Goal: Feedback & Contribution: Contribute content

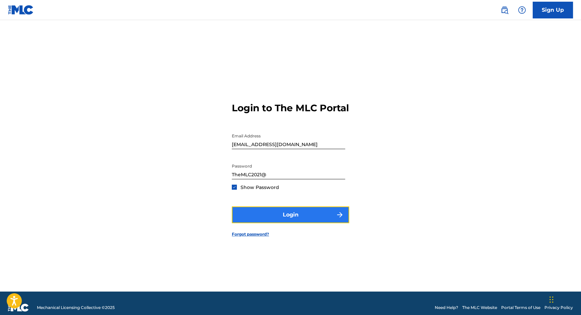
click at [268, 218] on button "Login" at bounding box center [290, 215] width 117 height 17
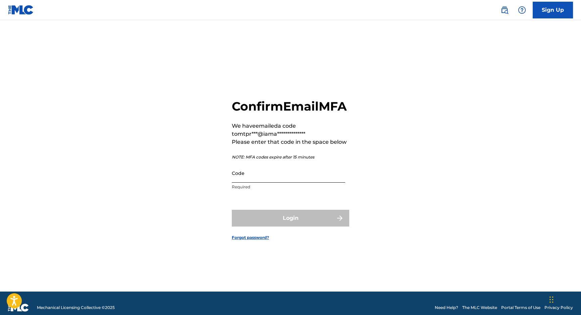
click at [277, 181] on input "Code" at bounding box center [288, 173] width 113 height 19
paste input "429406"
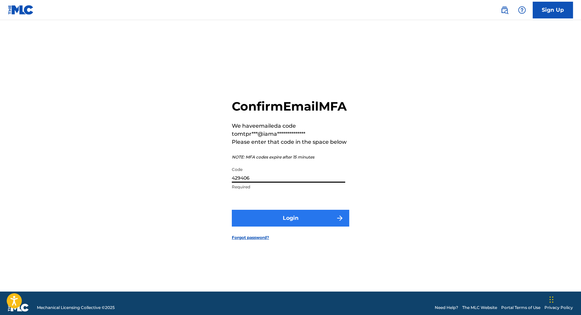
type input "429406"
click at [278, 224] on button "Login" at bounding box center [290, 218] width 117 height 17
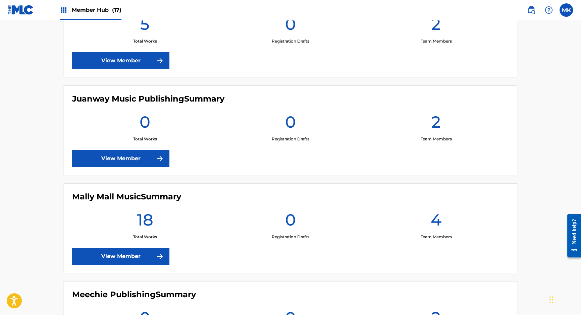
scroll to position [907, 0]
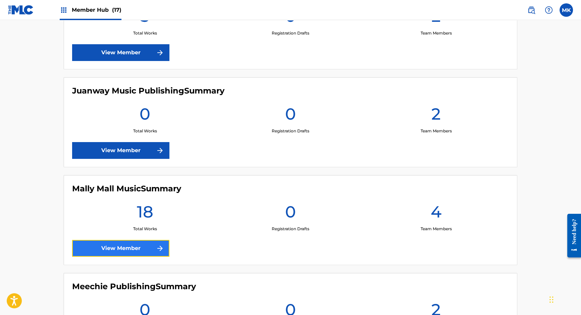
click at [144, 246] on link "View Member" at bounding box center [120, 248] width 97 height 17
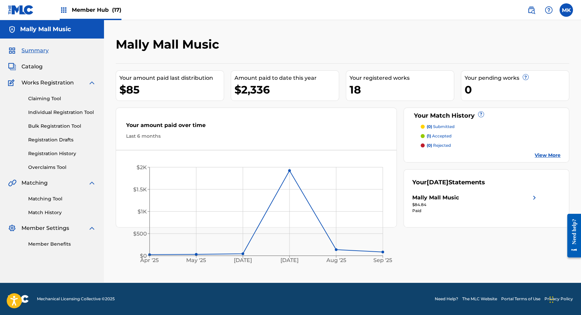
click at [92, 228] on img at bounding box center [92, 228] width 8 height 8
click at [48, 229] on span "Member Settings" at bounding box center [45, 228] width 48 height 8
click at [92, 228] on img at bounding box center [92, 228] width 8 height 8
click at [52, 244] on link "Member Benefits" at bounding box center [62, 244] width 68 height 7
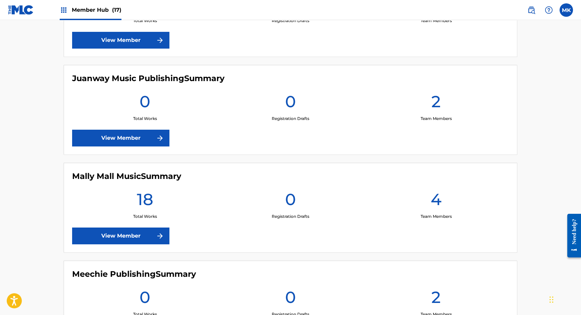
scroll to position [923, 0]
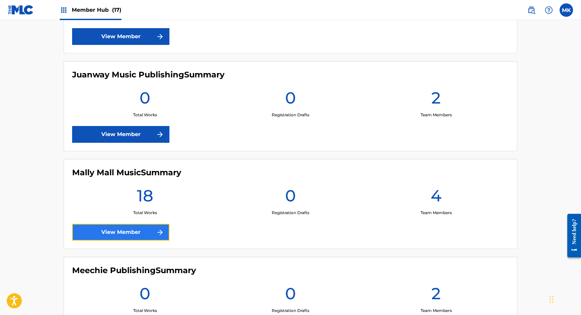
click at [158, 230] on img at bounding box center [160, 232] width 8 height 8
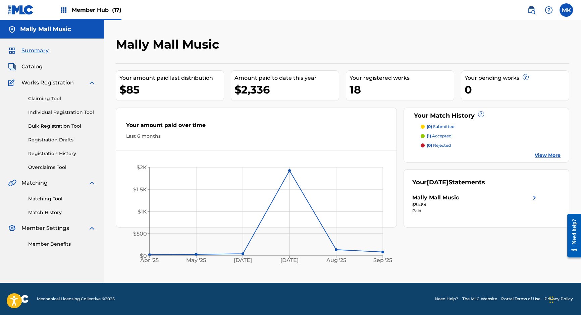
click at [533, 196] on img at bounding box center [534, 198] width 8 height 8
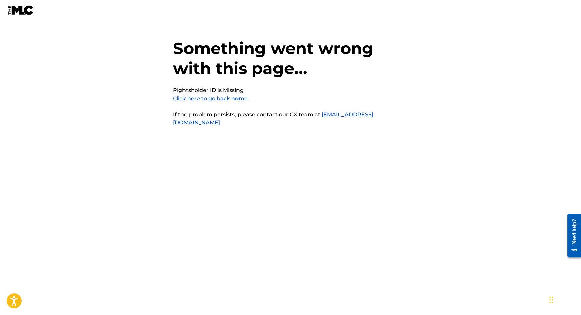
click at [180, 100] on link "Click here to go back home." at bounding box center [211, 98] width 76 height 6
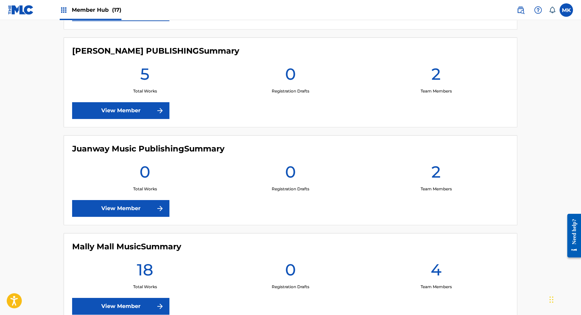
scroll to position [1063, 0]
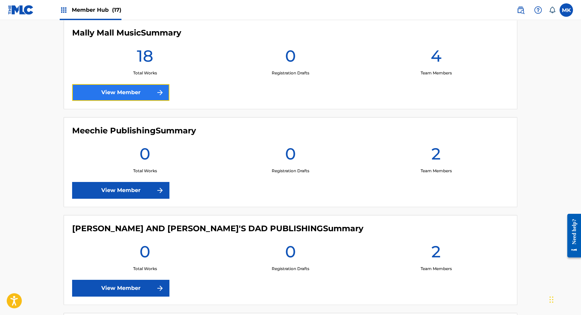
click at [108, 84] on link "View Member" at bounding box center [120, 92] width 97 height 17
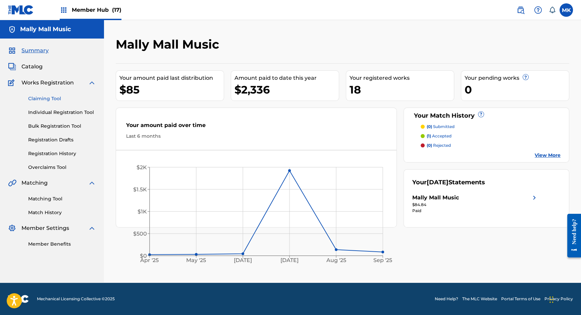
click at [49, 98] on link "Claiming Tool" at bounding box center [62, 98] width 68 height 7
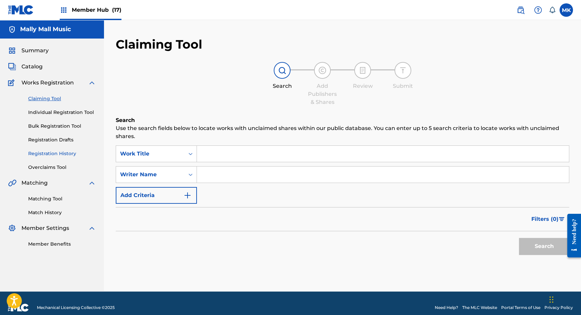
click at [63, 154] on link "Registration History" at bounding box center [62, 153] width 68 height 7
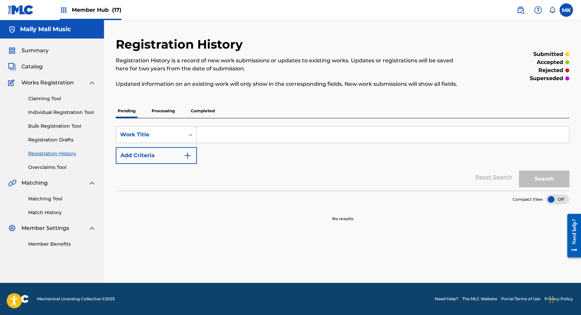
click at [169, 110] on p "Processing" at bounding box center [163, 111] width 27 height 14
click at [202, 111] on p "Completed" at bounding box center [203, 111] width 28 height 14
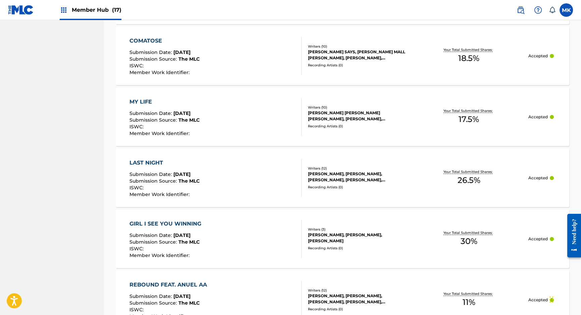
scroll to position [455, 0]
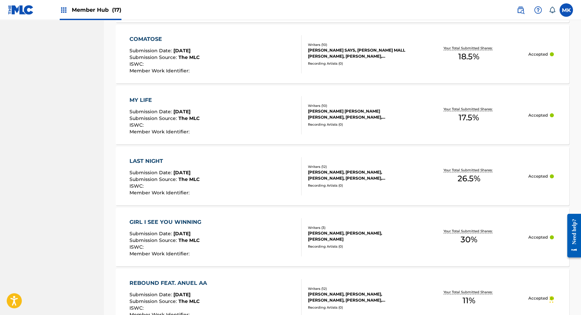
click at [233, 108] on div "MY LIFE Submission Date : Aug 25, 2025 Submission Source : The MLC ISWC : Membe…" at bounding box center [215, 115] width 172 height 38
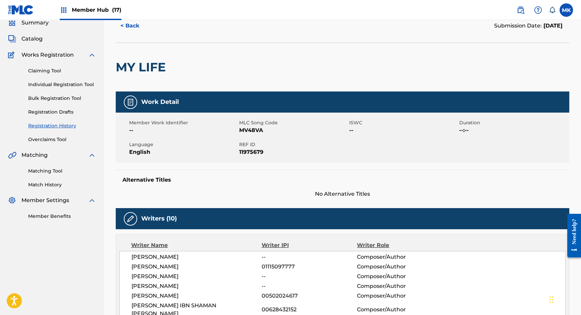
scroll to position [30, 0]
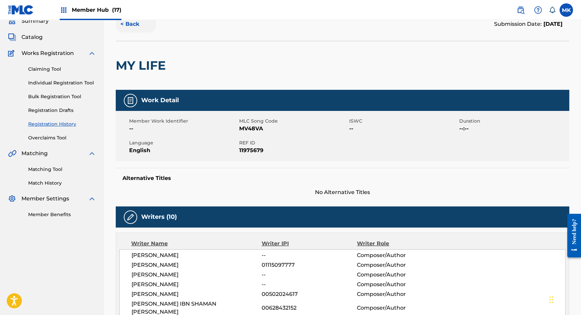
click at [130, 23] on button "< Back" at bounding box center [136, 24] width 40 height 17
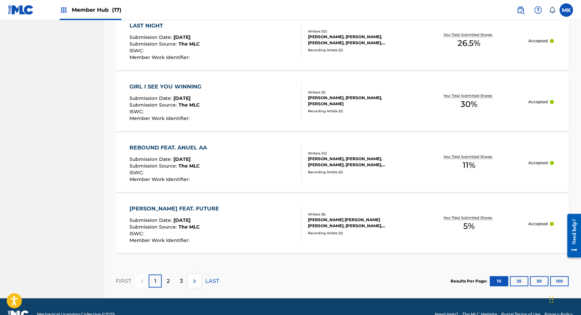
scroll to position [605, 0]
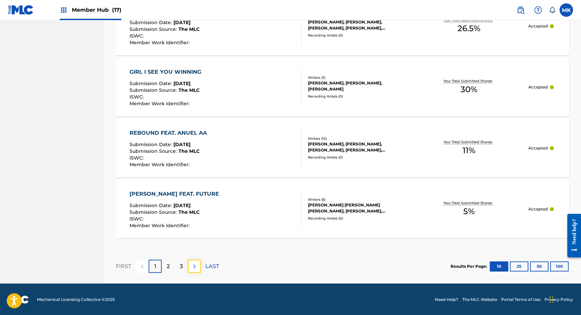
click at [193, 262] on img at bounding box center [194, 266] width 8 height 8
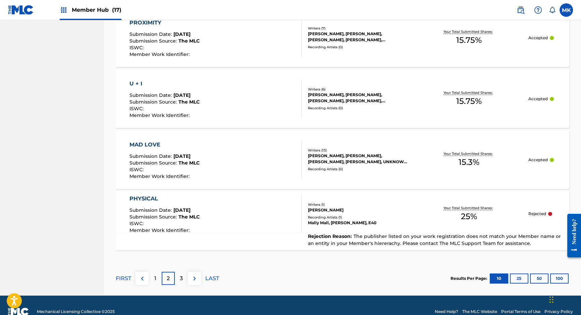
scroll to position [605, 0]
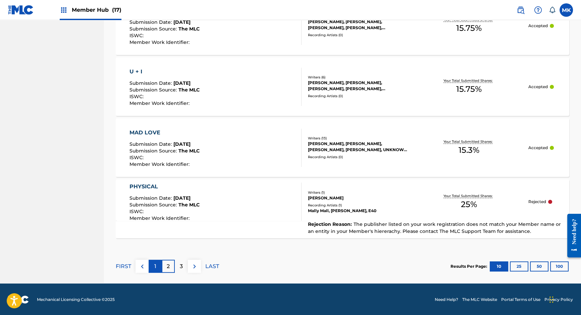
click at [150, 268] on div "1" at bounding box center [155, 266] width 13 height 13
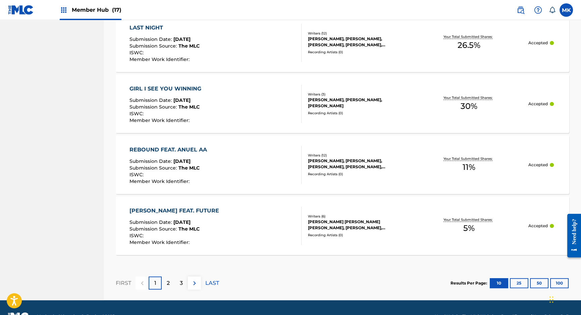
scroll to position [605, 0]
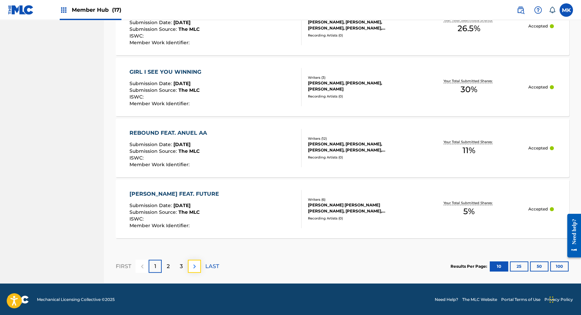
click at [196, 263] on img at bounding box center [194, 266] width 8 height 8
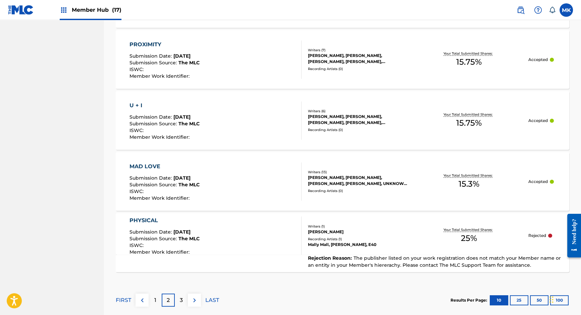
scroll to position [605, 0]
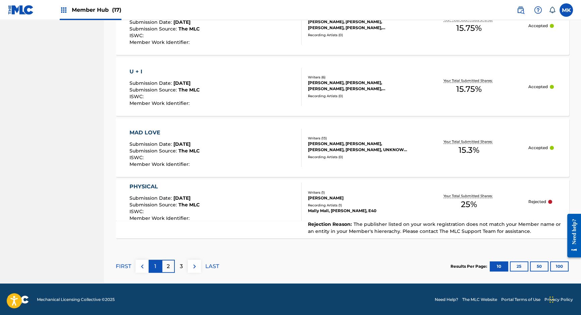
click at [155, 269] on p "1" at bounding box center [155, 266] width 2 height 8
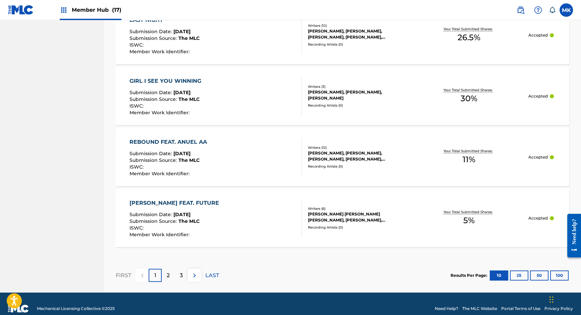
scroll to position [605, 0]
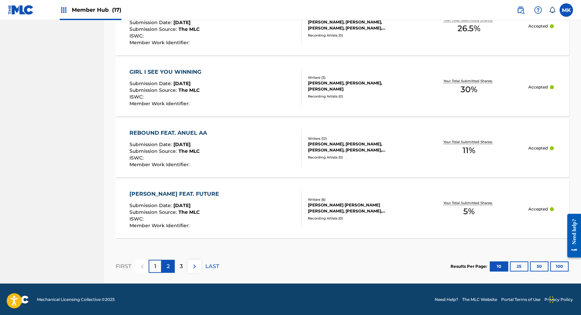
click at [168, 269] on p "2" at bounding box center [168, 266] width 3 height 8
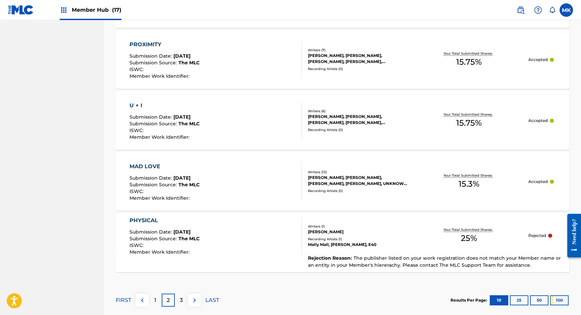
scroll to position [577, 0]
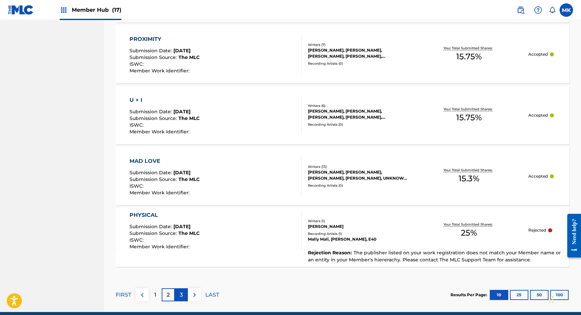
click at [182, 293] on p "3" at bounding box center [181, 295] width 3 height 8
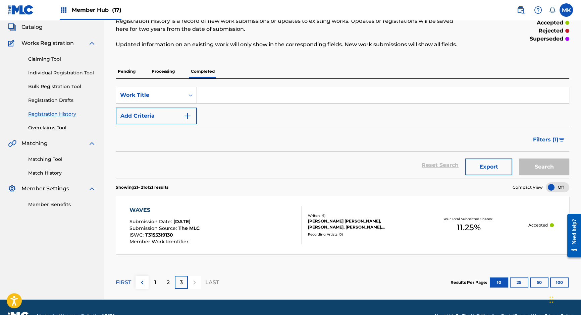
scroll to position [56, 0]
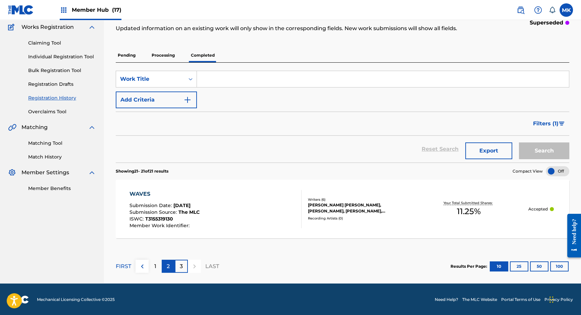
click at [169, 266] on p "2" at bounding box center [168, 266] width 3 height 8
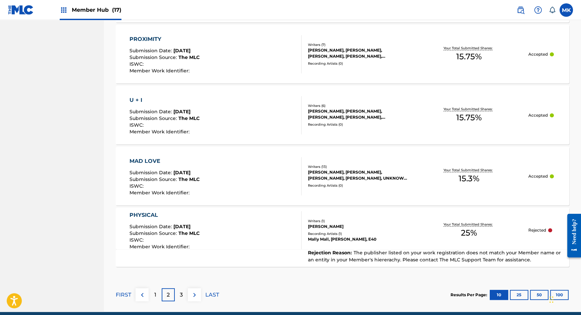
scroll to position [605, 0]
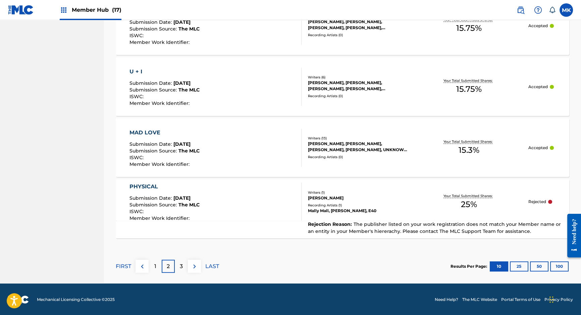
drag, startPoint x: 530, startPoint y: 230, endPoint x: 425, endPoint y: 4, distance: 250.0
click at [194, 266] on img at bounding box center [194, 266] width 8 height 8
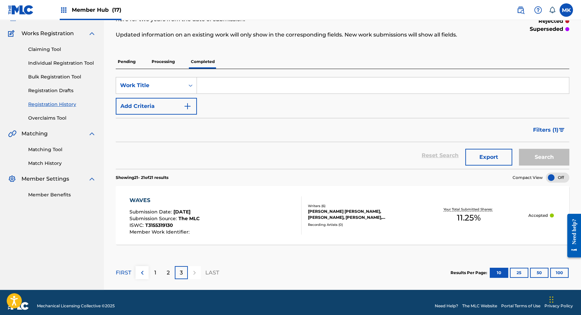
scroll to position [50, 0]
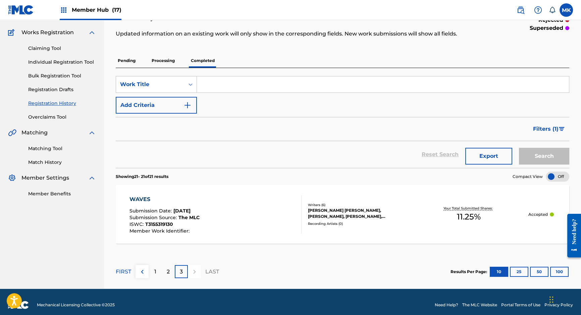
click at [46, 46] on link "Claiming Tool" at bounding box center [62, 48] width 68 height 7
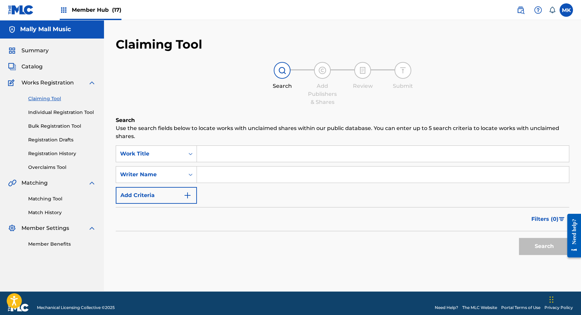
click at [208, 151] on input "Search Form" at bounding box center [383, 154] width 372 height 16
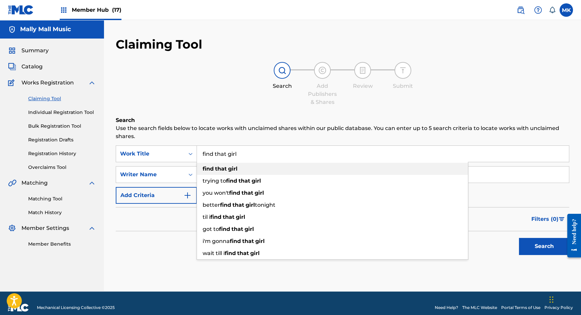
type input "find that girl"
click at [225, 166] on strong "that" at bounding box center [221, 169] width 12 height 6
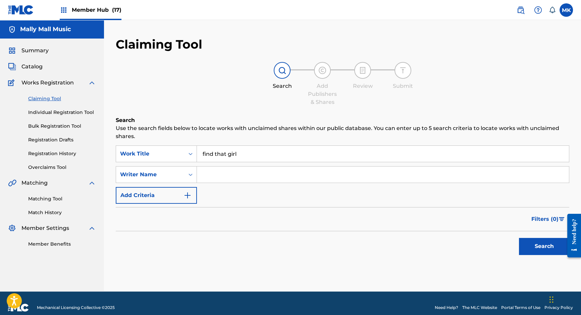
click at [206, 176] on input "Search Form" at bounding box center [383, 175] width 372 height 16
paste input "BROWN, KHALIF MALIK IBN SHAMAN"
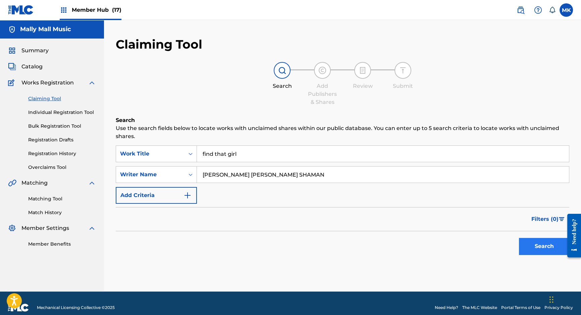
type input "BROWN, KHALIF MALIK IBN SHAMAN"
click at [535, 246] on button "Search" at bounding box center [544, 246] width 50 height 17
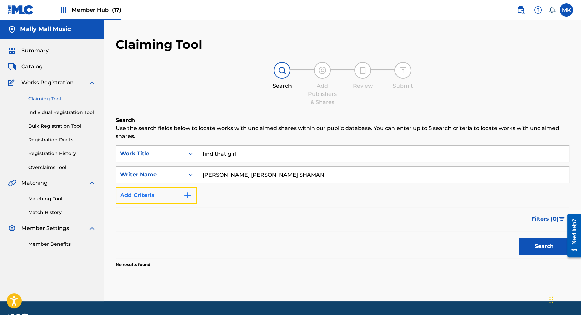
click at [188, 195] on img "Search Form" at bounding box center [187, 195] width 8 height 8
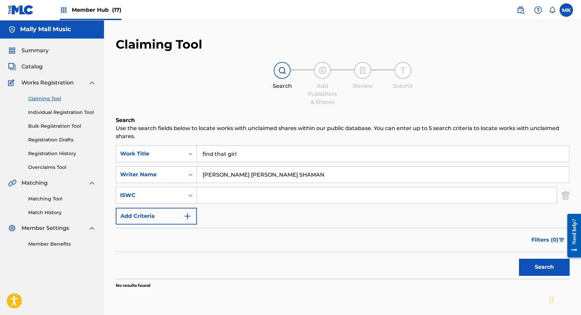
click at [223, 198] on input "Search Form" at bounding box center [376, 195] width 359 height 16
paste input "T3122460457"
type input "T3122460457"
click at [540, 263] on button "Search" at bounding box center [544, 267] width 50 height 17
click at [187, 217] on img "Search Form" at bounding box center [187, 216] width 8 height 8
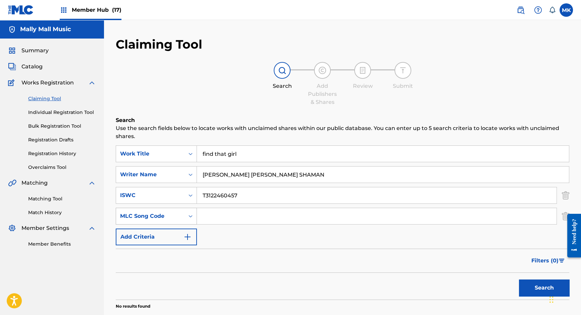
click at [190, 216] on icon "Search Form" at bounding box center [190, 216] width 7 height 7
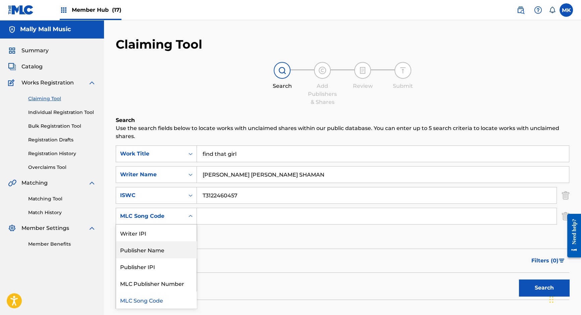
click at [163, 250] on div "Publisher Name" at bounding box center [156, 249] width 80 height 17
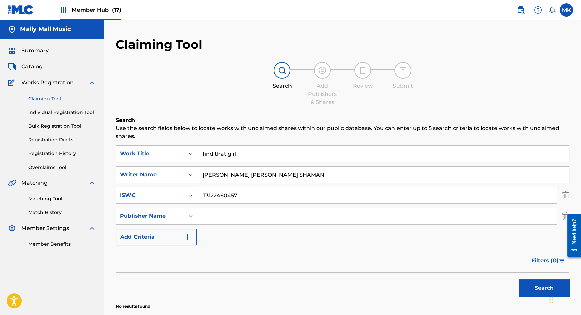
click at [233, 217] on input "Search Form" at bounding box center [376, 216] width 359 height 16
paste input "G-EAZY PUBLISHING"
type input "G-EAZY PUBLISHING"
click at [528, 286] on button "Search" at bounding box center [544, 288] width 50 height 17
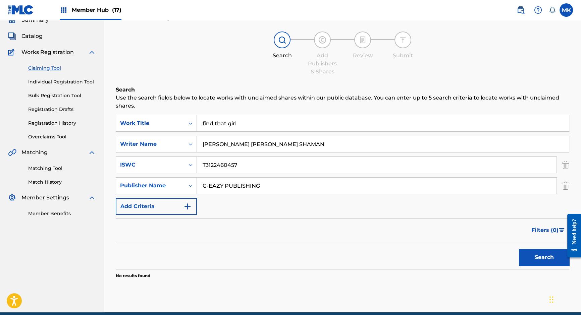
scroll to position [35, 0]
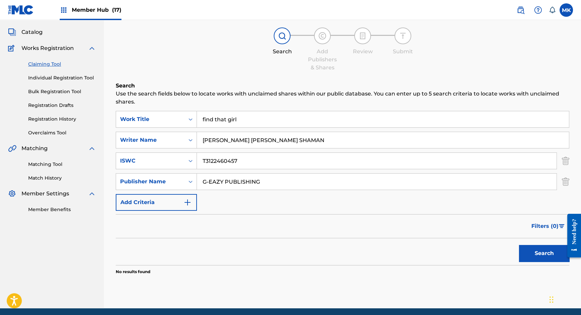
click at [228, 141] on input "BROWN, KHALIF MALIK IBN SHAMAN" at bounding box center [383, 140] width 372 height 16
click at [242, 141] on input "BROWN, KHALIF MALIK IBN SHAMAN" at bounding box center [383, 140] width 372 height 16
paste input "KOSSISKO"
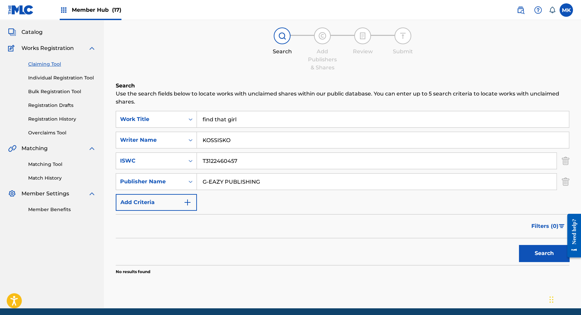
paste input "KONAN"
type input "KOSSISKO KONAN"
click at [531, 248] on button "Search" at bounding box center [544, 253] width 50 height 17
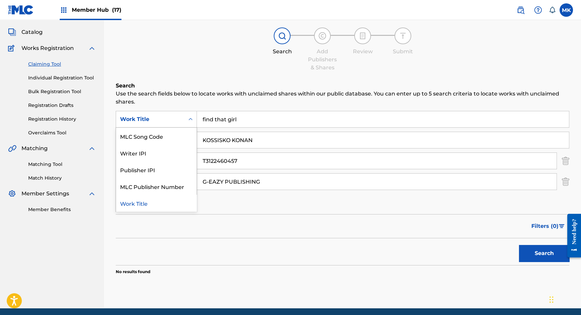
click at [192, 119] on icon "Search Form" at bounding box center [190, 119] width 4 height 2
click at [241, 197] on div "SearchWithCriteria5f4c45e4-52f1-40f0-9513-c5605a826c24 Work Title selected, 5 o…" at bounding box center [342, 161] width 453 height 100
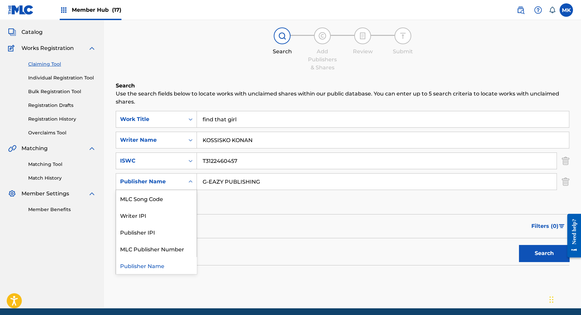
click at [189, 181] on icon "Search Form" at bounding box center [190, 181] width 4 height 2
click at [148, 215] on div "Writer IPI" at bounding box center [156, 215] width 80 height 17
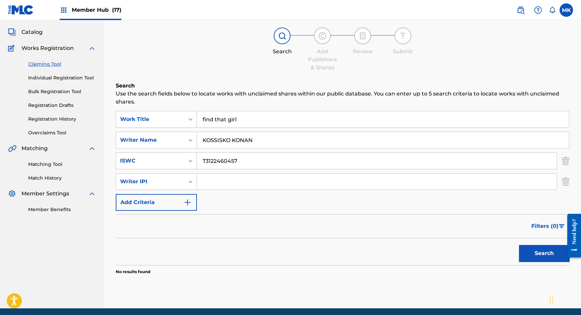
click at [208, 178] on input "Search Form" at bounding box center [376, 182] width 359 height 16
paste input "688859064"
type input "688859064"
click at [534, 248] on button "Search" at bounding box center [544, 253] width 50 height 17
click at [540, 253] on button "Search" at bounding box center [544, 253] width 50 height 17
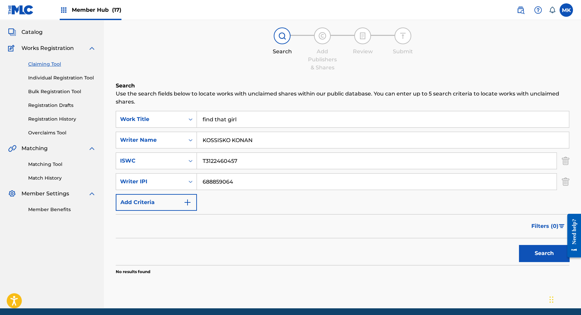
click at [46, 62] on link "Claiming Tool" at bounding box center [62, 64] width 68 height 7
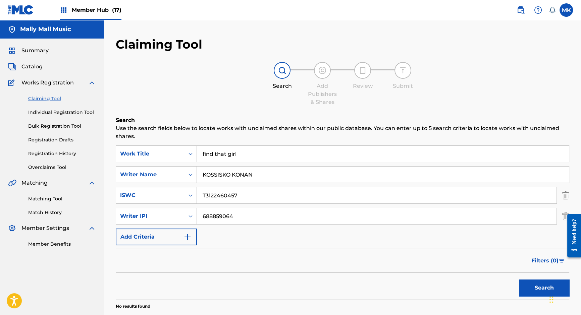
click at [218, 174] on input "KOSSISKO KONAN" at bounding box center [383, 175] width 372 height 16
paste input "OLUWASEYI TIMIDYO AGBETI"
type input "OLUWASEYI TIMIDYO AGBETI"
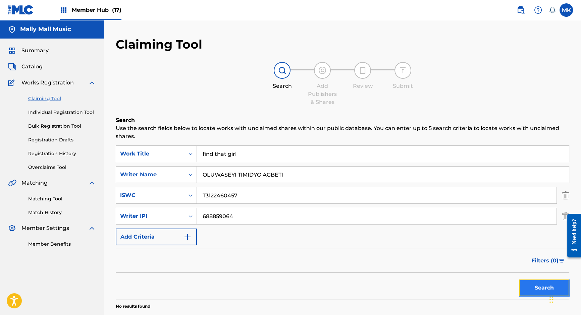
click at [539, 287] on button "Search" at bounding box center [544, 288] width 50 height 17
click at [229, 214] on input "688859064" at bounding box center [376, 216] width 359 height 16
click at [534, 288] on button "Search" at bounding box center [544, 288] width 50 height 17
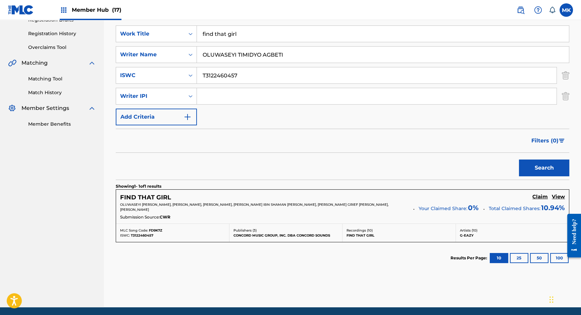
scroll to position [123, 0]
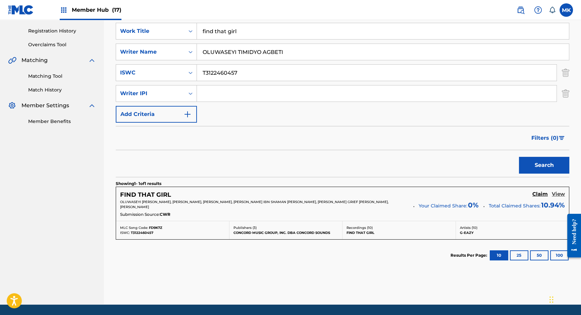
click at [559, 194] on h5 "View" at bounding box center [557, 194] width 13 height 6
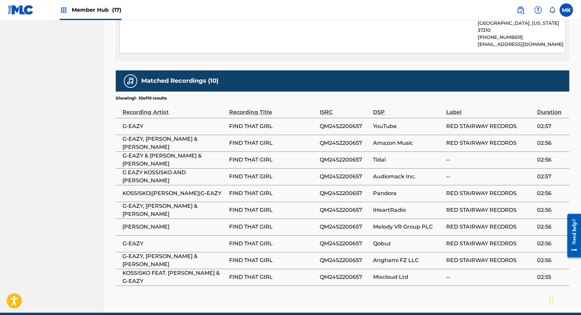
scroll to position [527, 0]
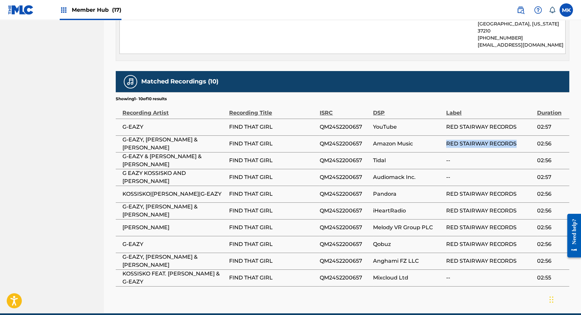
drag, startPoint x: 447, startPoint y: 118, endPoint x: 523, endPoint y: 118, distance: 76.1
click at [523, 140] on span "RED STAIRWAY RECORDS" at bounding box center [489, 144] width 87 height 8
copy span "RED STAIRWAY RECORDS"
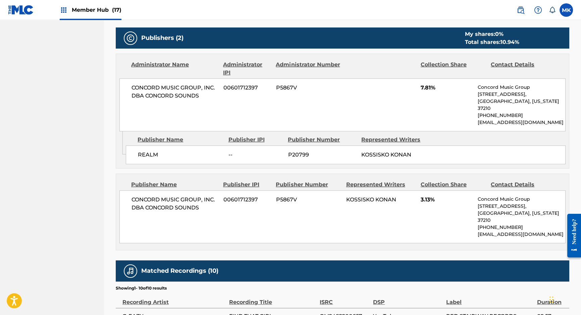
scroll to position [337, 0]
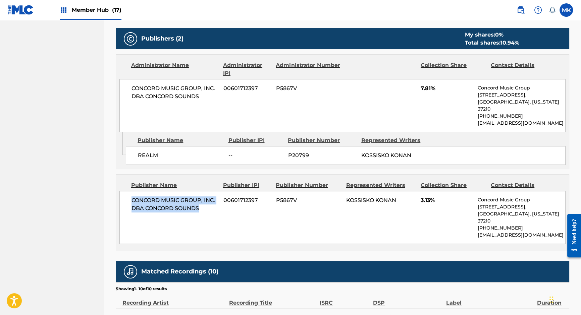
drag, startPoint x: 199, startPoint y: 191, endPoint x: 125, endPoint y: 185, distance: 74.4
click at [125, 191] on div "CONCORD MUSIC GROUP, INC. DBA CONCORD SOUNDS 00601712397 P5867V KOSSISKO KONAN …" at bounding box center [342, 217] width 446 height 53
copy span "CONCORD MUSIC GROUP, INC. DBA CONCORD SOUNDS"
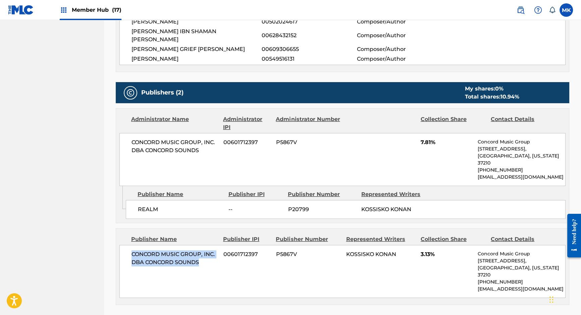
scroll to position [280, 0]
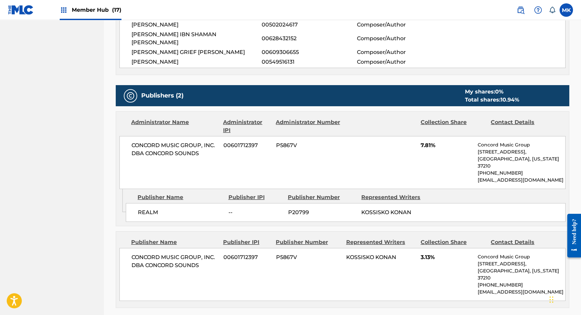
click at [153, 209] on span "REALM" at bounding box center [180, 213] width 85 height 8
copy span "REALM"
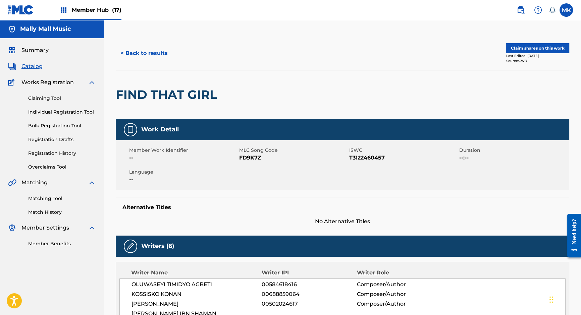
scroll to position [0, 0]
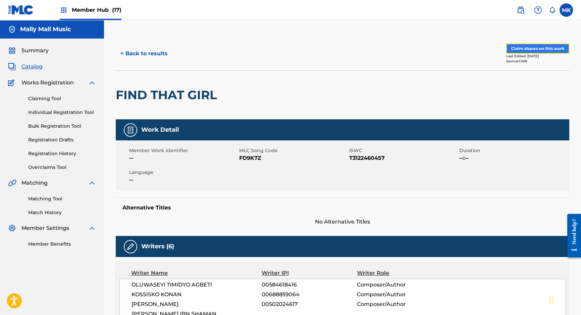
click at [543, 48] on button "Claim shares on this work" at bounding box center [537, 49] width 63 height 10
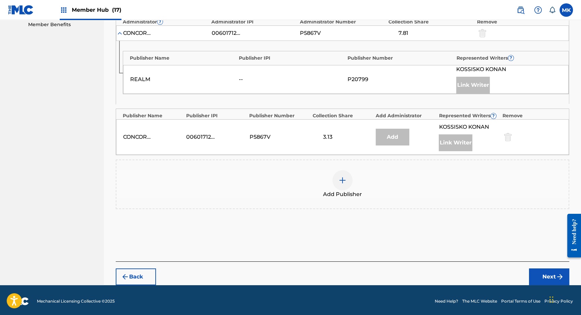
scroll to position [132, 0]
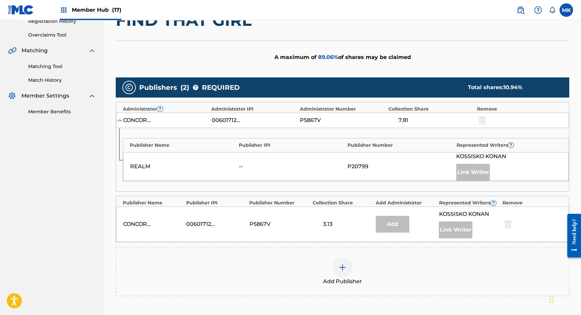
click at [344, 267] on img at bounding box center [342, 267] width 8 height 8
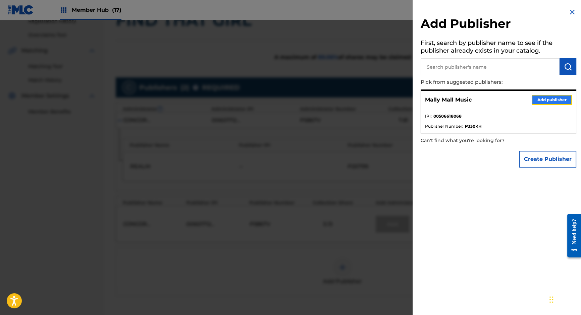
click at [556, 97] on button "Add publisher" at bounding box center [551, 100] width 40 height 10
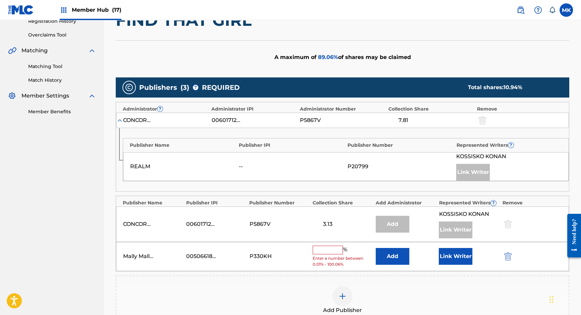
click at [319, 250] on input "text" at bounding box center [327, 250] width 30 height 9
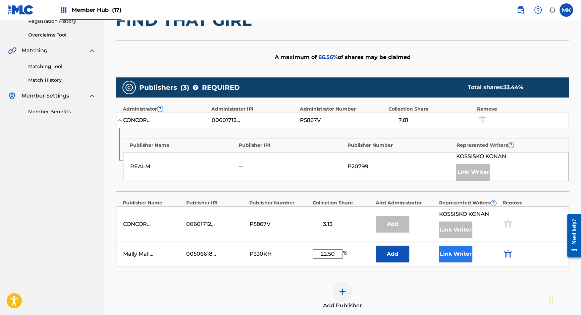
type input "22.50"
click at [459, 253] on button "Link Writer" at bounding box center [455, 254] width 34 height 17
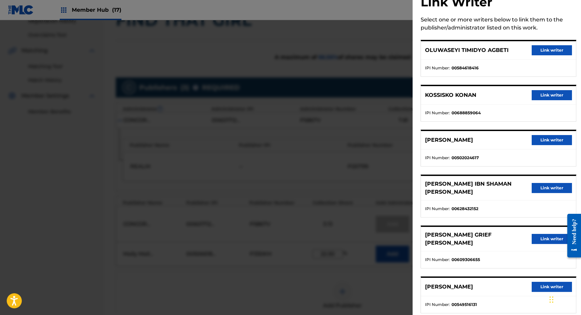
scroll to position [22, 0]
click at [550, 137] on button "Link writer" at bounding box center [551, 140] width 40 height 10
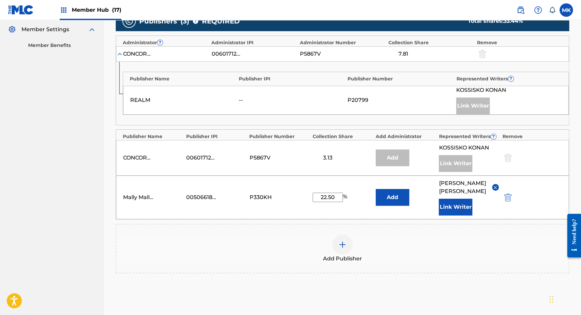
scroll to position [255, 0]
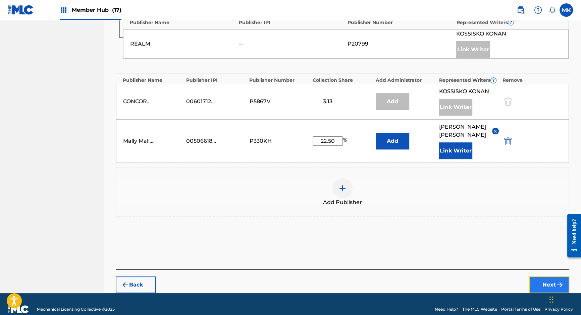
click at [543, 277] on button "Next" at bounding box center [549, 285] width 40 height 17
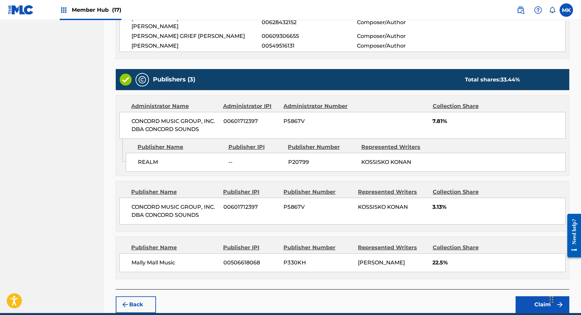
scroll to position [265, 0]
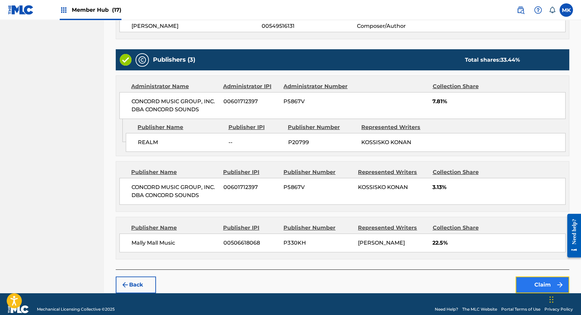
click at [538, 277] on button "Claim" at bounding box center [542, 285] width 54 height 17
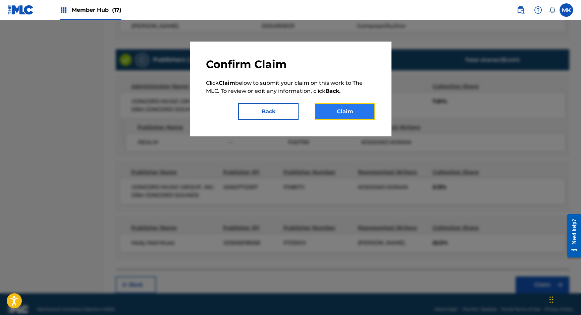
click at [351, 109] on button "Claim" at bounding box center [344, 111] width 60 height 17
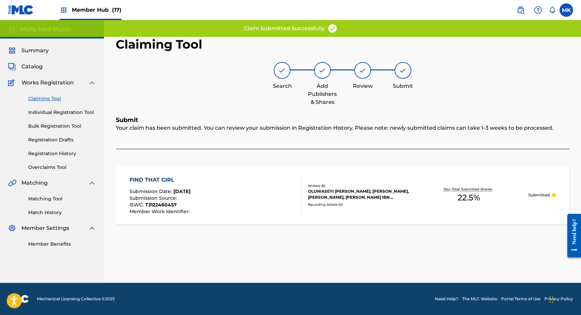
scroll to position [0, 0]
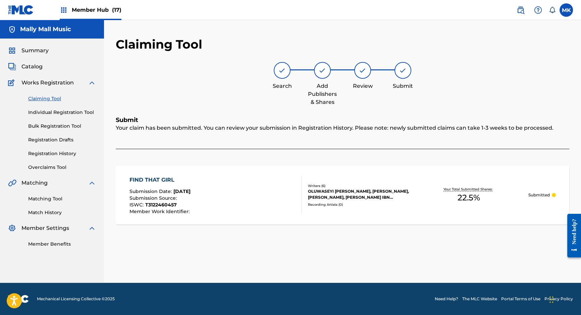
click at [46, 99] on link "Claiming Tool" at bounding box center [62, 98] width 68 height 7
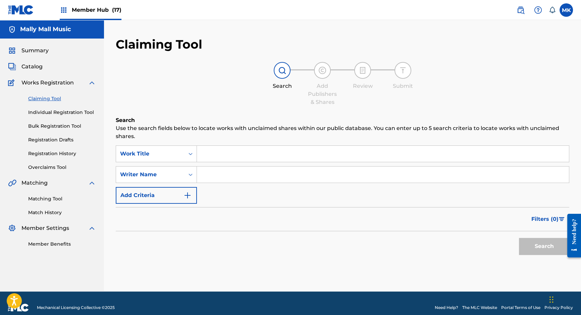
click at [226, 153] on input "Search Form" at bounding box center [383, 154] width 372 height 16
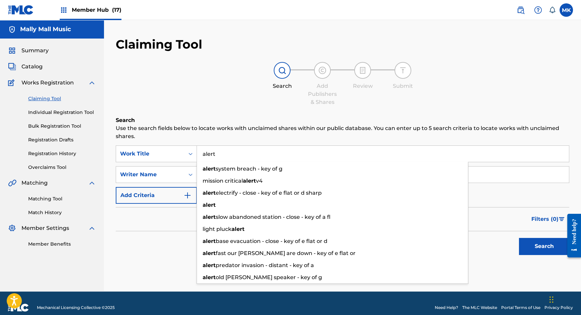
type input "alert"
click at [248, 130] on p "Use the search fields below to locate works with unclaimed shares within our pu…" at bounding box center [342, 132] width 453 height 16
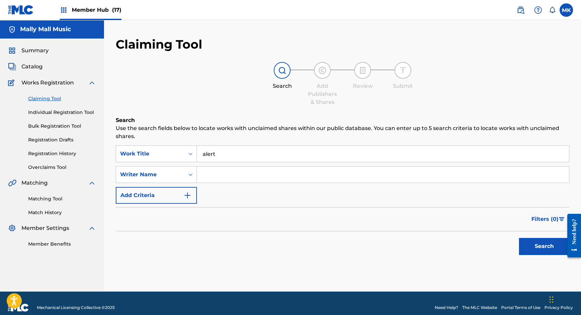
click at [216, 177] on input "Search Form" at bounding box center [383, 175] width 372 height 16
paste input "Jeremy Felton p/k/a Jeremih (not listed)"
drag, startPoint x: 241, startPoint y: 175, endPoint x: 325, endPoint y: 173, distance: 84.2
click at [325, 173] on input "Jeremy Felton p/k/a Jeremih (not listed)" at bounding box center [383, 175] width 372 height 16
click at [545, 246] on button "Search" at bounding box center [544, 246] width 50 height 17
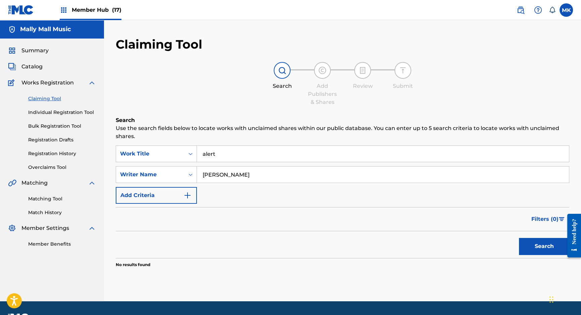
click at [235, 172] on input "Jeremy Felton" at bounding box center [383, 175] width 372 height 16
paste input "Una NEDELJOV"
type input "Una NEDELJOV"
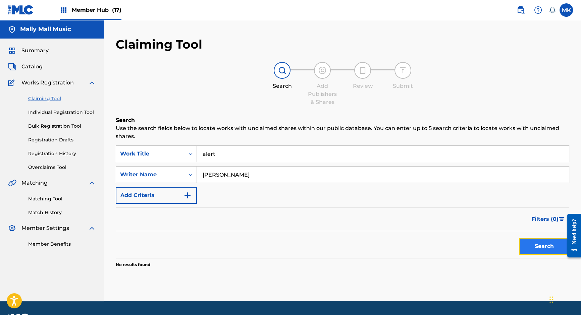
click at [542, 245] on button "Search" at bounding box center [544, 246] width 50 height 17
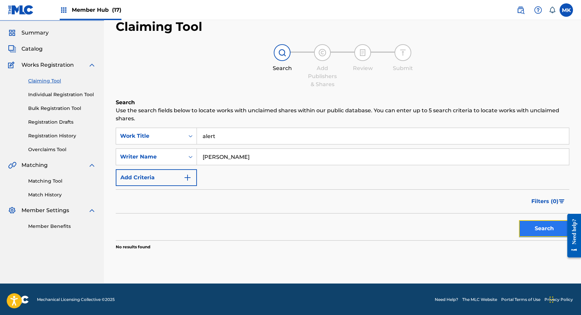
click at [538, 227] on button "Search" at bounding box center [544, 228] width 50 height 17
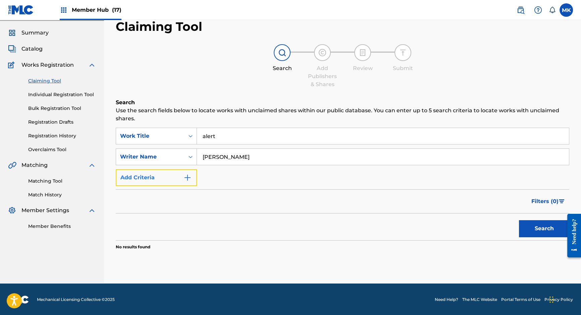
click at [188, 177] on img "Search Form" at bounding box center [187, 178] width 8 height 8
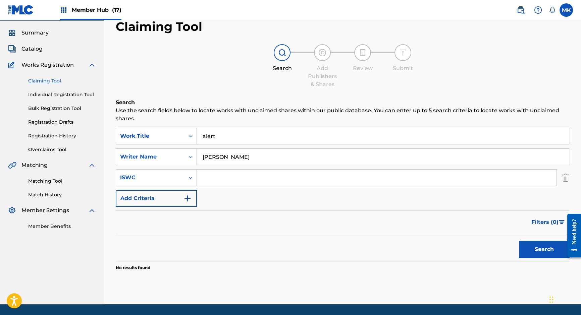
click at [217, 176] on input "Search Form" at bounding box center [376, 178] width 359 height 16
paste input "T3314686794"
type input "T3314686794"
click at [531, 247] on button "Search" at bounding box center [544, 249] width 50 height 17
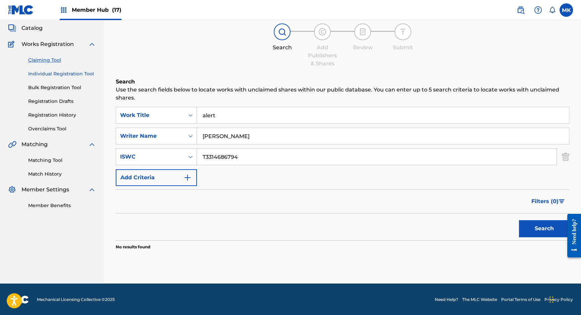
click at [62, 73] on link "Individual Registration Tool" at bounding box center [62, 73] width 68 height 7
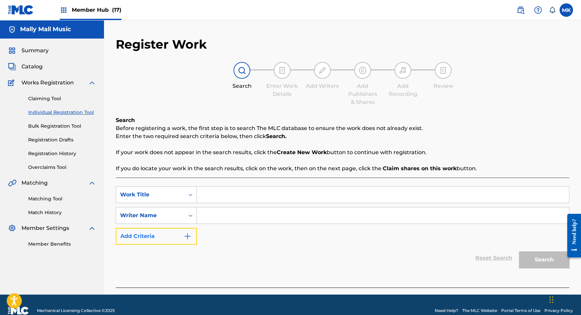
click at [186, 233] on img "Search Form" at bounding box center [187, 236] width 8 height 8
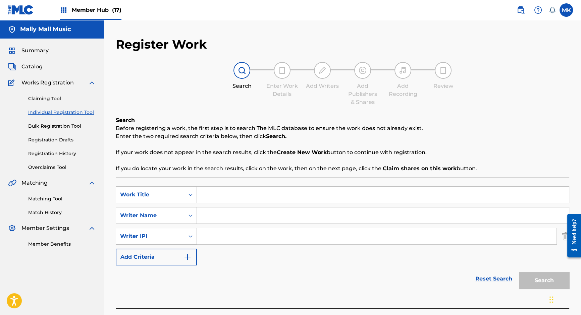
click at [192, 237] on icon "Search Form" at bounding box center [190, 236] width 7 height 7
click at [208, 199] on input "Search Form" at bounding box center [383, 195] width 372 height 16
type input "alert"
click at [211, 217] on input "Search Form" at bounding box center [383, 216] width 372 height 16
paste input "Una NEDELJOV"
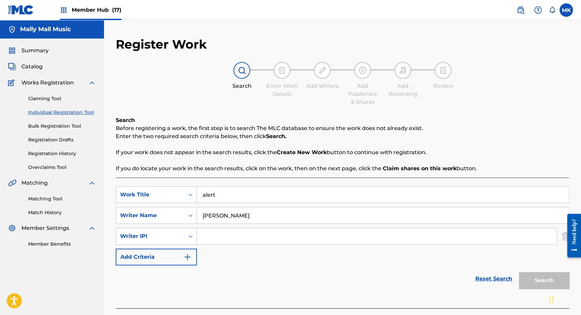
type input "Una NEDELJOV"
click at [536, 278] on div "Search" at bounding box center [542, 279] width 54 height 27
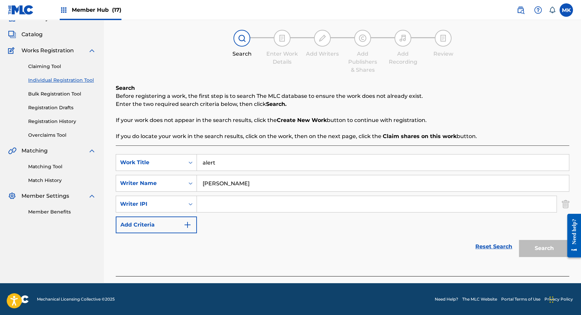
click at [243, 207] on input "Search Form" at bounding box center [376, 204] width 359 height 16
paste input "1278154827"
type input "1278154827"
click at [546, 243] on button "Search" at bounding box center [544, 248] width 50 height 17
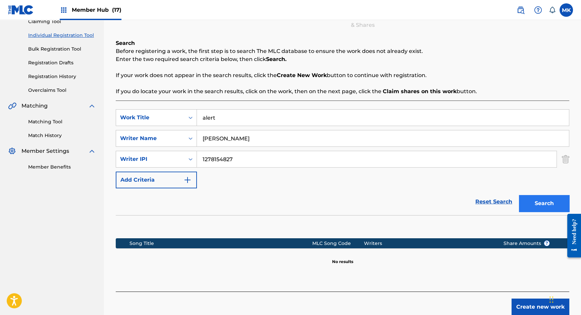
scroll to position [109, 0]
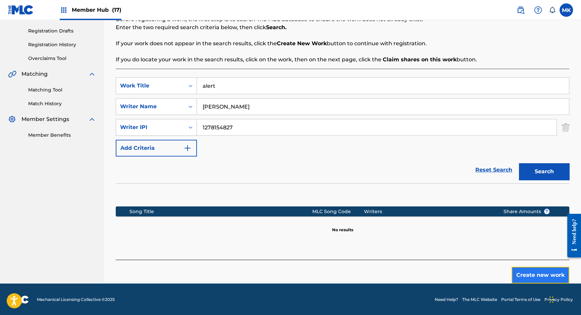
click at [542, 271] on button "Create new work" at bounding box center [540, 275] width 58 height 17
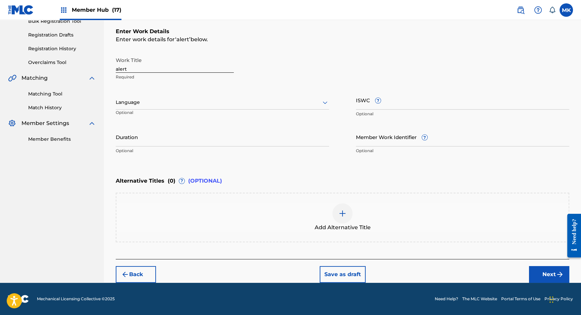
scroll to position [104, 0]
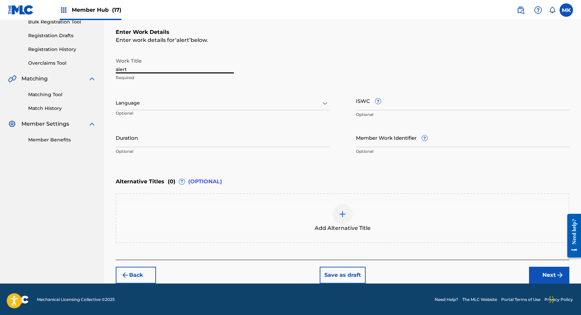
click at [118, 68] on input "alert" at bounding box center [175, 63] width 118 height 19
type input "Alert"
click at [246, 103] on div at bounding box center [222, 103] width 213 height 8
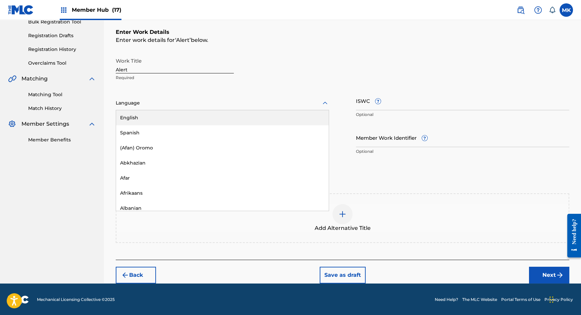
click at [197, 113] on div "English" at bounding box center [222, 117] width 213 height 15
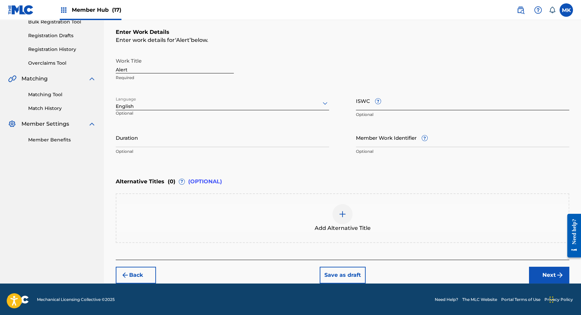
click at [359, 104] on input "ISWC ?" at bounding box center [462, 100] width 213 height 19
paste input "1278154827"
type input "1278154827"
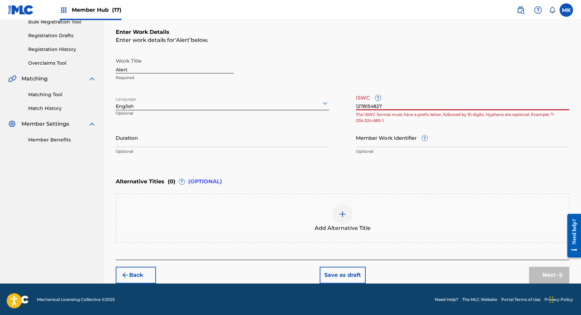
click at [374, 106] on input "1278154827" at bounding box center [462, 100] width 213 height 19
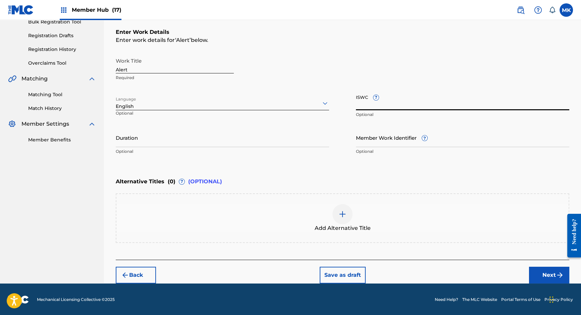
paste input "T3314686794"
type input "T3314686794"
click at [152, 137] on input "Duration" at bounding box center [222, 137] width 213 height 19
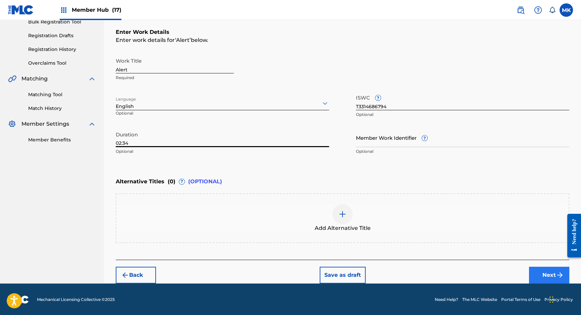
type input "02:34"
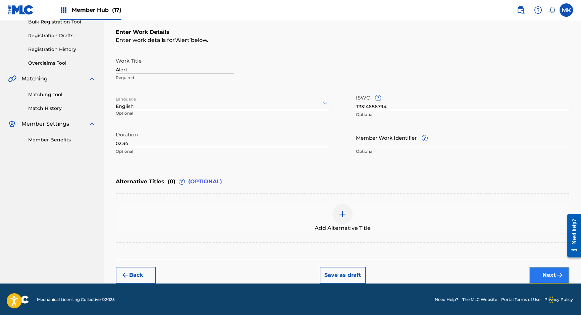
click at [546, 273] on button "Next" at bounding box center [549, 275] width 40 height 17
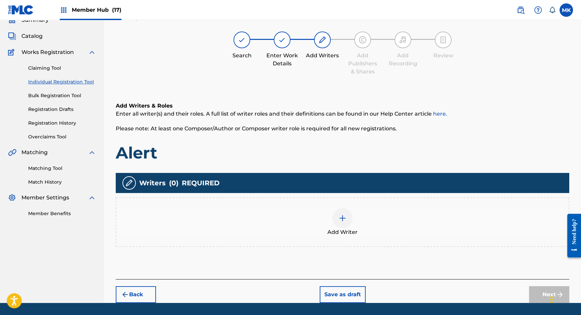
scroll to position [30, 0]
click at [340, 216] on img at bounding box center [342, 219] width 8 height 8
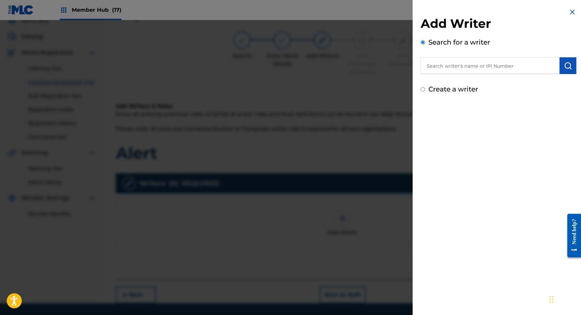
click at [429, 68] on input "text" at bounding box center [489, 65] width 139 height 17
paste input "T3314686794"
type input "T3314686794"
click at [453, 68] on input "T3314686794" at bounding box center [489, 65] width 139 height 17
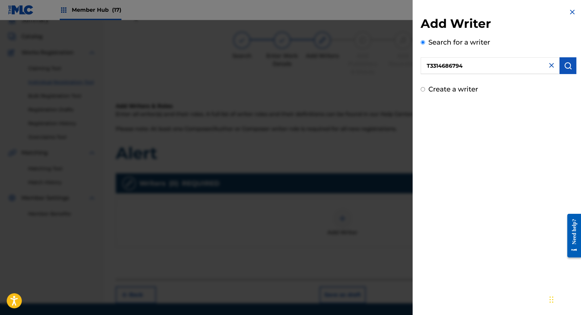
click at [453, 68] on input "T3314686794" at bounding box center [489, 65] width 139 height 17
paste input "1278154827"
click at [569, 68] on img "submit" at bounding box center [568, 66] width 8 height 8
click at [427, 65] on input "1278154827" at bounding box center [489, 65] width 139 height 17
click at [567, 66] on img "submit" at bounding box center [568, 66] width 8 height 8
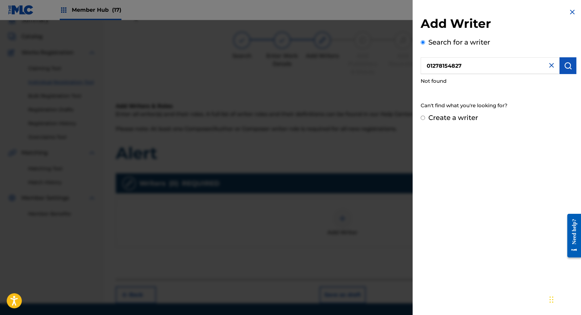
click at [426, 68] on input "01278154827" at bounding box center [489, 65] width 139 height 17
click at [567, 67] on img "submit" at bounding box center [568, 66] width 8 height 8
click at [427, 67] on input "001278154827" at bounding box center [489, 65] width 139 height 17
click at [565, 66] on img "submit" at bounding box center [568, 66] width 8 height 8
click at [436, 66] on input "0001278154827" at bounding box center [489, 65] width 139 height 17
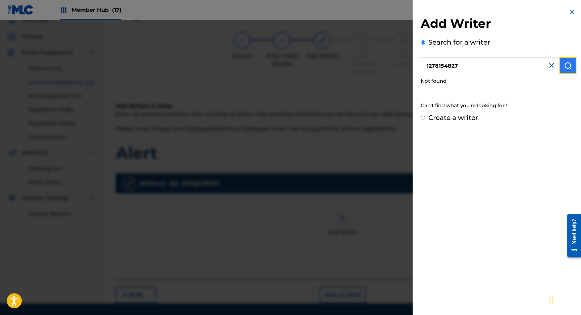
click at [569, 65] on img "submit" at bounding box center [568, 66] width 8 height 8
click at [448, 67] on input "1278154827" at bounding box center [489, 65] width 139 height 17
paste input "Una NEDELJOV"
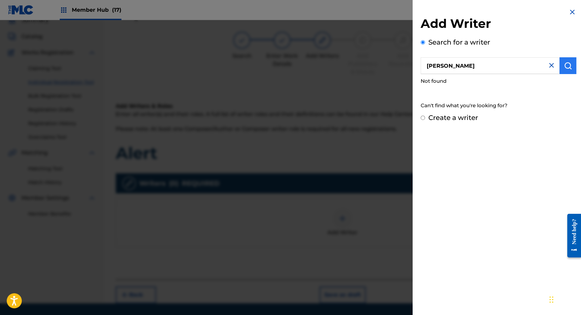
type input "Una NEDELJOV"
click at [567, 64] on img "submit" at bounding box center [568, 66] width 8 height 8
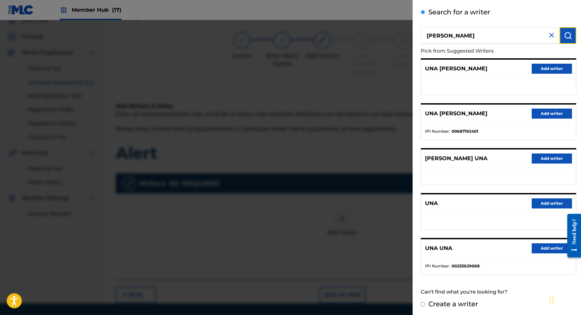
scroll to position [50, 0]
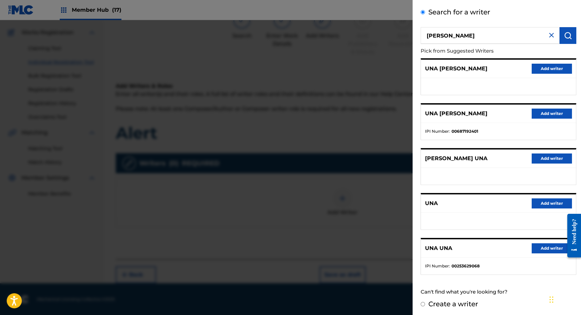
click at [423, 303] on input "Create a writer" at bounding box center [422, 304] width 4 height 4
radio input "false"
radio input "true"
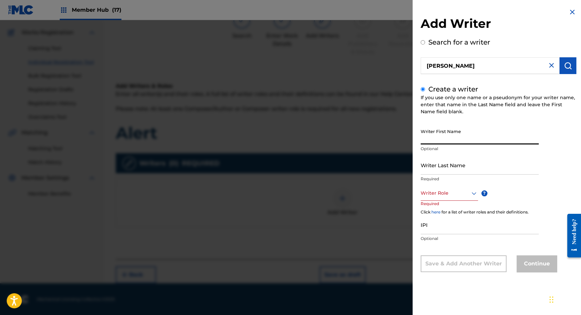
click at [441, 135] on input "Writer First Name" at bounding box center [479, 134] width 118 height 19
type input "Una"
click at [438, 169] on input "Writer Last Name" at bounding box center [479, 165] width 118 height 19
paste input "Una NEDELJOV"
drag, startPoint x: 431, startPoint y: 170, endPoint x: 397, endPoint y: 170, distance: 34.2
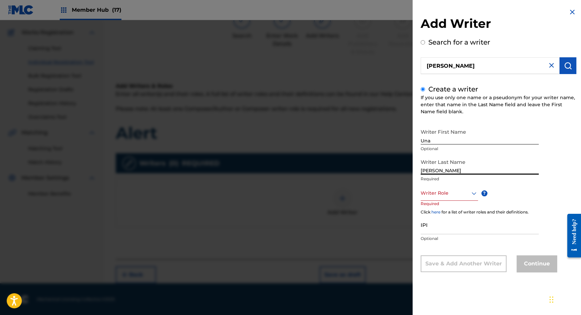
click at [397, 170] on div "Add Writer Search for a writer Una NEDELJOV Create a writer If you use only one…" at bounding box center [290, 167] width 581 height 295
click at [467, 171] on input "Nedeljov EDELJOV" at bounding box center [479, 165] width 118 height 19
type input "Nedeljov"
click at [465, 193] on div at bounding box center [448, 193] width 57 height 8
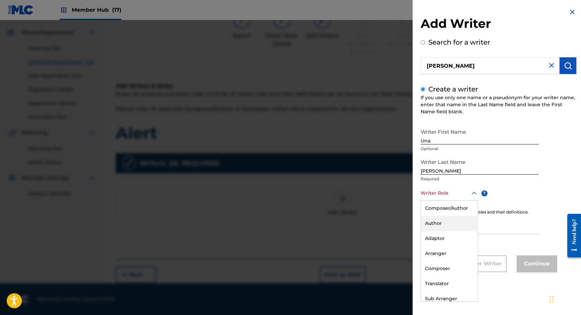
click at [434, 223] on div "Author" at bounding box center [449, 223] width 57 height 15
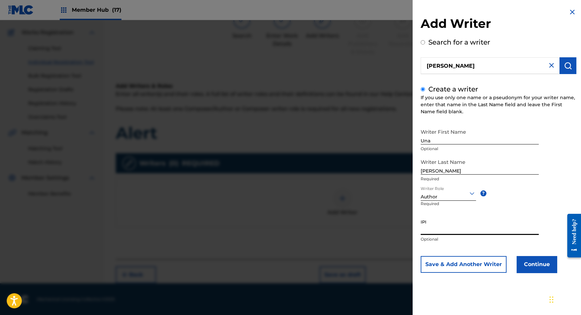
click at [431, 229] on input "IPI" at bounding box center [479, 225] width 118 height 19
paste input "1278154827"
type input "1278154827"
click at [539, 264] on button "Continue" at bounding box center [536, 264] width 40 height 17
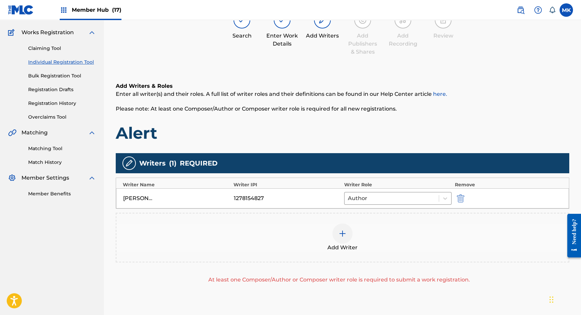
click at [342, 233] on img at bounding box center [342, 234] width 8 height 8
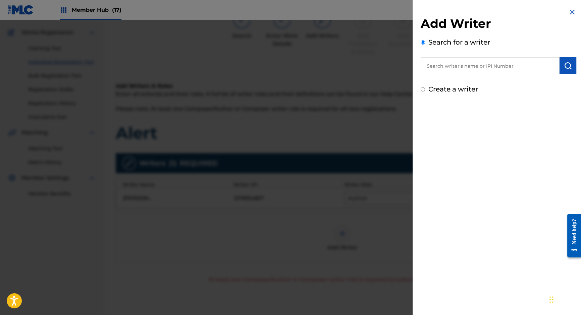
click at [471, 63] on input "text" at bounding box center [489, 65] width 139 height 17
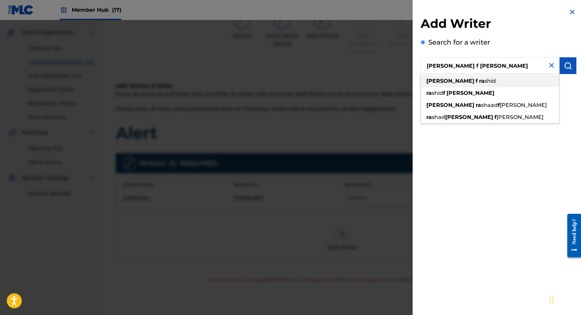
click at [484, 79] on span "shid" at bounding box center [489, 81] width 11 height 6
type input "jamal f rashid"
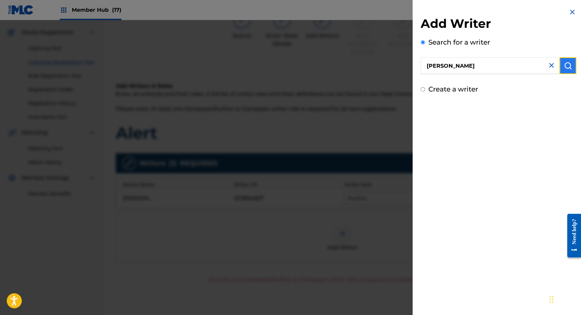
click at [564, 66] on img "submit" at bounding box center [568, 66] width 8 height 8
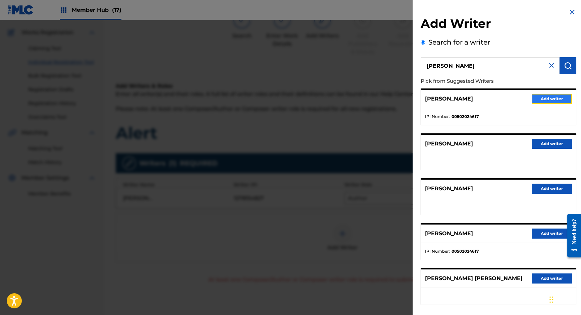
click at [552, 97] on button "Add writer" at bounding box center [551, 99] width 40 height 10
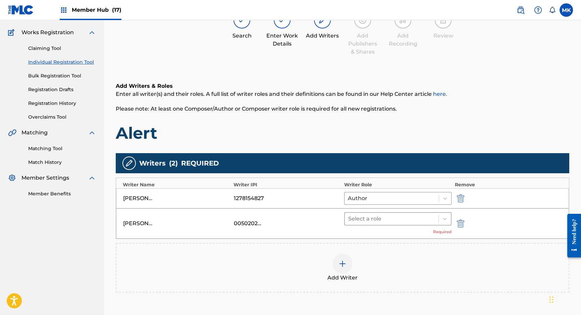
click at [426, 217] on div at bounding box center [391, 218] width 87 height 9
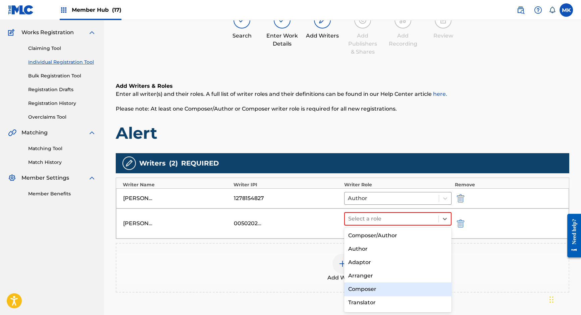
click at [376, 285] on div "Composer" at bounding box center [397, 289] width 107 height 13
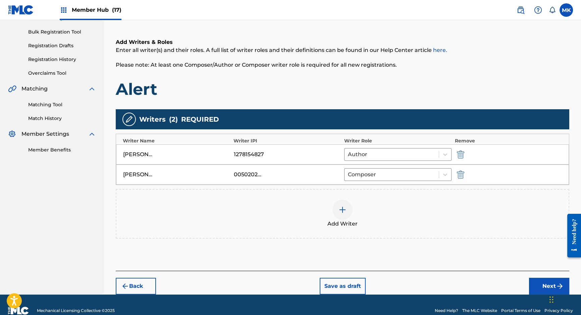
scroll to position [105, 0]
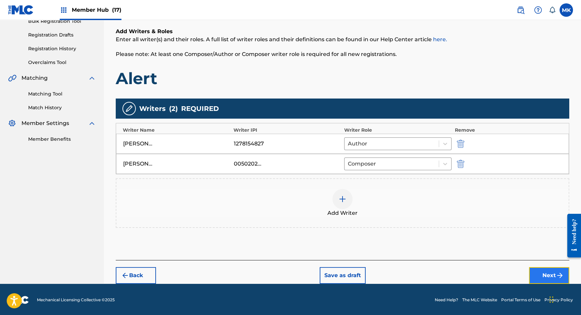
click at [540, 274] on button "Next" at bounding box center [549, 275] width 40 height 17
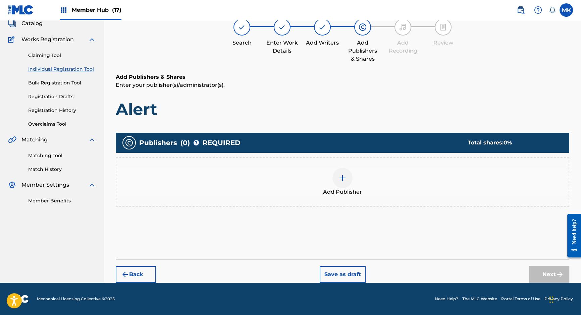
scroll to position [30, 0]
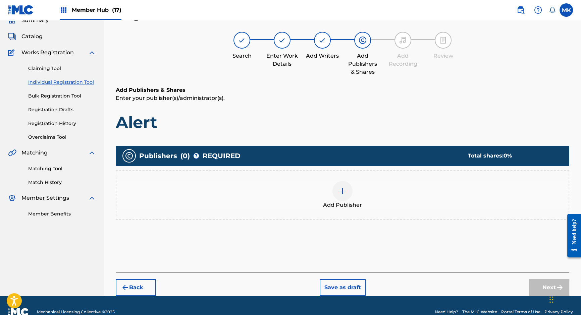
click at [343, 190] on img at bounding box center [342, 191] width 8 height 8
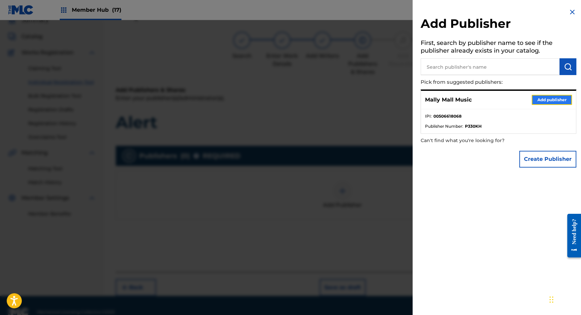
click at [545, 99] on button "Add publisher" at bounding box center [551, 100] width 40 height 10
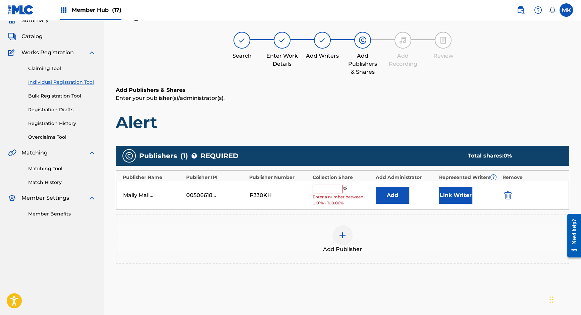
click at [320, 187] on input "text" at bounding box center [327, 189] width 30 height 9
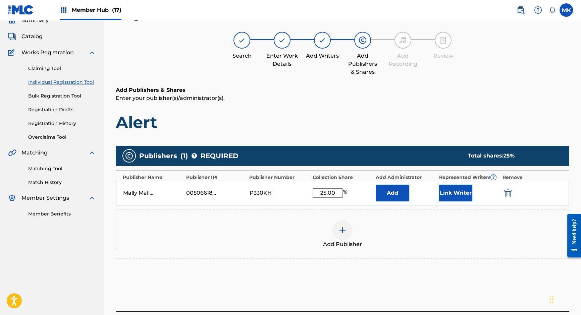
type input "25.00"
click at [454, 189] on button "Link Writer" at bounding box center [455, 193] width 34 height 17
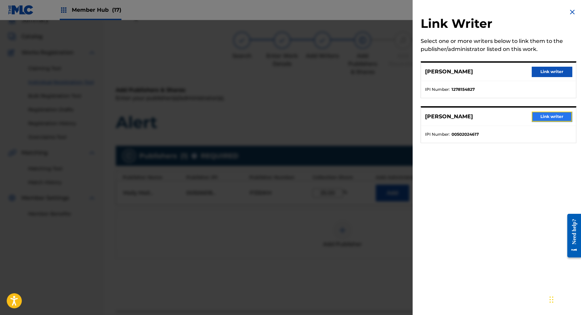
click at [542, 117] on button "Link writer" at bounding box center [551, 117] width 40 height 10
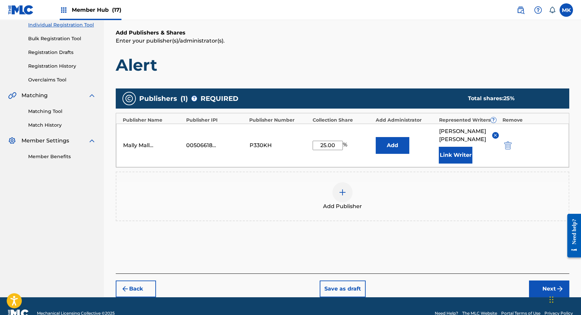
scroll to position [93, 0]
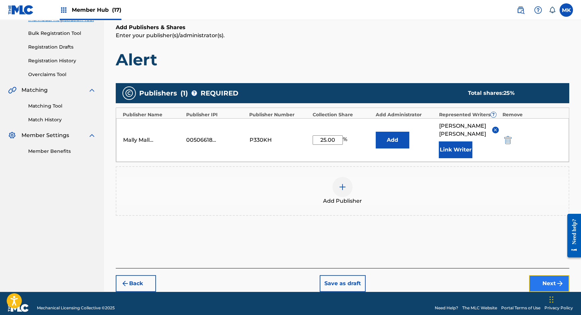
click at [549, 276] on button "Next" at bounding box center [549, 283] width 40 height 17
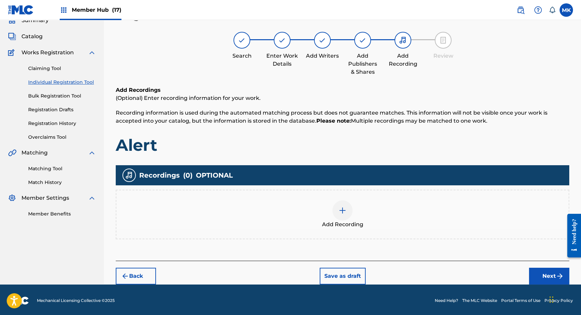
scroll to position [31, 0]
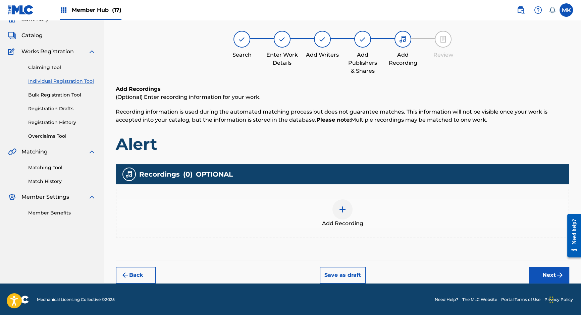
click at [343, 209] on img at bounding box center [342, 210] width 8 height 8
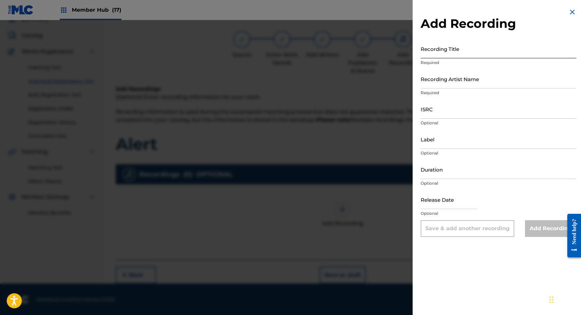
click at [450, 53] on input "Recording Title" at bounding box center [498, 48] width 156 height 19
type input "Alert"
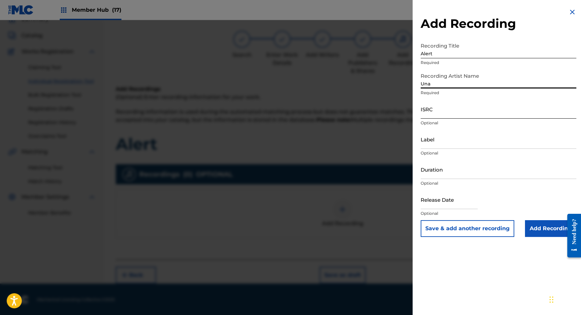
type input "Una"
click at [433, 113] on input "ISRC" at bounding box center [498, 109] width 156 height 19
click at [431, 111] on input "ISRC" at bounding box center [498, 109] width 156 height 19
paste input "QZTB62390084"
click at [446, 112] on input "QZTB62390084" at bounding box center [498, 109] width 156 height 19
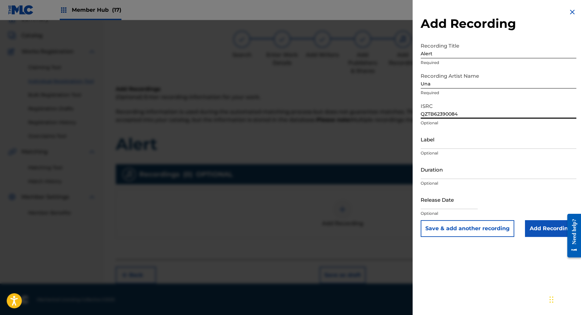
click at [446, 112] on input "QZTB62390084" at bounding box center [498, 109] width 156 height 19
paste input
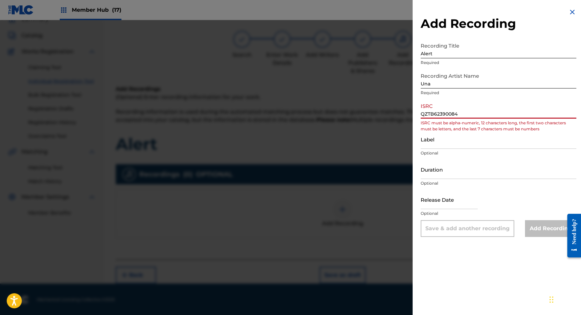
type input "QZTB62390084"
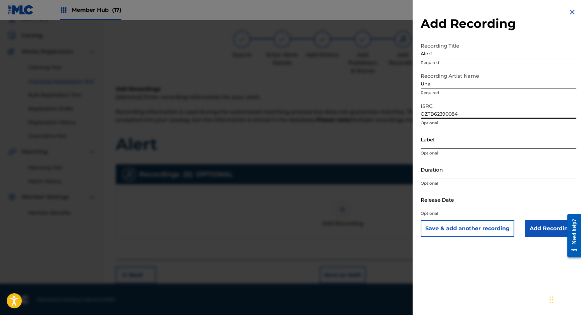
click at [431, 141] on input "Label" at bounding box center [498, 139] width 156 height 19
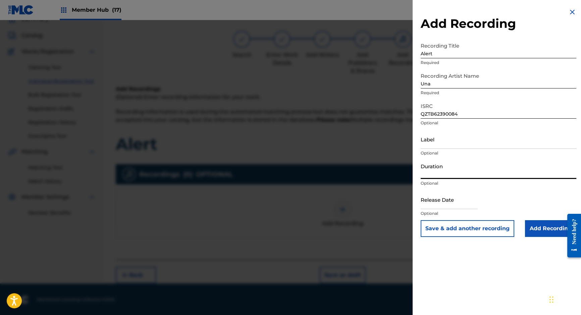
click at [429, 177] on input "Duration" at bounding box center [498, 169] width 156 height 19
type input "02:34"
click at [436, 203] on input "text" at bounding box center [448, 199] width 57 height 19
select select "8"
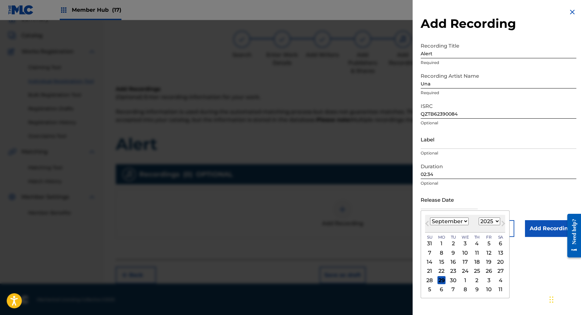
click at [493, 220] on select "1899 1900 1901 1902 1903 1904 1905 1906 1907 1908 1909 1910 1911 1912 1913 1914…" at bounding box center [488, 222] width 21 height 8
select select "2023"
click at [478, 218] on select "1899 1900 1901 1902 1903 1904 1905 1906 1907 1908 1909 1910 1911 1912 1913 1914…" at bounding box center [488, 222] width 21 height 8
click at [491, 270] on div "22" at bounding box center [488, 271] width 8 height 8
type input "September 22 2023"
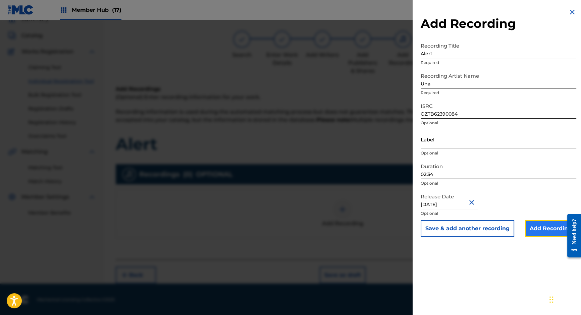
click at [543, 230] on input "Add Recording" at bounding box center [550, 228] width 51 height 17
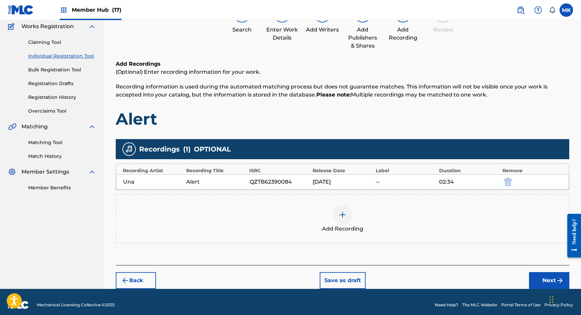
scroll to position [61, 0]
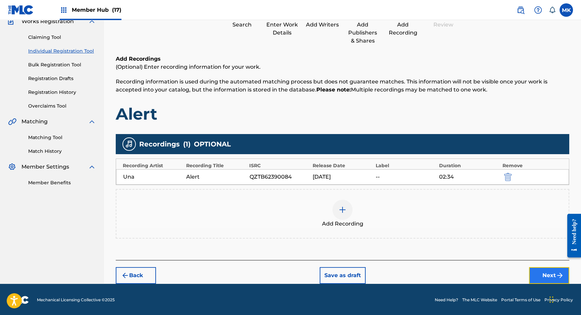
click at [551, 273] on button "Next" at bounding box center [549, 275] width 40 height 17
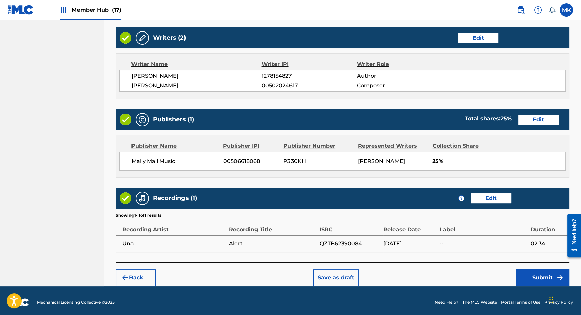
scroll to position [255, 0]
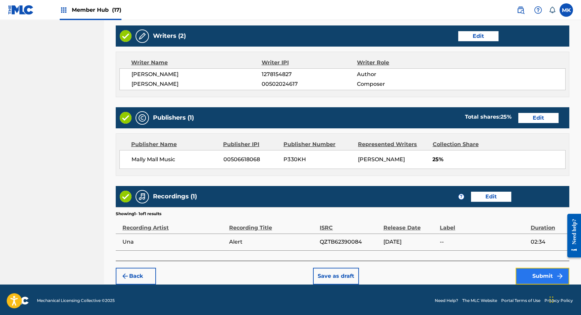
click at [541, 272] on button "Submit" at bounding box center [542, 276] width 54 height 17
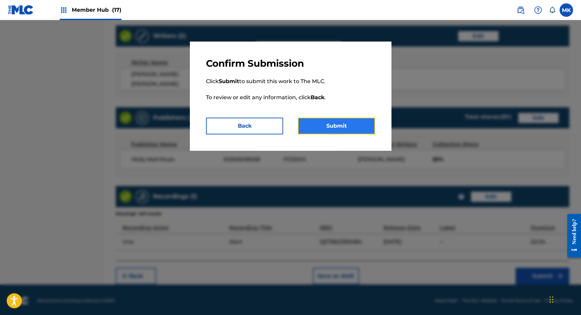
click at [333, 126] on button "Submit" at bounding box center [336, 126] width 77 height 17
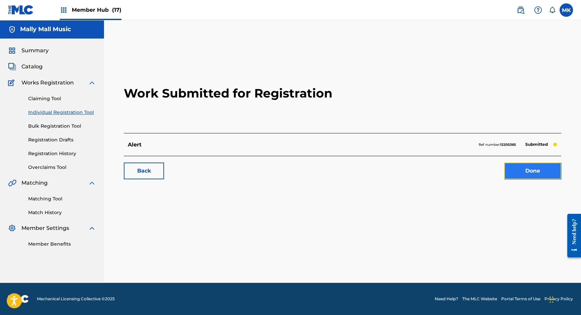
click at [535, 173] on link "Done" at bounding box center [532, 171] width 57 height 17
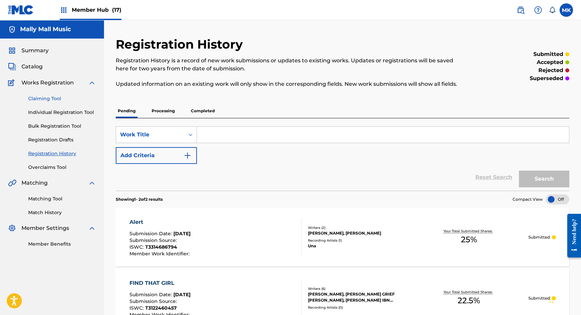
click at [45, 100] on link "Claiming Tool" at bounding box center [62, 98] width 68 height 7
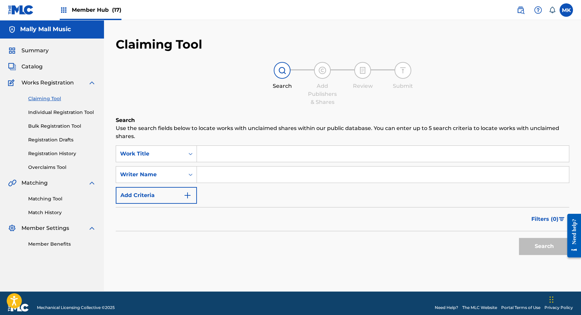
click at [215, 155] on input "Search Form" at bounding box center [383, 154] width 372 height 16
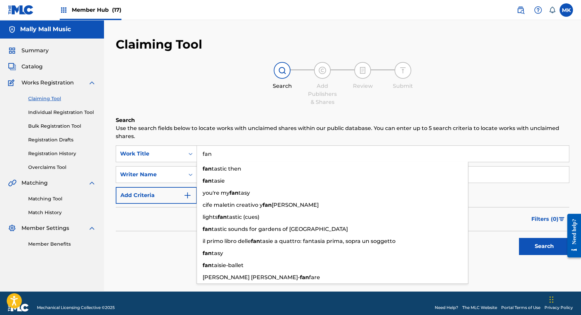
type input "fan"
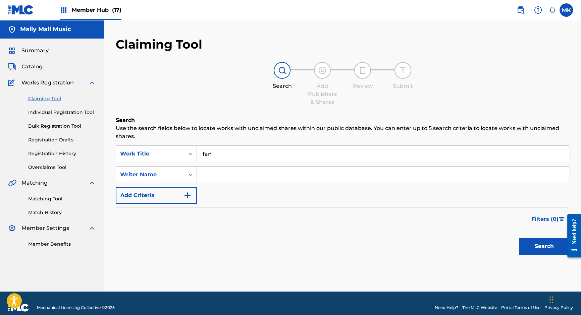
click at [220, 138] on p "Use the search fields below to locate works with unclaimed shares within our pu…" at bounding box center [342, 132] width 453 height 16
click at [215, 174] on input "Search Form" at bounding box center [383, 175] width 372 height 16
paste input "Nedeljov"
type input "una Nedeljov"
click at [550, 244] on button "Search" at bounding box center [544, 246] width 50 height 17
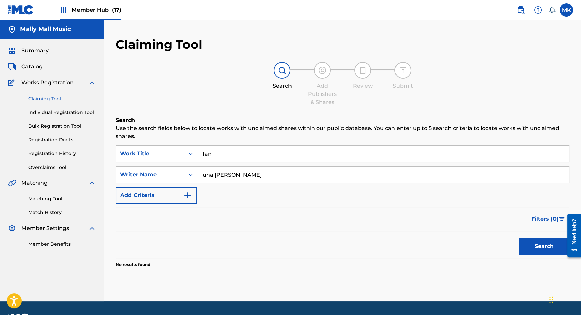
scroll to position [18, 0]
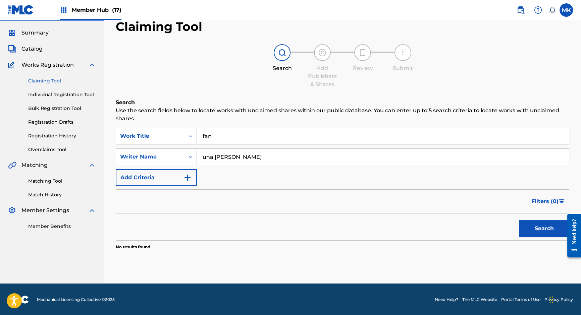
click at [227, 158] on input "una Nedeljov" at bounding box center [383, 157] width 372 height 16
click at [44, 93] on link "Individual Registration Tool" at bounding box center [62, 94] width 68 height 7
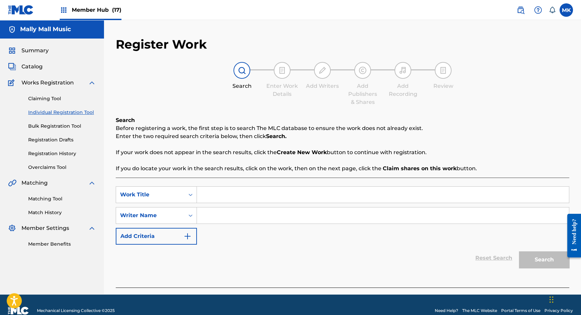
click at [223, 194] on input "Search Form" at bounding box center [383, 195] width 372 height 16
type input "Fan"
click at [225, 215] on input "Search Form" at bounding box center [383, 216] width 372 height 16
paste input "una Nedeljov"
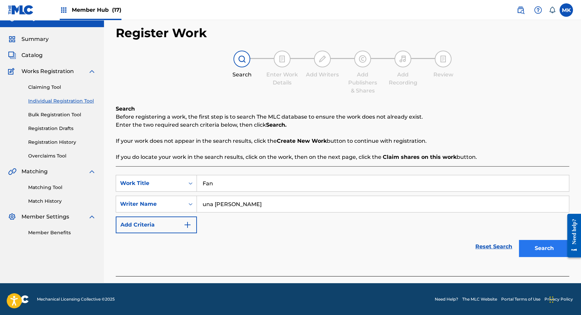
type input "una Nedeljov"
click at [538, 243] on button "Search" at bounding box center [544, 248] width 50 height 17
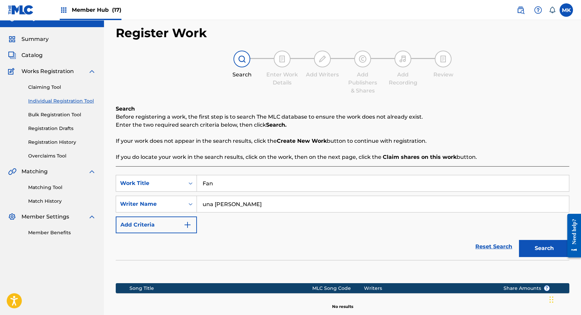
scroll to position [88, 0]
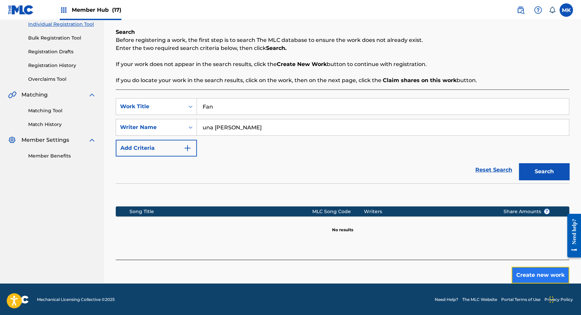
click at [541, 273] on button "Create new work" at bounding box center [540, 275] width 58 height 17
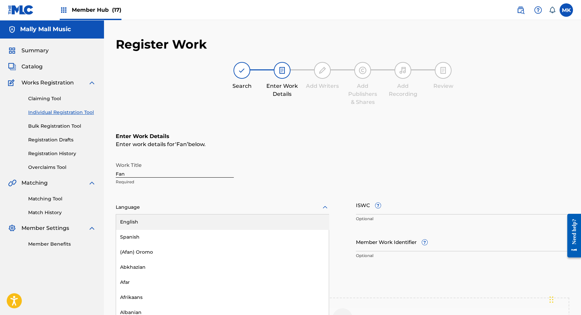
click at [320, 207] on div at bounding box center [222, 207] width 213 height 8
click at [251, 220] on div "English" at bounding box center [222, 222] width 213 height 15
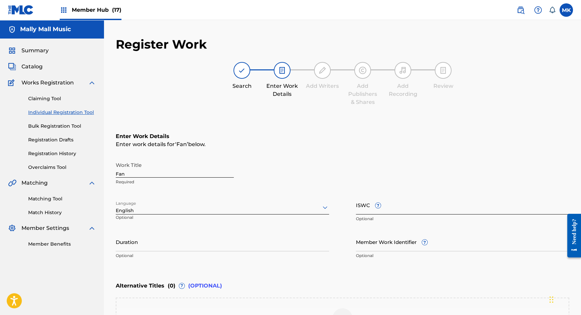
click at [384, 209] on input "ISWC ?" at bounding box center [462, 204] width 213 height 19
paste input "T3314692832"
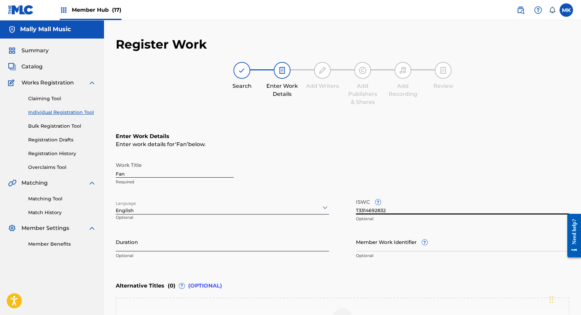
scroll to position [7, 0]
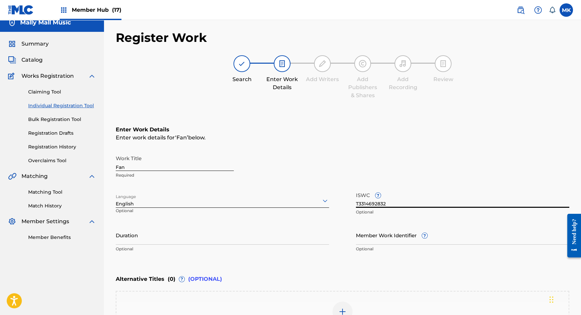
type input "T3314692832"
click at [211, 237] on input "Duration" at bounding box center [222, 235] width 213 height 19
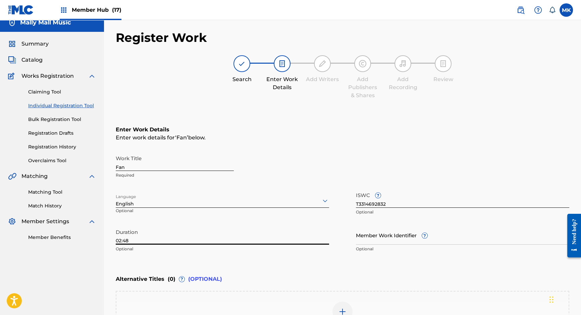
type input "02:48"
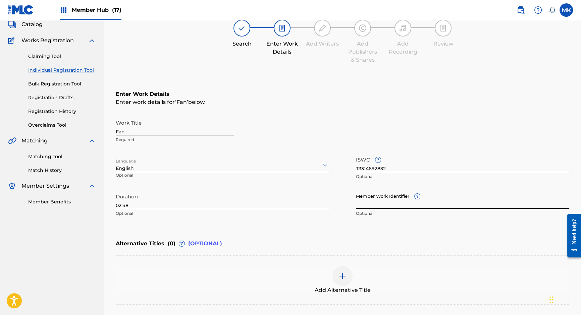
scroll to position [101, 0]
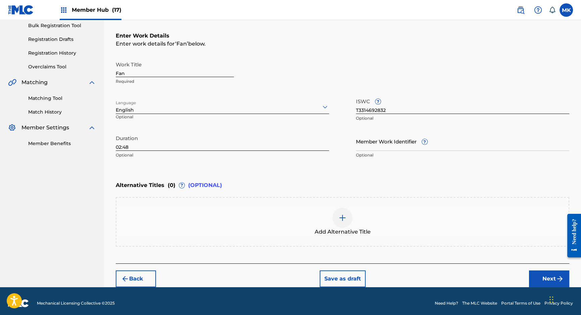
click at [341, 218] on img at bounding box center [342, 218] width 8 height 8
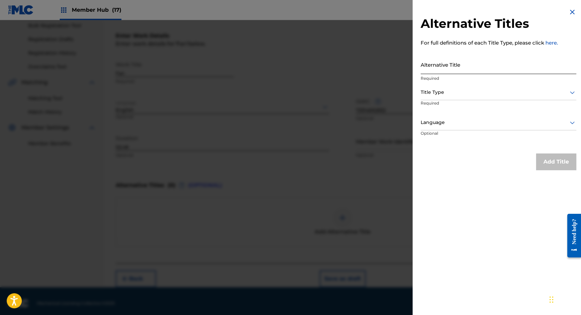
click at [460, 67] on input "Alternative Title" at bounding box center [498, 64] width 156 height 19
click at [569, 9] on img at bounding box center [572, 12] width 8 height 8
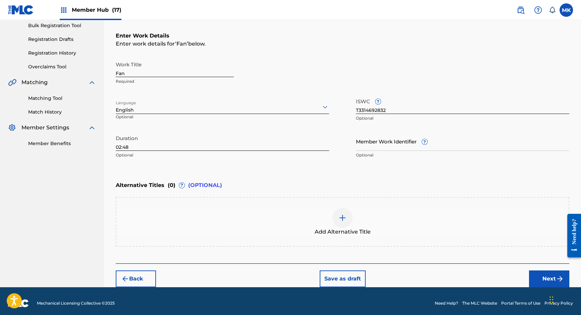
scroll to position [104, 0]
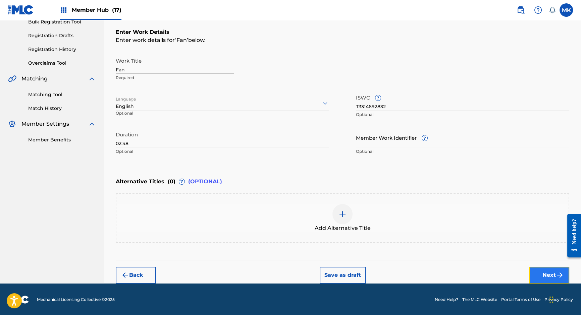
click at [545, 274] on button "Next" at bounding box center [549, 275] width 40 height 17
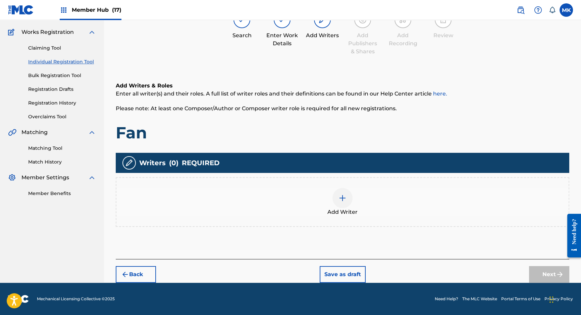
scroll to position [30, 0]
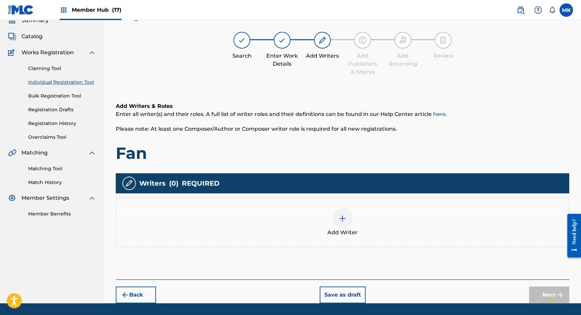
click at [339, 221] on img at bounding box center [342, 219] width 8 height 8
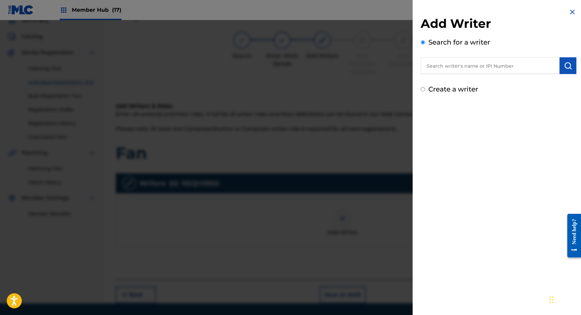
click at [464, 66] on input "text" at bounding box center [489, 65] width 139 height 17
paste input "Una Nedeljov"
type input "Una Nedeljov"
click at [564, 67] on img "submit" at bounding box center [568, 66] width 8 height 8
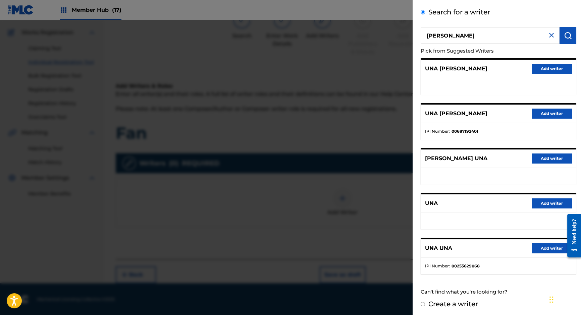
click at [444, 304] on label "Create a writer" at bounding box center [453, 304] width 50 height 8
radio input "true"
click at [425, 304] on input "Create a writer" at bounding box center [422, 304] width 4 height 4
radio input "false"
radio input "true"
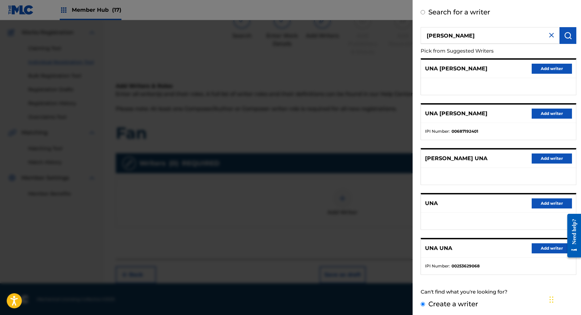
scroll to position [0, 0]
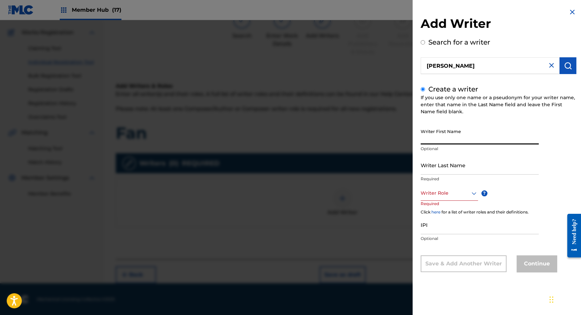
click at [449, 139] on input "Writer First Name" at bounding box center [479, 134] width 118 height 19
type input "Una"
type input "Nedeljov"
click at [444, 194] on div at bounding box center [448, 193] width 57 height 8
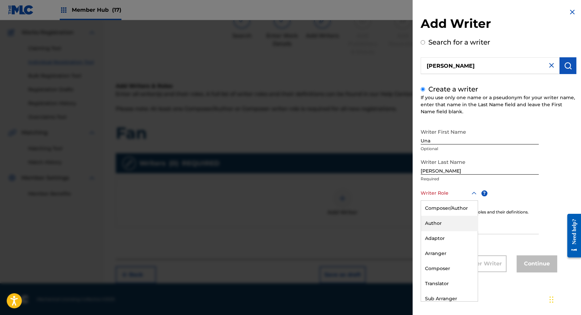
click at [434, 222] on div "Author" at bounding box center [449, 223] width 57 height 15
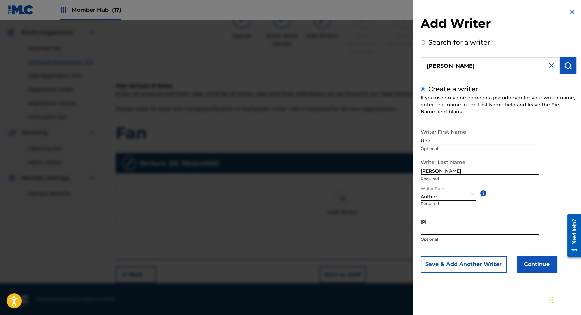
click at [434, 229] on input "IPI" at bounding box center [479, 225] width 118 height 19
paste input "1278154827"
type input "1278154827"
click at [538, 267] on button "Continue" at bounding box center [536, 264] width 40 height 17
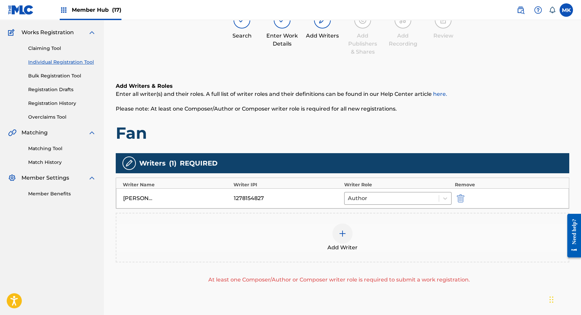
click at [342, 235] on img at bounding box center [342, 234] width 8 height 8
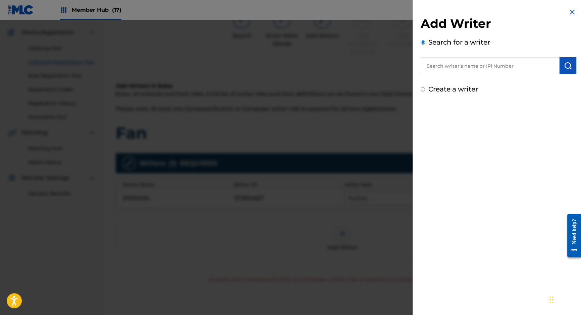
click at [448, 61] on input "text" at bounding box center [489, 65] width 139 height 17
paste input "809844114"
click at [569, 66] on button "submit" at bounding box center [567, 65] width 17 height 17
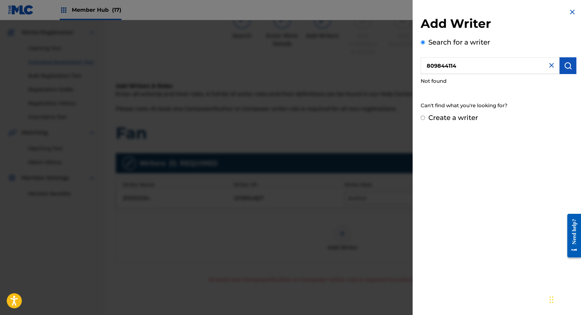
click at [426, 65] on input "809844114" at bounding box center [489, 65] width 139 height 17
click at [566, 65] on img "submit" at bounding box center [568, 66] width 8 height 8
click at [426, 67] on input "0809844114" at bounding box center [489, 65] width 139 height 17
type input "00809844114"
click at [568, 64] on img "submit" at bounding box center [568, 66] width 8 height 8
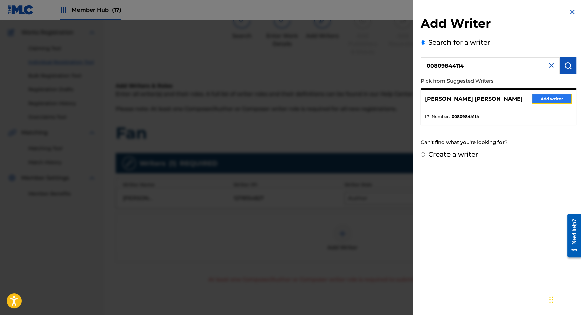
click at [547, 98] on button "Add writer" at bounding box center [551, 99] width 40 height 10
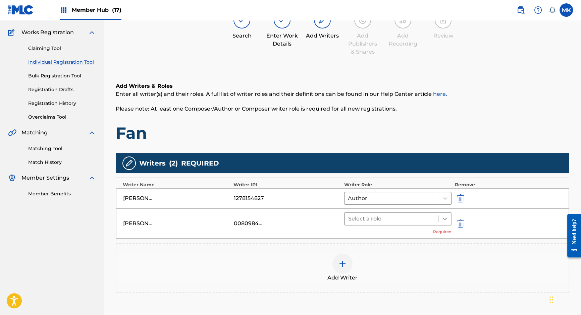
click at [445, 220] on icon at bounding box center [444, 219] width 7 height 7
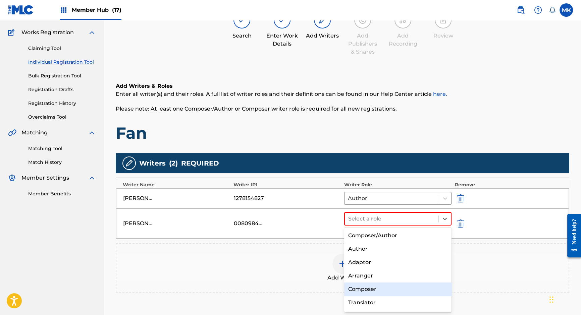
click at [371, 291] on div "Composer" at bounding box center [397, 289] width 107 height 13
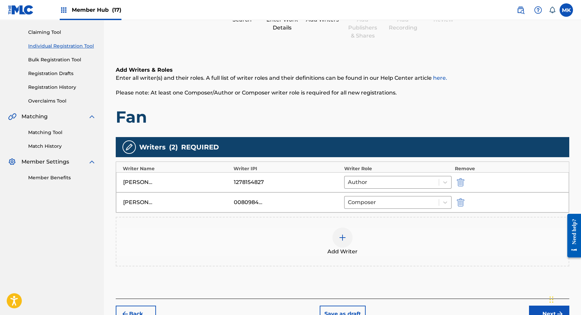
scroll to position [67, 0]
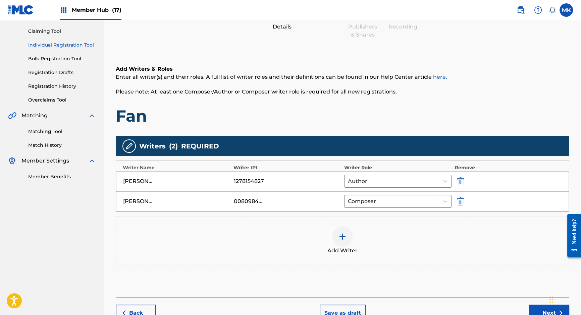
click at [342, 236] on img at bounding box center [342, 237] width 8 height 8
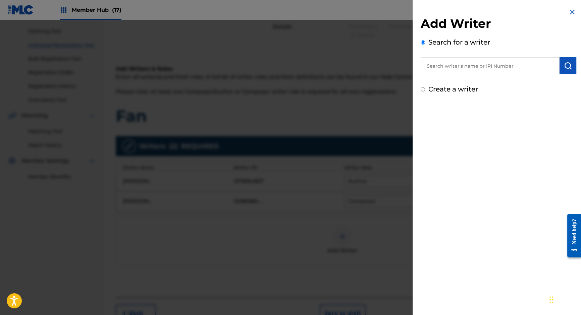
click at [443, 69] on input "text" at bounding box center [489, 65] width 139 height 17
paste input "681040566"
click at [427, 65] on input "681040566" at bounding box center [489, 65] width 139 height 17
click at [569, 64] on img "submit" at bounding box center [568, 66] width 8 height 8
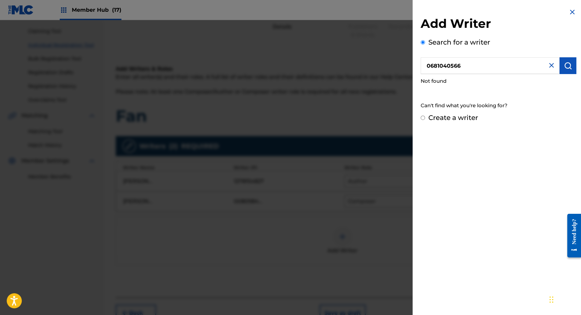
click at [427, 65] on input "0681040566" at bounding box center [489, 65] width 139 height 17
type input "00681040566"
click at [564, 65] on img "submit" at bounding box center [568, 66] width 8 height 8
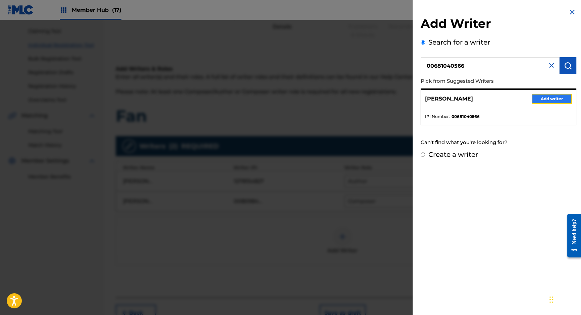
click at [544, 98] on button "Add writer" at bounding box center [551, 99] width 40 height 10
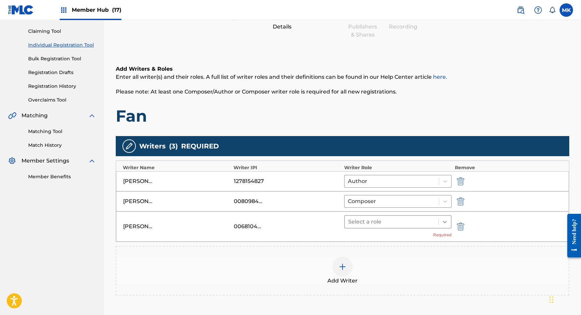
click at [441, 222] on div at bounding box center [444, 222] width 12 height 12
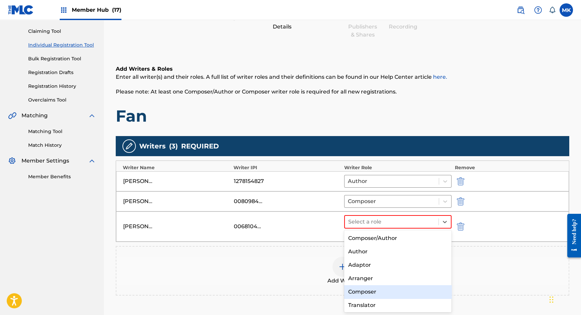
click at [363, 290] on div "Composer" at bounding box center [397, 291] width 107 height 13
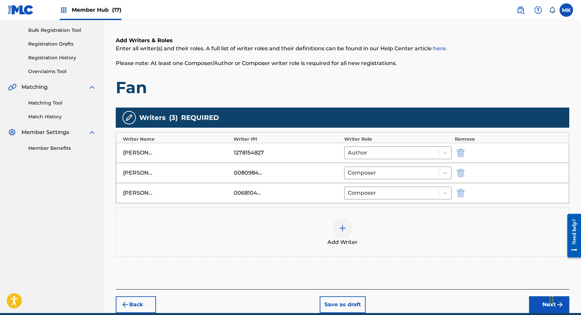
scroll to position [96, 0]
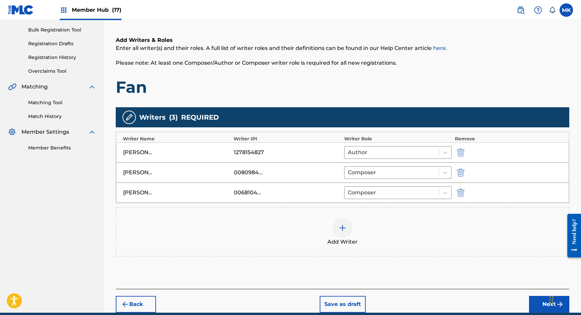
click at [344, 229] on img at bounding box center [342, 228] width 8 height 8
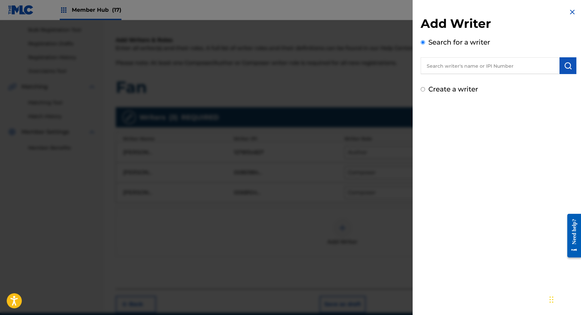
click at [447, 68] on input "text" at bounding box center [489, 65] width 139 height 17
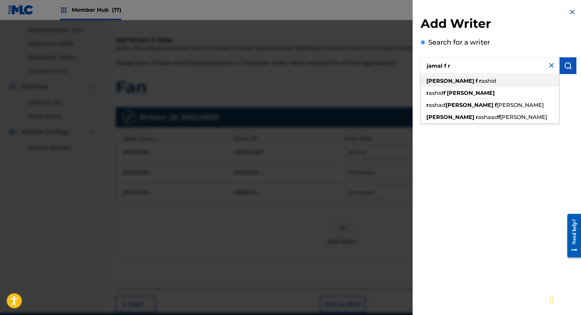
click at [475, 81] on strong "f" at bounding box center [476, 81] width 2 height 6
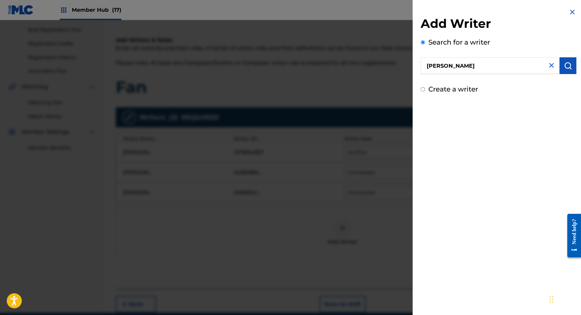
click at [482, 62] on input "jamal faturrahman" at bounding box center [489, 65] width 139 height 17
click at [481, 65] on input "jamal faturrahman" at bounding box center [489, 65] width 139 height 17
drag, startPoint x: 481, startPoint y: 65, endPoint x: 447, endPoint y: 65, distance: 34.2
click at [447, 65] on input "jamal faturrahman" at bounding box center [489, 65] width 139 height 17
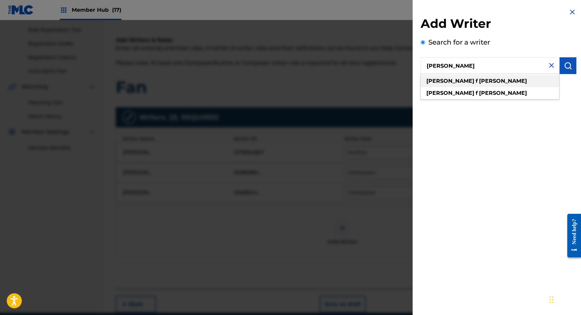
type input "jamal f rashid"
click at [474, 81] on span at bounding box center [474, 81] width 1 height 6
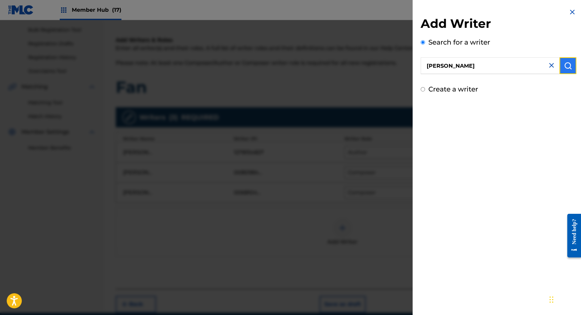
click at [564, 67] on img "submit" at bounding box center [568, 66] width 8 height 8
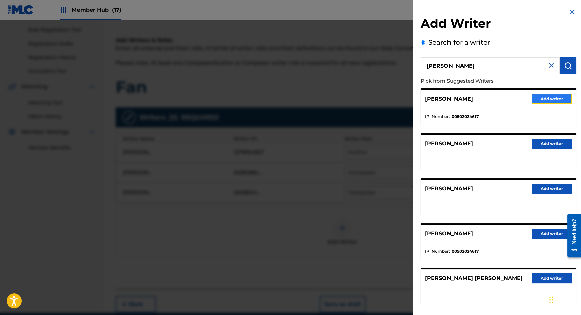
click at [549, 97] on button "Add writer" at bounding box center [551, 99] width 40 height 10
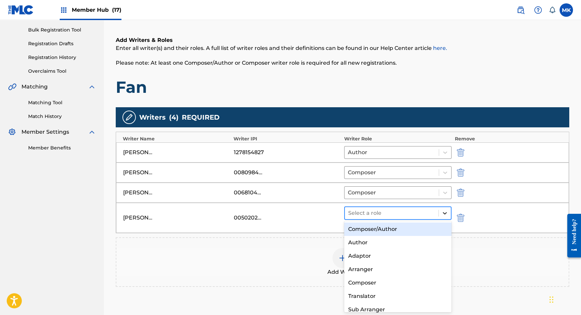
click at [445, 210] on icon at bounding box center [444, 213] width 7 height 7
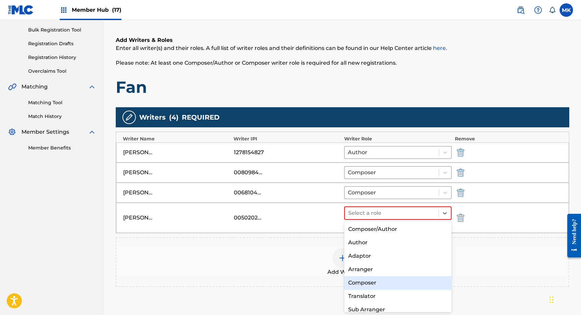
click at [361, 283] on div "Composer" at bounding box center [397, 282] width 107 height 13
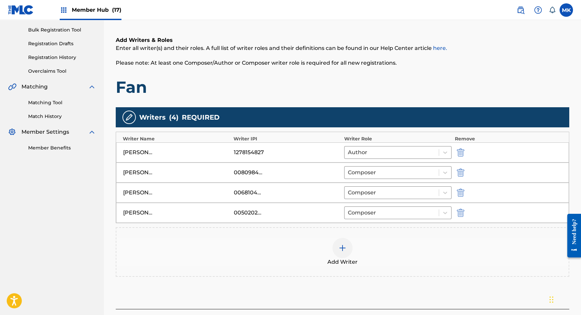
click at [342, 247] on img at bounding box center [342, 248] width 8 height 8
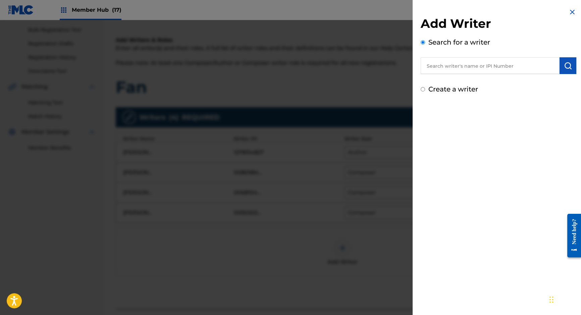
click at [449, 65] on input "text" at bounding box center [489, 65] width 139 height 17
paste input "1153689141"
click at [568, 65] on img "submit" at bounding box center [568, 66] width 8 height 8
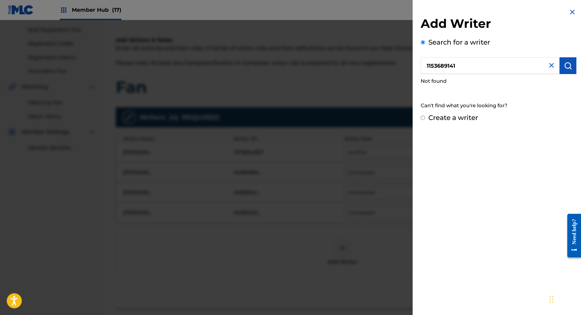
click at [425, 65] on input "1153689141" at bounding box center [489, 65] width 139 height 17
click at [571, 69] on button "submit" at bounding box center [567, 65] width 17 height 17
click at [427, 66] on input "01153689141" at bounding box center [489, 65] width 139 height 17
click at [567, 66] on img "submit" at bounding box center [568, 66] width 8 height 8
click at [426, 65] on input "001153689141" at bounding box center [489, 65] width 139 height 17
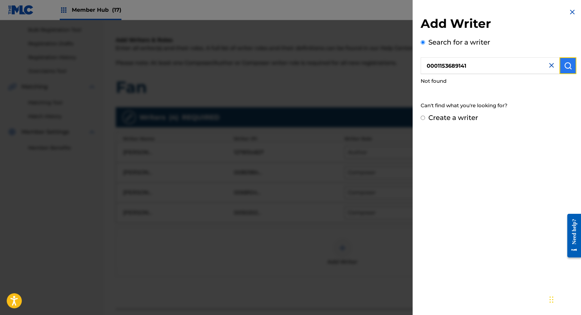
click at [564, 67] on img "submit" at bounding box center [568, 66] width 8 height 8
drag, startPoint x: 436, startPoint y: 66, endPoint x: 419, endPoint y: 66, distance: 16.8
click at [419, 66] on div "Add Writer Search for a writer 0001153689141 Not found Can't find what you're l…" at bounding box center [498, 65] width 172 height 131
click at [439, 67] on input "1153689141" at bounding box center [489, 65] width 139 height 17
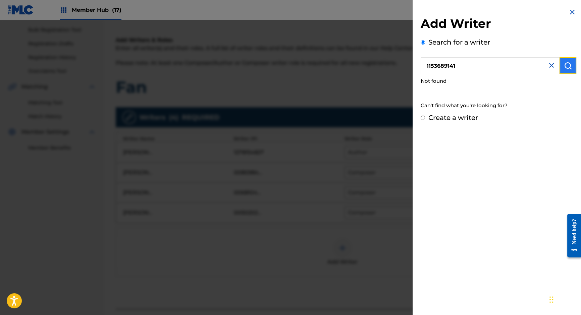
click at [565, 66] on img "submit" at bounding box center [568, 66] width 8 height 8
click at [425, 65] on input "1153689141" at bounding box center [489, 65] width 139 height 17
click at [560, 64] on button "submit" at bounding box center [567, 65] width 17 height 17
click at [427, 65] on input "01153689141" at bounding box center [489, 65] width 139 height 17
click at [567, 67] on img "submit" at bounding box center [568, 66] width 8 height 8
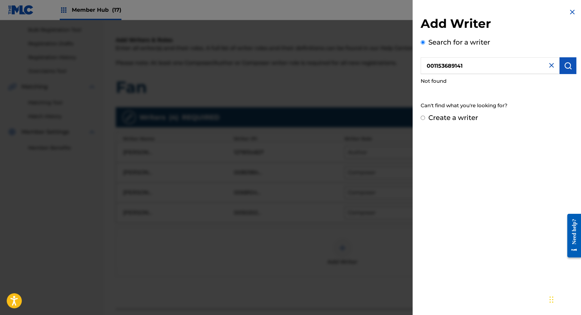
click at [450, 68] on input "001153689141" at bounding box center [489, 65] width 139 height 17
type input "Ashley Noel brown"
click at [564, 66] on img "submit" at bounding box center [568, 66] width 8 height 8
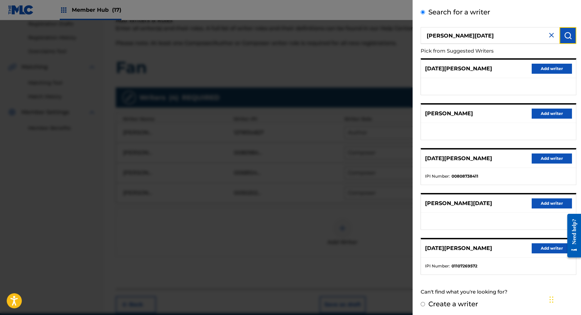
scroll to position [144, 0]
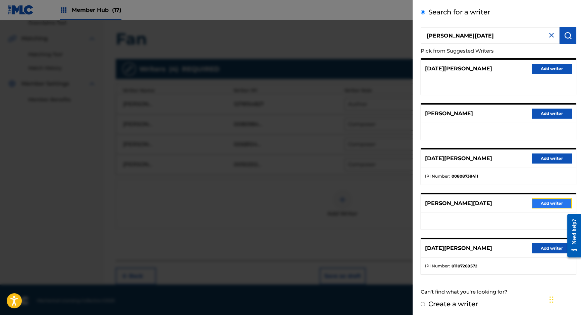
click at [541, 200] on button "Add writer" at bounding box center [551, 203] width 40 height 10
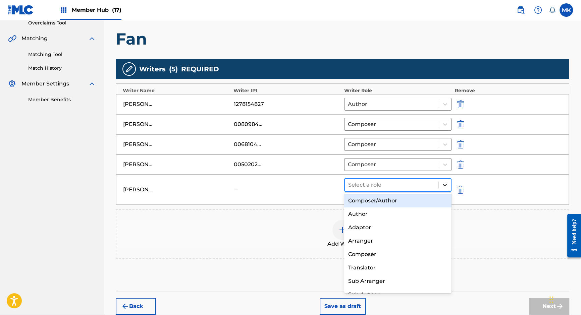
click at [444, 184] on icon at bounding box center [445, 185] width 4 height 2
click at [461, 187] on img "submit" at bounding box center [460, 190] width 7 height 8
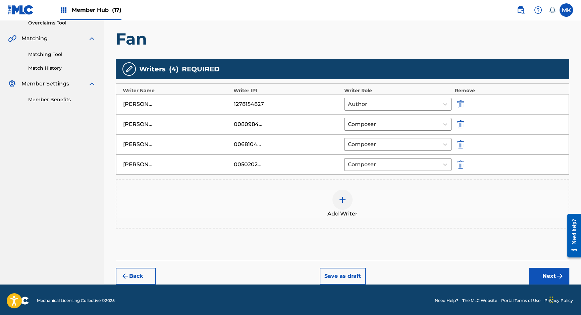
click at [336, 201] on div at bounding box center [342, 200] width 20 height 20
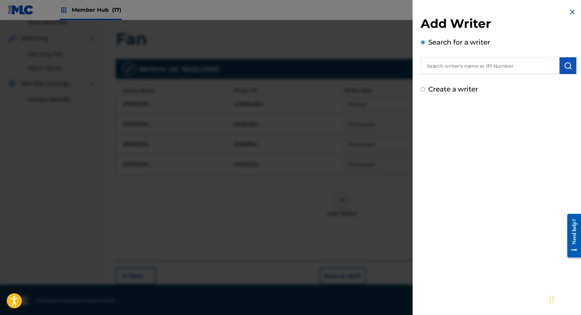
click at [495, 66] on input "text" at bounding box center [489, 65] width 139 height 17
paste input "1153689141"
click at [569, 65] on img "submit" at bounding box center [568, 66] width 8 height 8
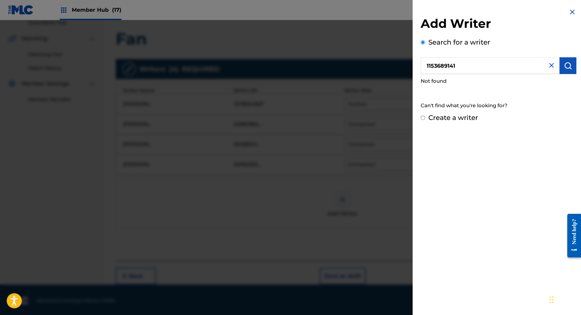
click at [425, 66] on input "1153689141" at bounding box center [489, 65] width 139 height 17
click at [564, 67] on img "submit" at bounding box center [568, 66] width 8 height 8
click at [427, 65] on input "01153689141" at bounding box center [489, 65] width 139 height 17
click at [564, 65] on img "submit" at bounding box center [568, 66] width 8 height 8
click at [427, 66] on input "001153689141" at bounding box center [489, 65] width 139 height 17
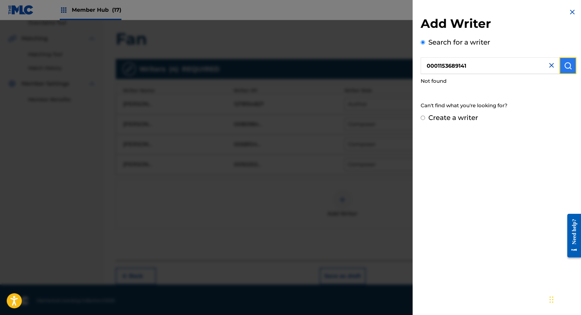
click at [565, 66] on img "submit" at bounding box center [568, 66] width 8 height 8
click at [424, 66] on input "0001153689141" at bounding box center [489, 65] width 139 height 17
click at [566, 66] on img "submit" at bounding box center [568, 66] width 8 height 8
click at [439, 67] on input "00001153689141" at bounding box center [489, 65] width 139 height 17
click at [463, 67] on input "1153689141" at bounding box center [489, 65] width 139 height 17
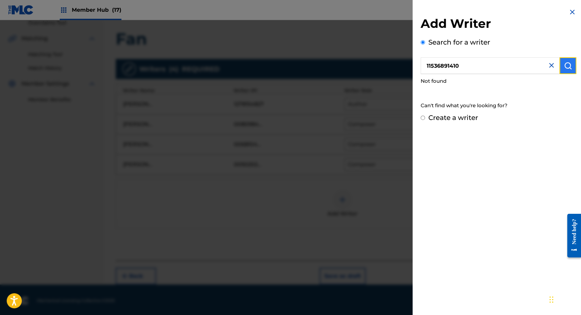
click at [565, 65] on img "submit" at bounding box center [568, 66] width 8 height 8
click at [479, 67] on input "11536891410" at bounding box center [489, 65] width 139 height 17
click at [569, 64] on img "submit" at bounding box center [568, 66] width 8 height 8
click at [474, 63] on input "115368914100" at bounding box center [489, 65] width 139 height 17
click at [564, 66] on img "submit" at bounding box center [568, 66] width 8 height 8
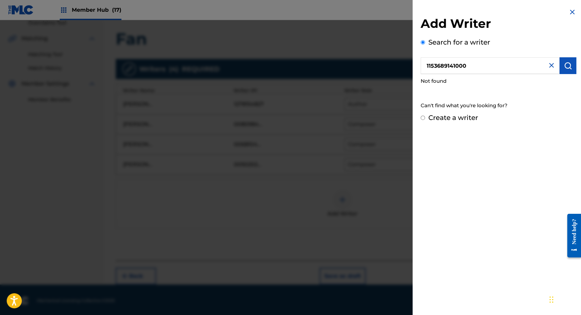
click at [476, 67] on input "1153689141000" at bounding box center [489, 65] width 139 height 17
click at [432, 67] on input "1153689141" at bounding box center [489, 65] width 139 height 17
type input "Ashley Noel brown"
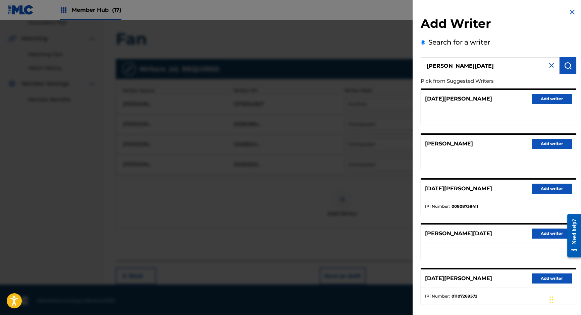
scroll to position [30, 0]
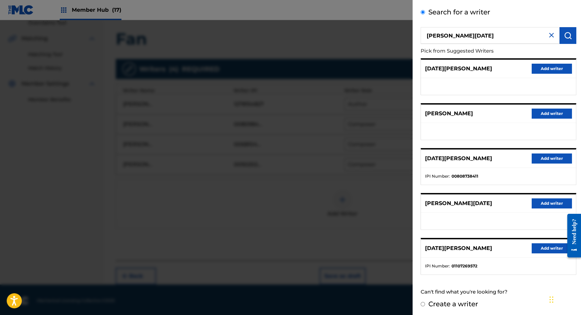
click at [441, 301] on label "Create a writer" at bounding box center [453, 304] width 50 height 8
radio input "true"
click at [425, 302] on input "Create a writer" at bounding box center [422, 304] width 4 height 4
radio input "false"
radio input "true"
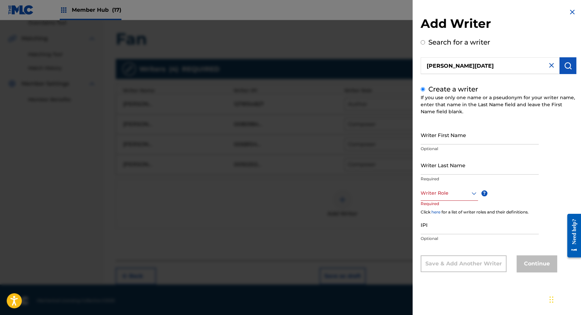
scroll to position [0, 0]
click at [438, 140] on input "Writer First Name" at bounding box center [479, 134] width 118 height 19
type input "Ashley"
type input "Brown"
click at [444, 193] on div at bounding box center [448, 193] width 57 height 8
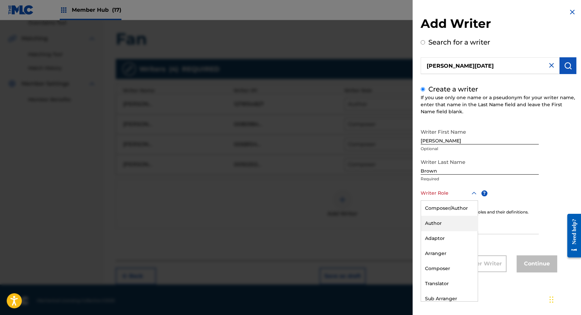
click at [435, 224] on div "Author" at bounding box center [449, 223] width 57 height 15
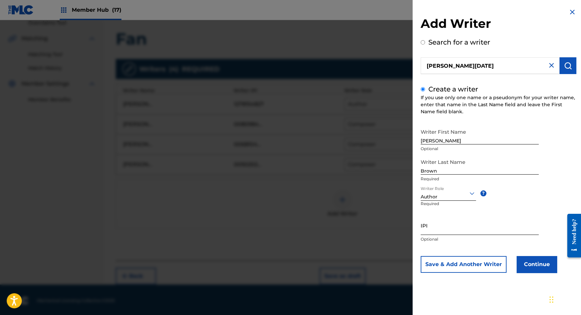
click at [435, 227] on input "IPI" at bounding box center [479, 225] width 118 height 19
paste input "1153689141"
type input "1153689141"
click at [543, 264] on button "Continue" at bounding box center [536, 264] width 40 height 17
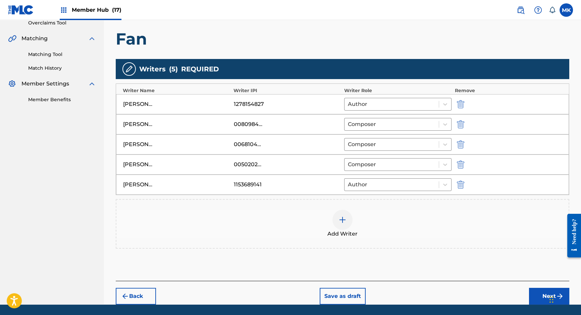
click at [342, 219] on img at bounding box center [342, 220] width 8 height 8
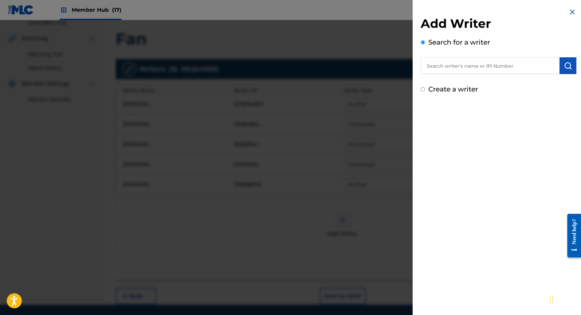
click at [468, 69] on input "text" at bounding box center [489, 65] width 139 height 17
paste input "1155996217"
click at [564, 66] on img "submit" at bounding box center [568, 66] width 8 height 8
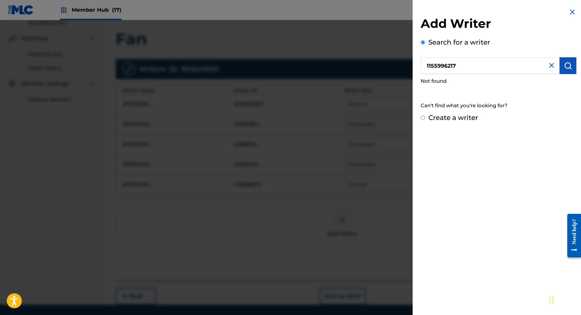
click at [427, 68] on input "1155996217" at bounding box center [489, 65] width 139 height 17
click at [564, 66] on img "submit" at bounding box center [568, 66] width 8 height 8
click at [424, 66] on input "01155996217" at bounding box center [489, 65] width 139 height 17
click at [567, 69] on img "submit" at bounding box center [568, 66] width 8 height 8
click at [428, 67] on input "001155996217" at bounding box center [489, 65] width 139 height 17
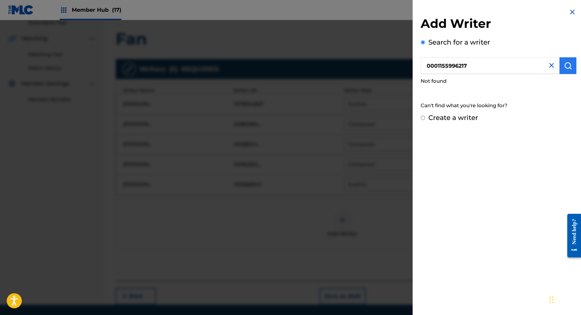
type input "0001155996217"
click at [569, 65] on img "submit" at bounding box center [568, 66] width 8 height 8
click at [424, 118] on input "Create a writer" at bounding box center [422, 118] width 4 height 4
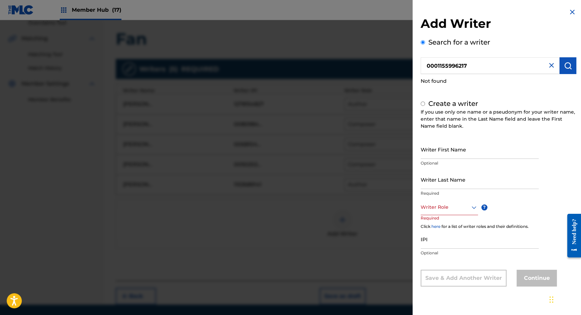
radio input "false"
radio input "true"
click at [426, 240] on input "IPI" at bounding box center [479, 239] width 118 height 19
paste input "1155996217"
type input "1155996217"
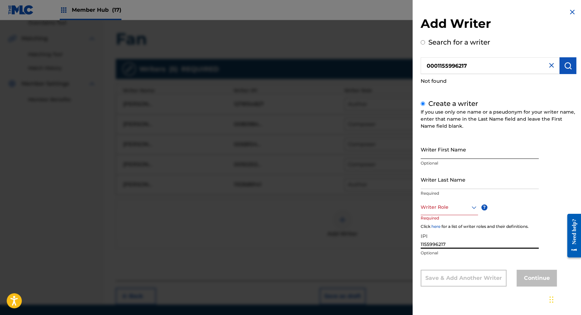
click at [444, 151] on input "Writer First Name" at bounding box center [479, 149] width 118 height 19
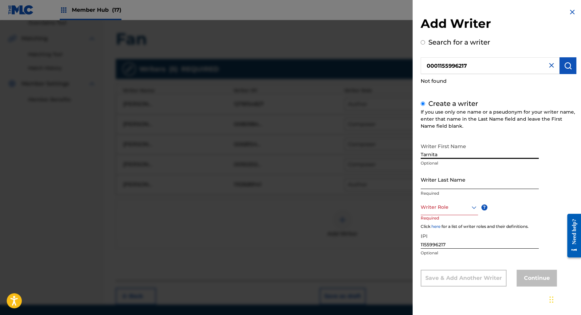
type input "Tarnita"
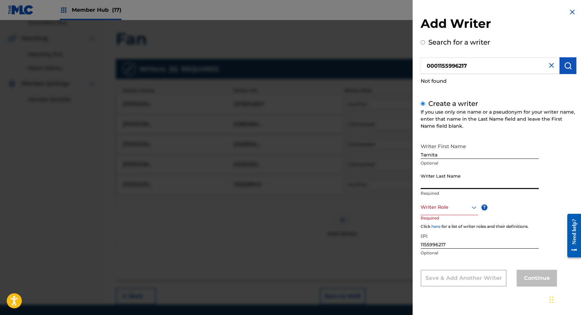
click at [435, 177] on input "Writer Last Name" at bounding box center [479, 179] width 118 height 19
type input "Woodard"
click at [443, 206] on div at bounding box center [448, 207] width 57 height 8
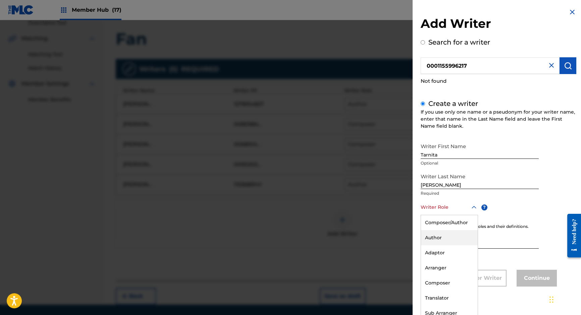
click at [436, 239] on div "Author" at bounding box center [449, 237] width 57 height 15
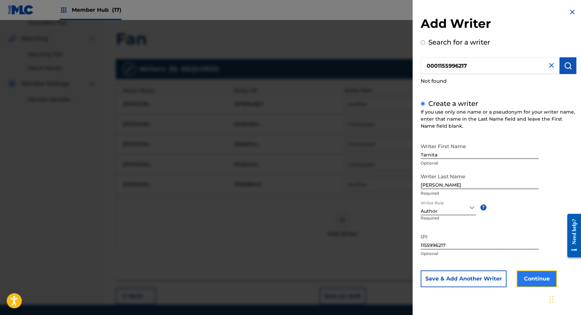
click at [529, 279] on button "Continue" at bounding box center [536, 279] width 40 height 17
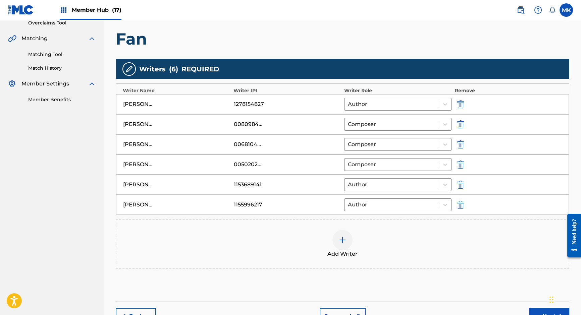
scroll to position [184, 0]
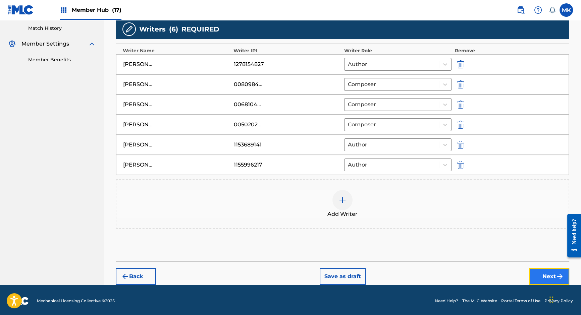
click at [555, 276] on button "Next" at bounding box center [549, 276] width 40 height 17
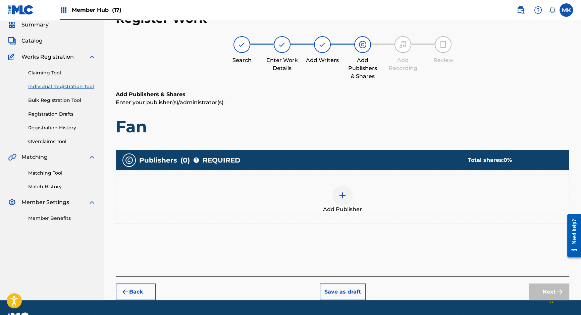
scroll to position [30, 0]
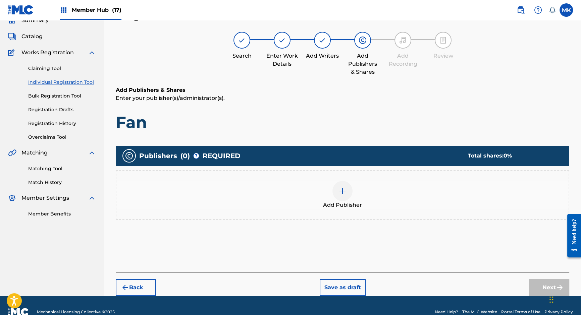
click at [343, 191] on img at bounding box center [342, 191] width 8 height 8
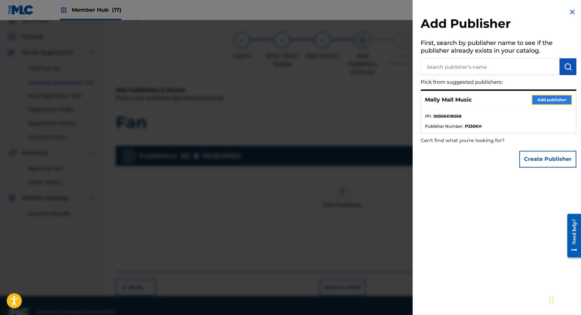
click at [548, 103] on button "Add publisher" at bounding box center [551, 100] width 40 height 10
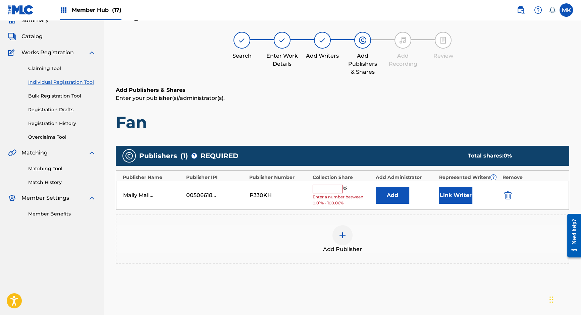
click at [316, 188] on input "text" at bounding box center [327, 189] width 30 height 9
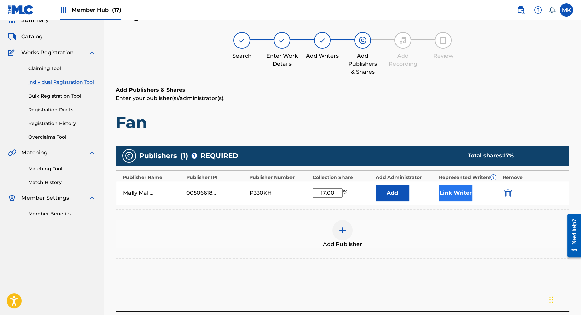
type input "17.00"
click at [453, 192] on button "Link Writer" at bounding box center [455, 193] width 34 height 17
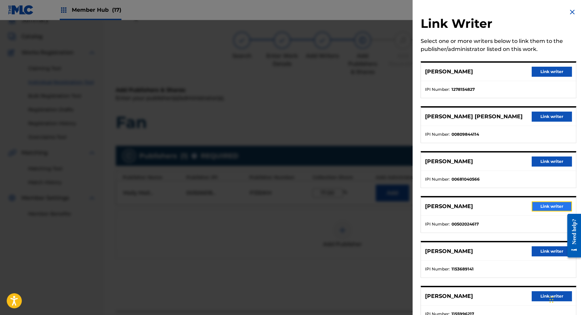
click at [543, 205] on button "Link writer" at bounding box center [551, 206] width 40 height 10
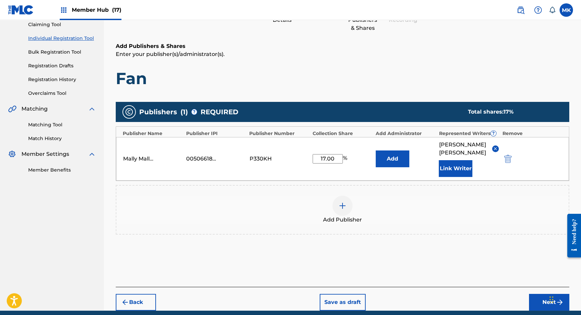
scroll to position [93, 0]
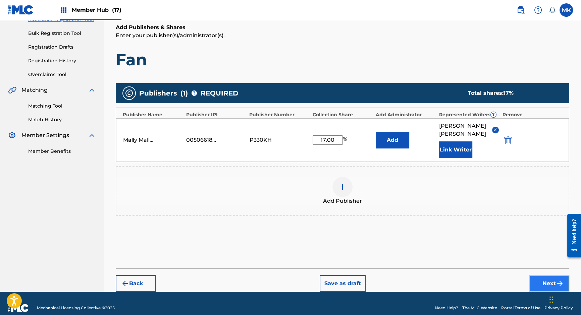
click at [553, 275] on button "Next" at bounding box center [549, 283] width 40 height 17
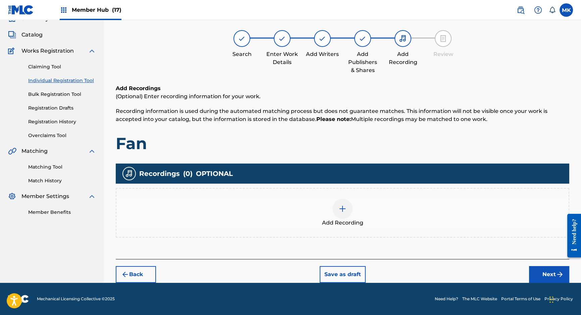
scroll to position [30, 0]
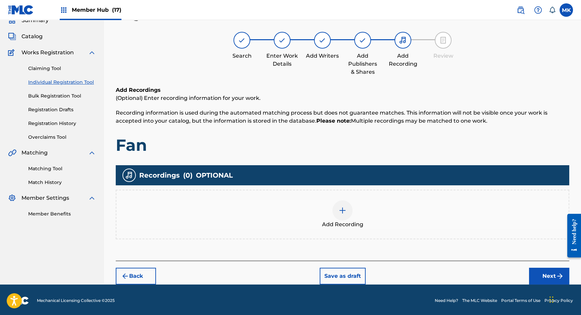
click at [339, 208] on img at bounding box center [342, 211] width 8 height 8
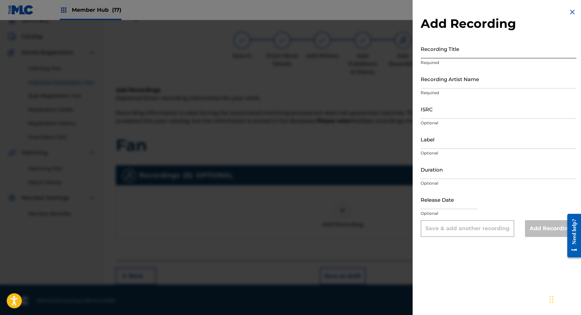
click at [442, 52] on input "Recording Title" at bounding box center [498, 48] width 156 height 19
type input "Fan"
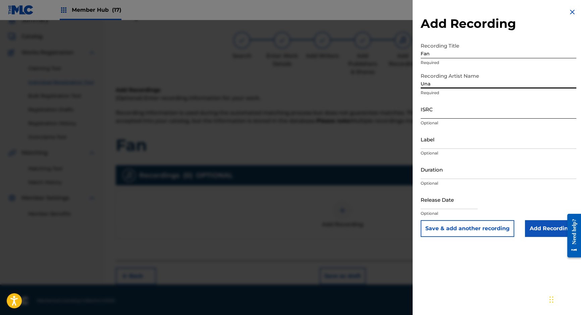
type input "Una"
click at [435, 112] on input "ISRC" at bounding box center [498, 109] width 156 height 19
paste input "USUYG1433589"
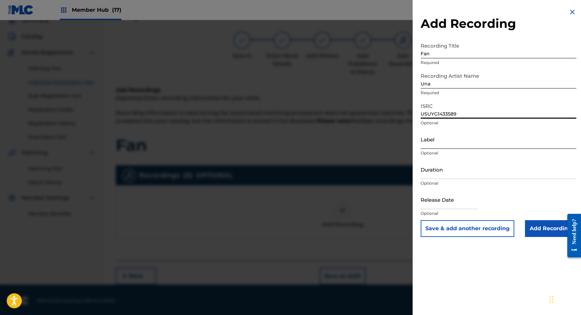
type input "USUYG1433589"
click at [431, 142] on input "Label" at bounding box center [498, 139] width 156 height 19
paste input "The Numera Una"
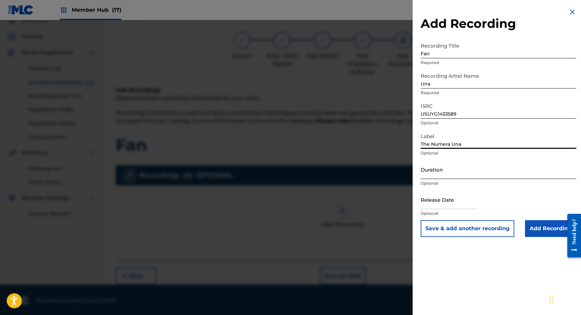
type input "The Numera Una"
click at [428, 172] on input "Duration" at bounding box center [498, 169] width 156 height 19
type input "02:48"
click at [439, 203] on input "text" at bounding box center [448, 199] width 57 height 19
select select "8"
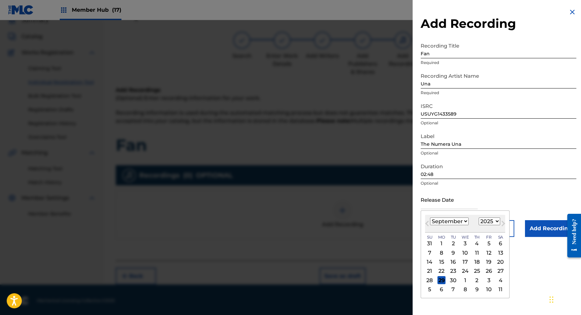
click at [489, 220] on select "1899 1900 1901 1902 1903 1904 1905 1906 1907 1908 1909 1910 1911 1912 1913 1914…" at bounding box center [488, 222] width 21 height 8
select select "2022"
click at [478, 218] on select "1899 1900 1901 1902 1903 1904 1905 1906 1907 1908 1909 1910 1911 1912 1913 1914…" at bounding box center [488, 222] width 21 height 8
click at [464, 223] on select "January February March April May June July August September October November De…" at bounding box center [449, 222] width 39 height 8
select select "6"
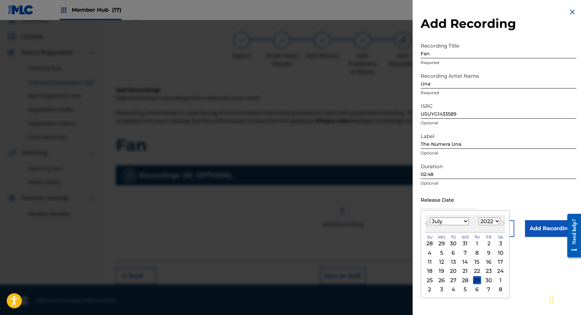
click at [430, 218] on select "January February March April May June July August September October November De…" at bounding box center [449, 222] width 39 height 8
click at [476, 251] on div "7" at bounding box center [477, 253] width 8 height 8
type input "July 7 2022"
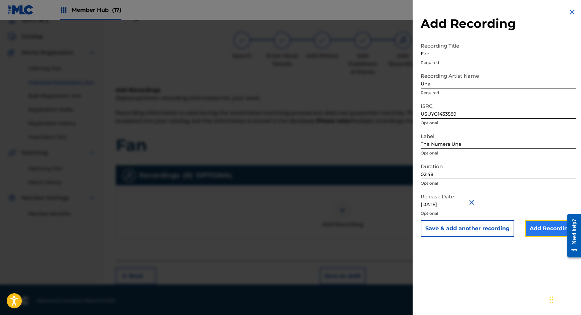
click at [544, 226] on input "Add Recording" at bounding box center [550, 228] width 51 height 17
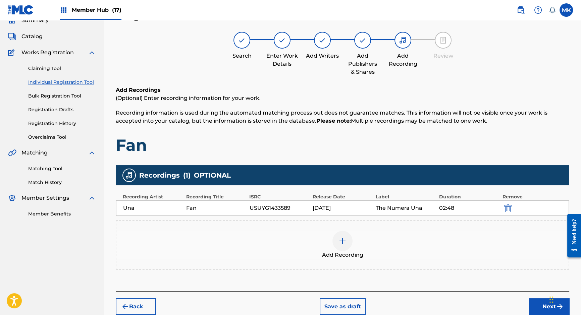
scroll to position [61, 0]
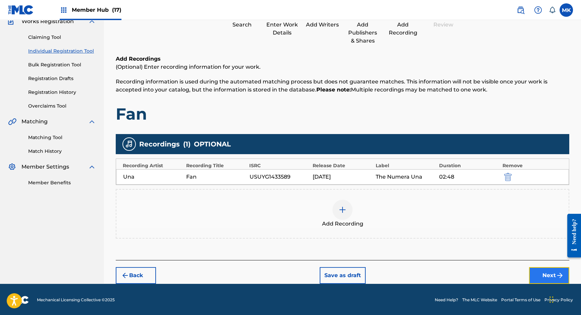
click at [545, 275] on button "Next" at bounding box center [549, 275] width 40 height 17
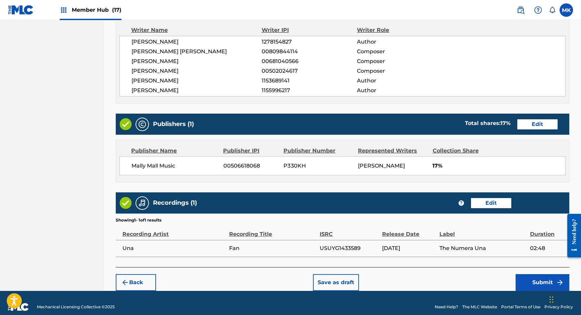
scroll to position [294, 0]
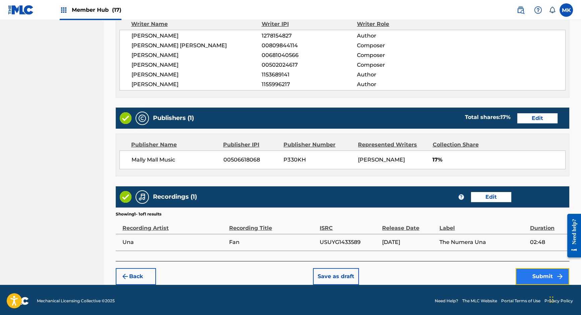
click at [543, 271] on button "Submit" at bounding box center [542, 276] width 54 height 17
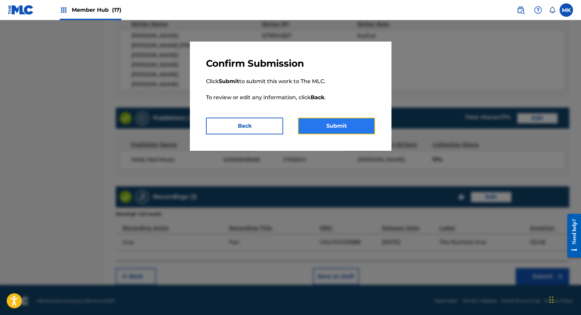
click at [333, 125] on button "Submit" at bounding box center [336, 126] width 77 height 17
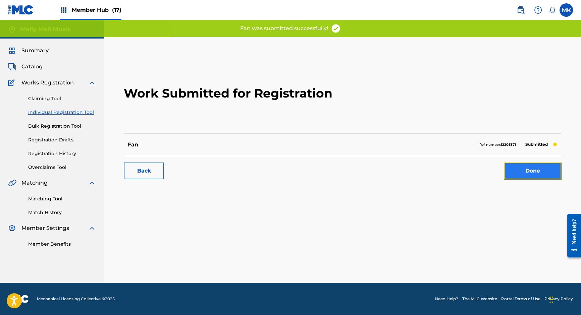
click at [537, 175] on link "Done" at bounding box center [532, 171] width 57 height 17
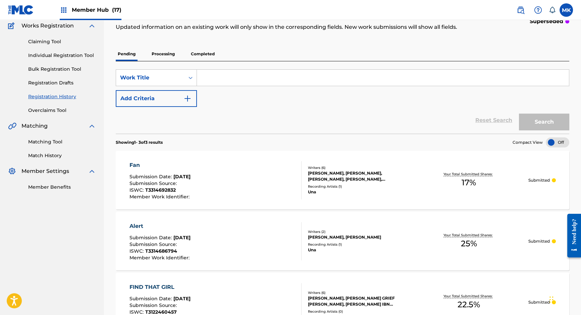
scroll to position [45, 0]
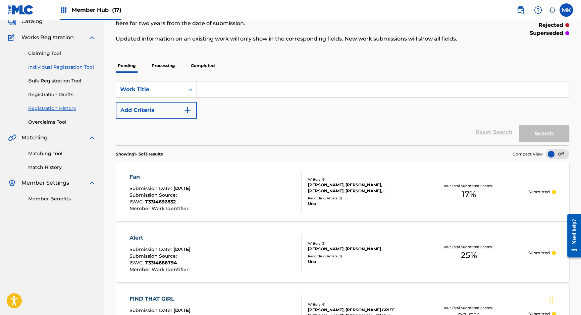
click at [46, 65] on link "Individual Registration Tool" at bounding box center [62, 67] width 68 height 7
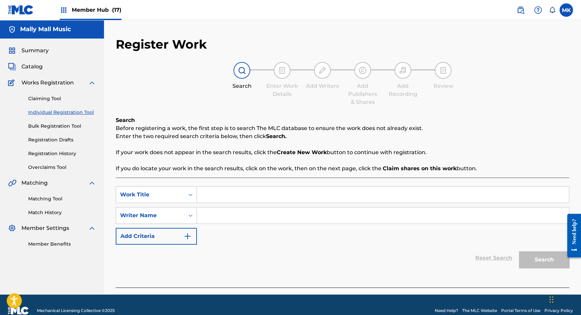
click at [216, 194] on input "Search Form" at bounding box center [383, 195] width 372 height 16
type input "QUEEN"
click at [211, 215] on input "Search Form" at bounding box center [383, 216] width 372 height 16
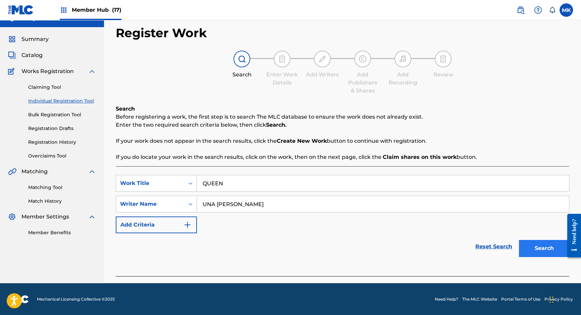
type input "UNA NEDELJOV"
click at [542, 246] on button "Search" at bounding box center [544, 248] width 50 height 17
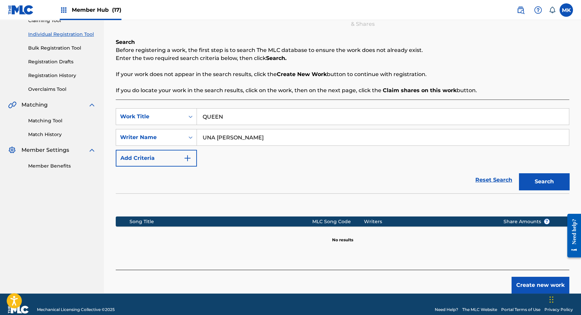
scroll to position [87, 0]
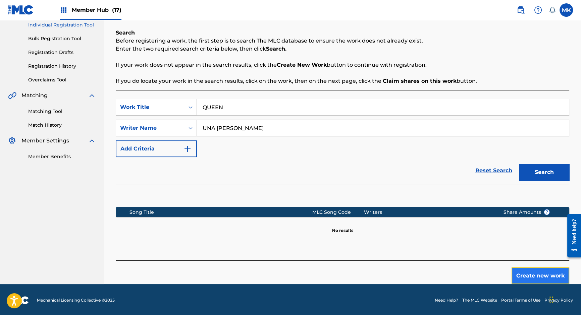
click at [541, 275] on button "Create new work" at bounding box center [540, 276] width 58 height 17
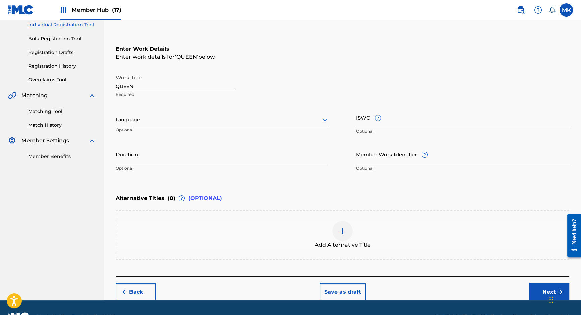
scroll to position [0, 0]
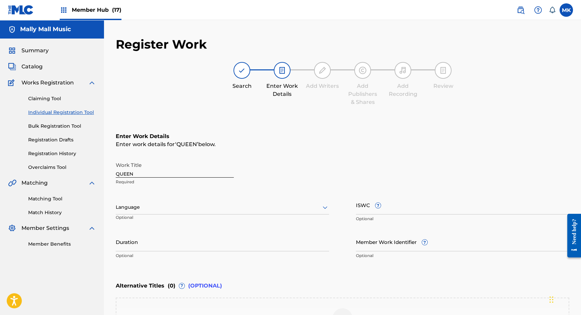
click at [224, 201] on div "Language" at bounding box center [222, 207] width 213 height 14
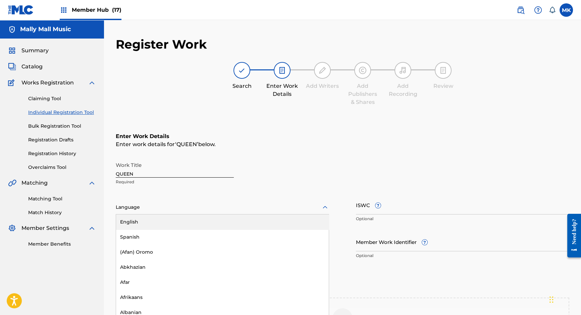
click at [183, 221] on div "English" at bounding box center [222, 222] width 213 height 15
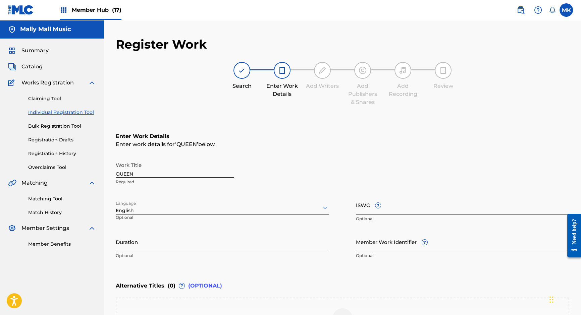
click at [363, 207] on input "ISWC ?" at bounding box center [462, 204] width 213 height 19
paste input "T3314692854"
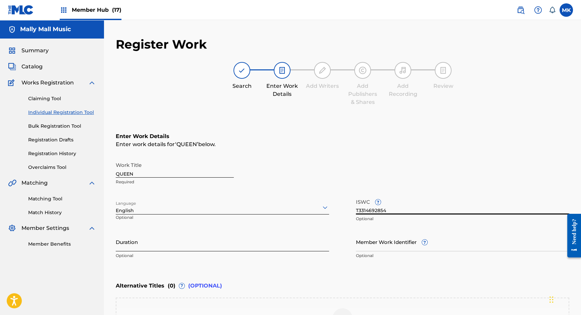
type input "T3314692854"
click at [189, 245] on input "Duration" at bounding box center [222, 241] width 213 height 19
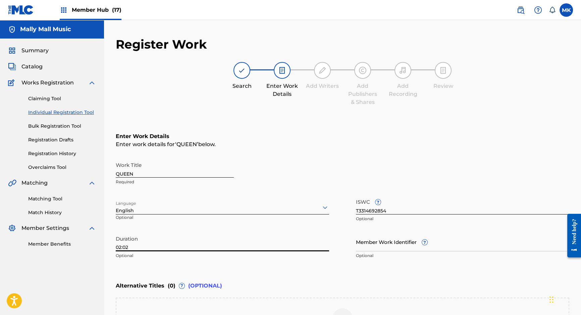
type input "02:02"
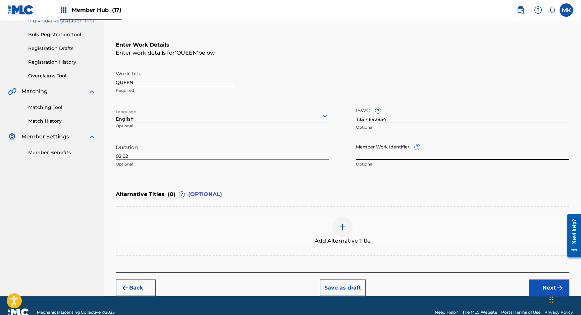
scroll to position [104, 0]
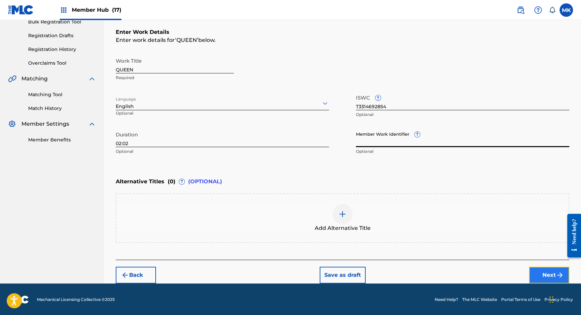
click at [541, 273] on button "Next" at bounding box center [549, 275] width 40 height 17
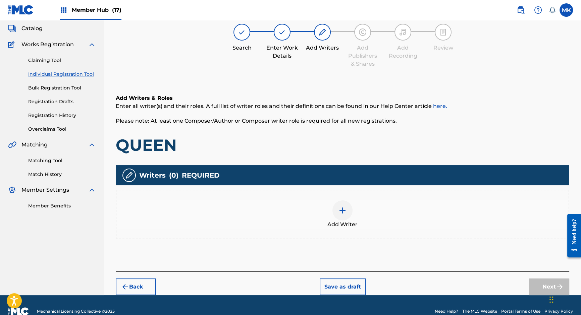
scroll to position [30, 0]
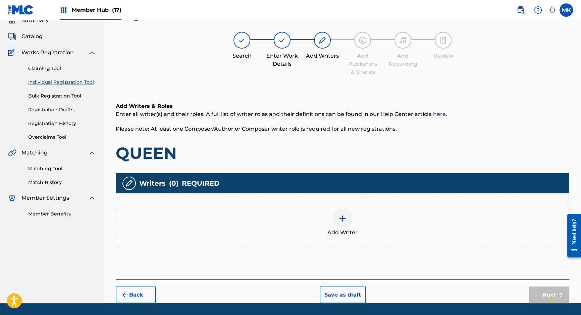
click at [341, 221] on img at bounding box center [342, 219] width 8 height 8
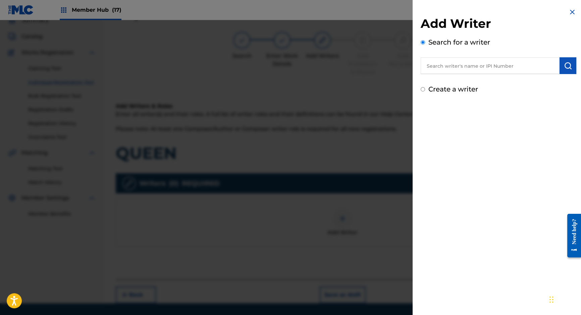
click at [464, 65] on input "text" at bounding box center [489, 65] width 139 height 17
paste input "1278154827"
click at [570, 61] on button "submit" at bounding box center [567, 65] width 17 height 17
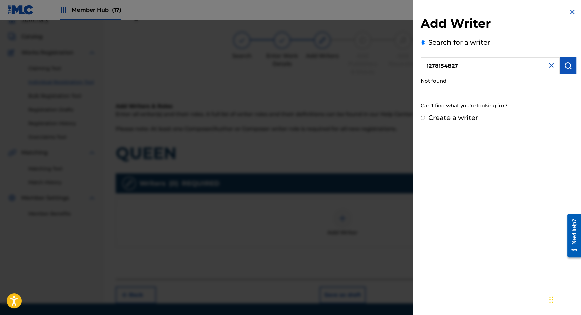
click at [425, 63] on input "1278154827" at bounding box center [489, 65] width 139 height 17
click at [569, 65] on img "submit" at bounding box center [568, 66] width 8 height 8
click at [425, 64] on input "01278154827" at bounding box center [489, 65] width 139 height 17
click at [569, 64] on img "submit" at bounding box center [568, 66] width 8 height 8
click at [433, 65] on input "001278154827" at bounding box center [489, 65] width 139 height 17
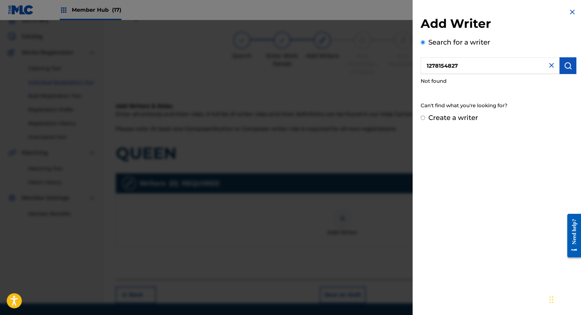
type input "1278154827"
click at [432, 117] on label "Create a writer" at bounding box center [453, 118] width 50 height 8
radio input "true"
click at [425, 117] on input "Create a writer" at bounding box center [422, 118] width 4 height 4
radio input "false"
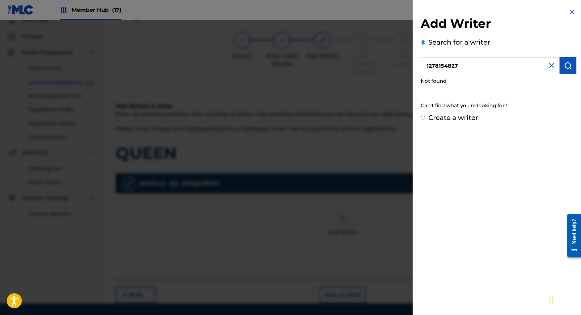
radio input "true"
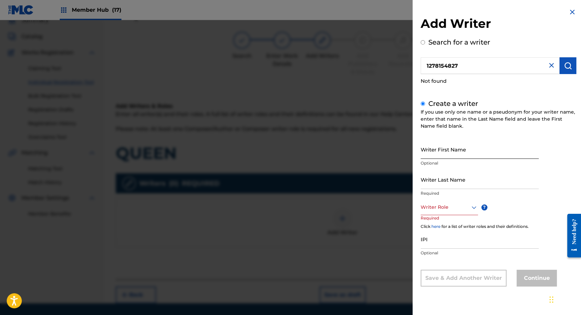
click at [432, 150] on input "Writer First Name" at bounding box center [479, 149] width 118 height 19
type input "Una"
type input "Nedeljov"
click at [446, 208] on div at bounding box center [448, 207] width 57 height 8
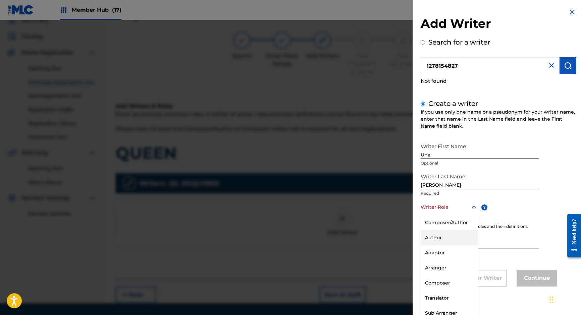
click at [437, 237] on div "Author" at bounding box center [449, 237] width 57 height 15
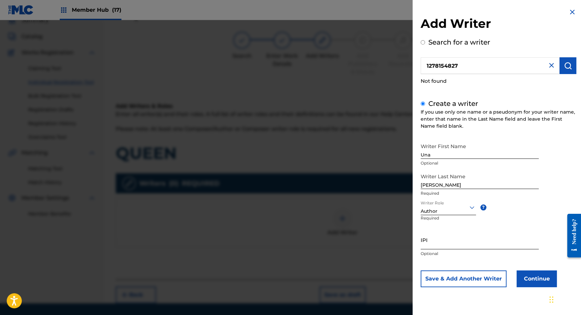
click at [434, 244] on input "IPI" at bounding box center [479, 239] width 118 height 19
paste input "1278154827"
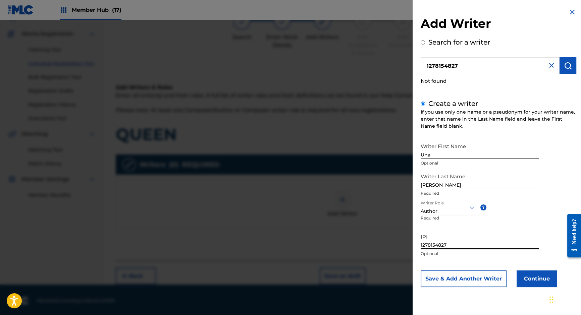
scroll to position [50, 0]
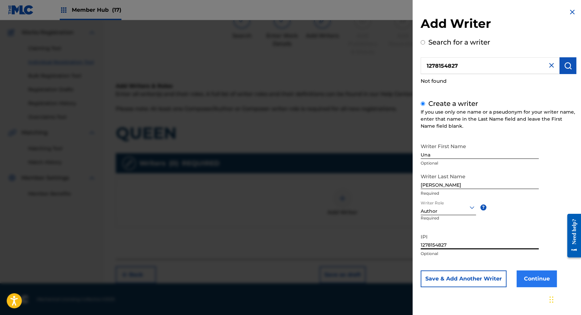
type input "1278154827"
click at [537, 279] on button "Continue" at bounding box center [536, 279] width 40 height 17
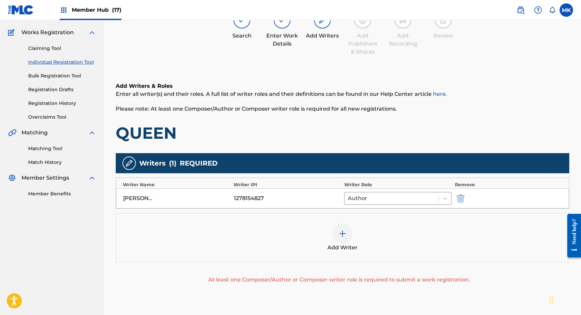
click at [342, 231] on img at bounding box center [342, 234] width 8 height 8
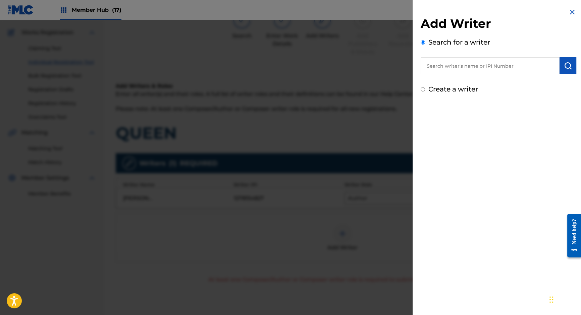
click at [470, 63] on input "text" at bounding box center [489, 65] width 139 height 17
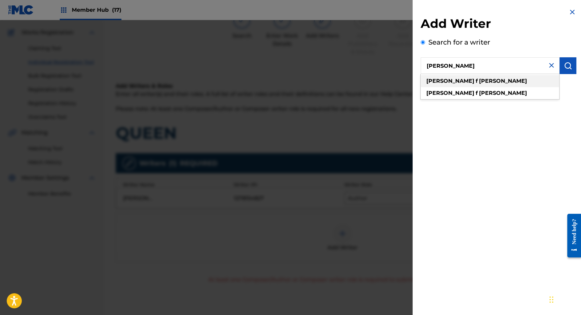
type input "jamal f rashid"
click at [479, 81] on strong "rashid" at bounding box center [503, 81] width 48 height 6
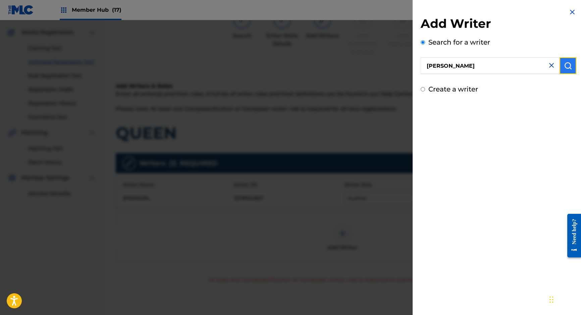
click at [565, 66] on img "submit" at bounding box center [568, 66] width 8 height 8
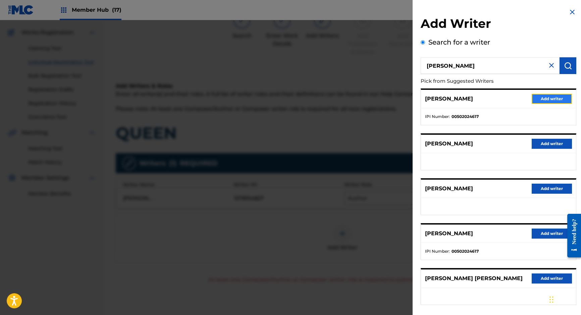
click at [542, 97] on button "Add writer" at bounding box center [551, 99] width 40 height 10
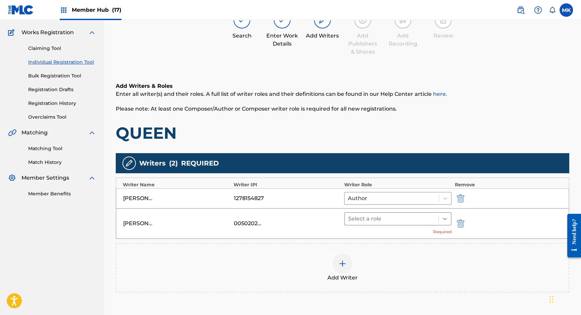
click at [440, 217] on div at bounding box center [444, 219] width 12 height 12
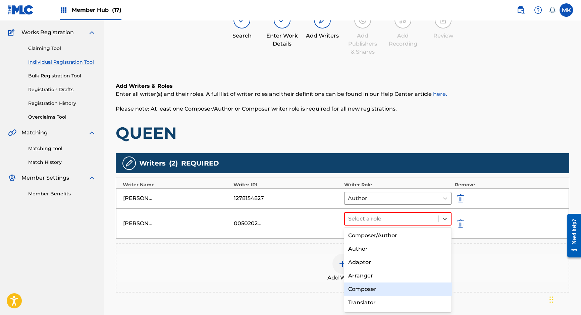
click at [362, 287] on div "Composer" at bounding box center [397, 289] width 107 height 13
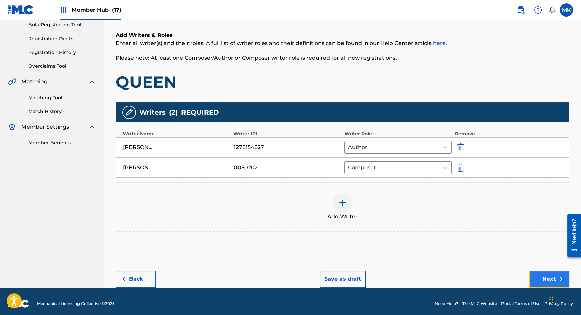
click at [545, 275] on button "Next" at bounding box center [549, 279] width 40 height 17
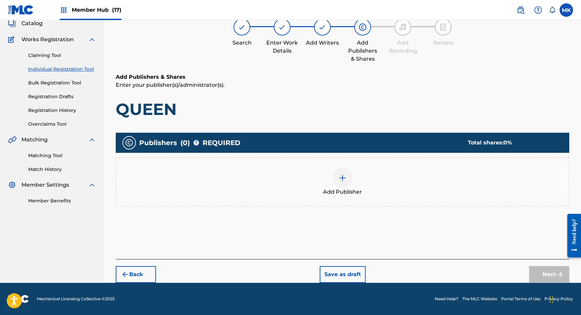
scroll to position [30, 0]
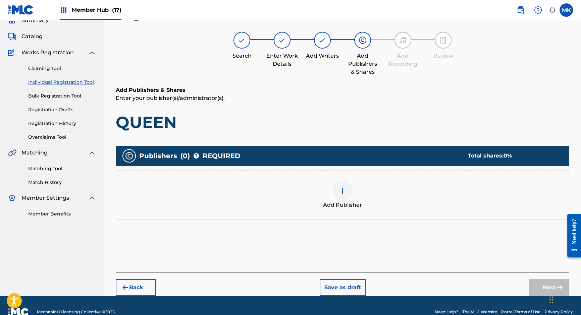
click at [342, 194] on img at bounding box center [342, 191] width 8 height 8
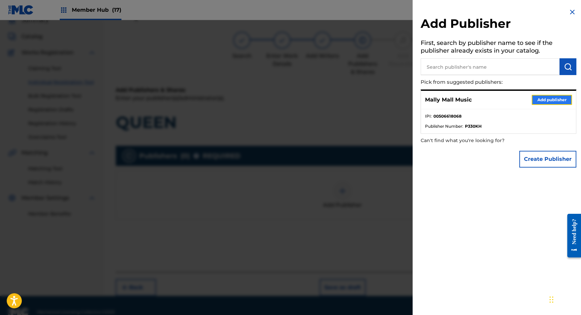
click at [549, 98] on button "Add publisher" at bounding box center [551, 100] width 40 height 10
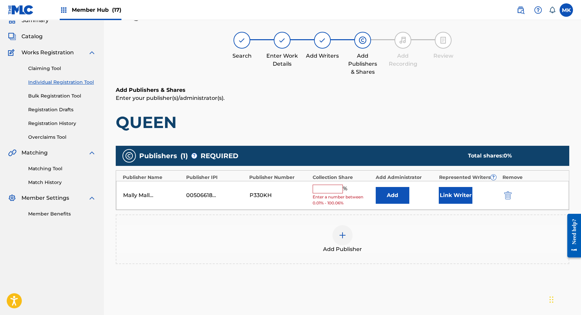
click at [327, 187] on input "text" at bounding box center [327, 189] width 30 height 9
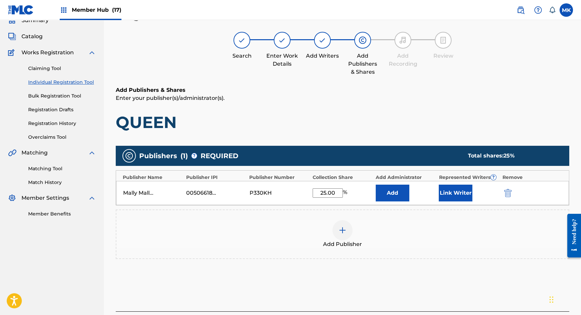
type input "25.00"
click at [460, 189] on button "Link Writer" at bounding box center [455, 193] width 34 height 17
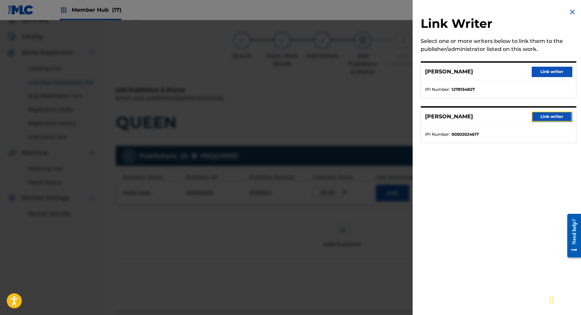
click at [551, 114] on button "Link writer" at bounding box center [551, 117] width 40 height 10
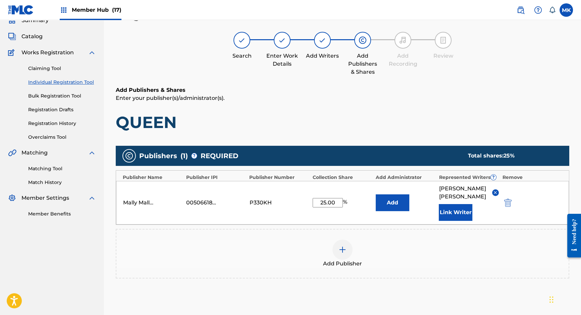
click at [452, 186] on span "JAMAL F RASHID" at bounding box center [462, 193] width 48 height 16
click at [494, 190] on img at bounding box center [494, 192] width 5 height 5
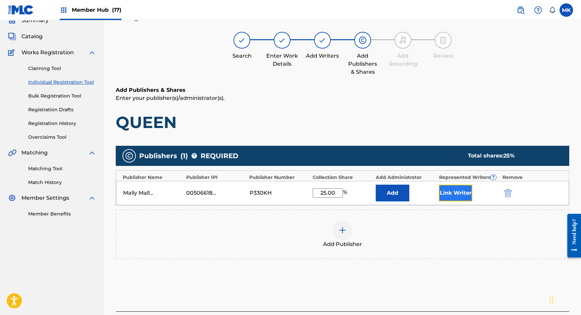
click at [451, 194] on button "Link Writer" at bounding box center [455, 193] width 34 height 17
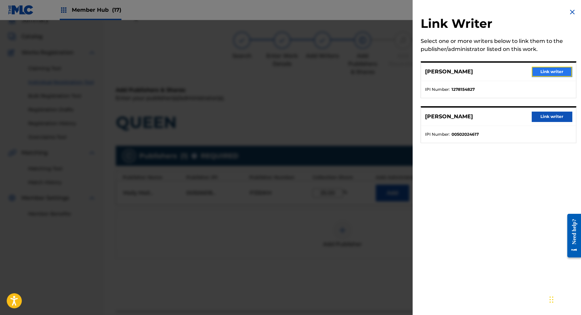
click at [549, 72] on button "Link writer" at bounding box center [551, 72] width 40 height 10
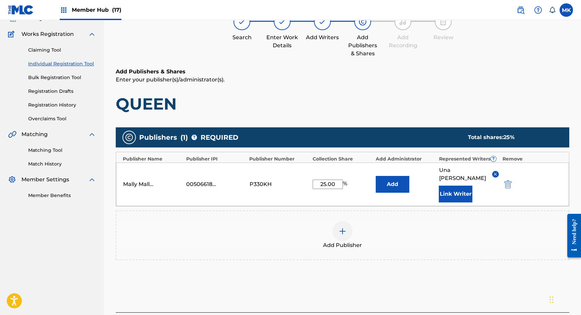
scroll to position [69, 0]
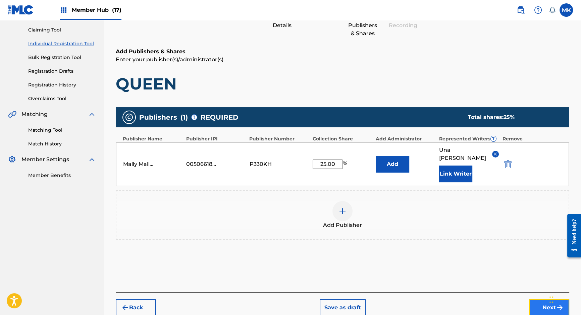
click at [542, 301] on button "Next" at bounding box center [549, 307] width 40 height 17
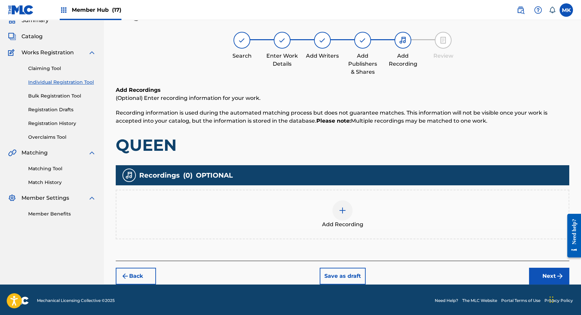
scroll to position [31, 0]
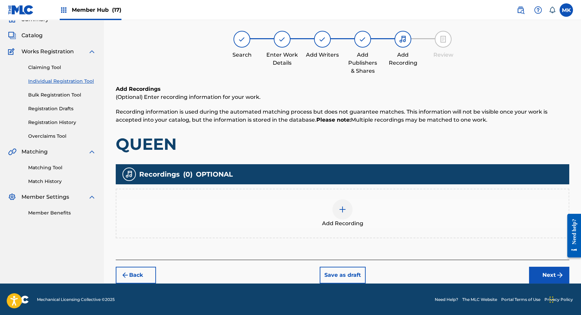
click at [349, 211] on div at bounding box center [342, 209] width 20 height 20
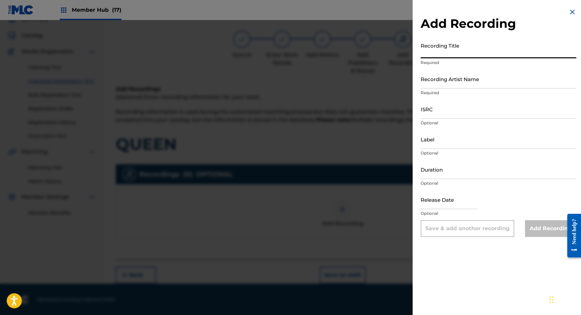
click at [431, 51] on input "Recording Title" at bounding box center [498, 48] width 156 height 19
type input "q"
type input "Queen"
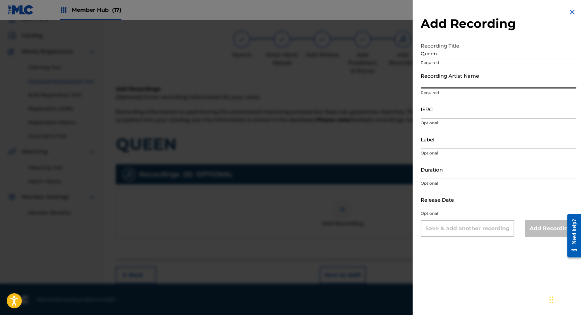
click at [444, 83] on input "Recording Artist Name" at bounding box center [498, 78] width 156 height 19
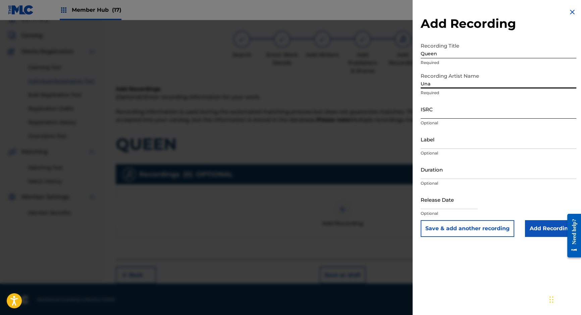
type input "Una"
click at [439, 116] on input "ISRC" at bounding box center [498, 109] width 156 height 19
click at [446, 83] on input "Una" at bounding box center [498, 78] width 156 height 19
click at [449, 53] on input "Queen" at bounding box center [498, 48] width 156 height 19
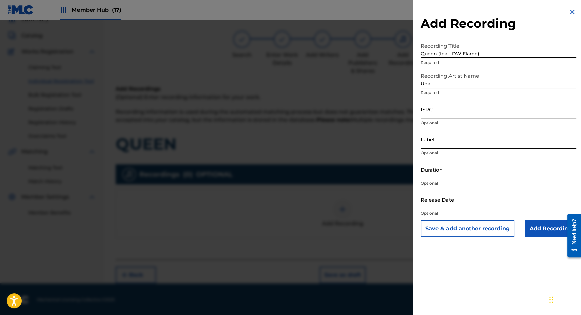
type input "Queen (feat. DW Flame)"
click at [441, 139] on input "Label" at bounding box center [498, 139] width 156 height 19
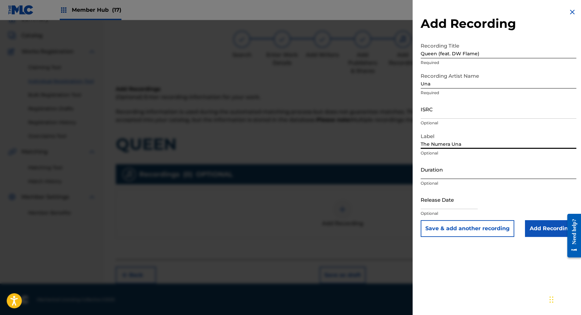
type input "The Numera Una"
click at [436, 169] on input "Duration" at bounding box center [498, 169] width 156 height 19
type input "02:02"
click at [452, 201] on input "text" at bounding box center [448, 199] width 57 height 19
select select "8"
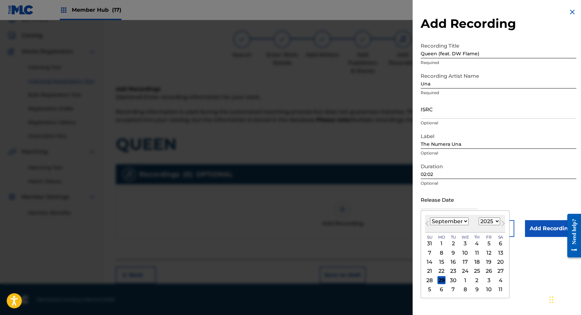
click at [498, 221] on select "1899 1900 1901 1902 1903 1904 1905 1906 1907 1908 1909 1910 1911 1912 1913 1914…" at bounding box center [488, 222] width 21 height 8
select select "2021"
click at [478, 218] on select "1899 1900 1901 1902 1903 1904 1905 1906 1907 1908 1909 1910 1911 1912 1913 1914…" at bounding box center [488, 222] width 21 height 8
click at [456, 222] on select "January February March April May June July August September October November De…" at bounding box center [449, 222] width 39 height 8
select select "9"
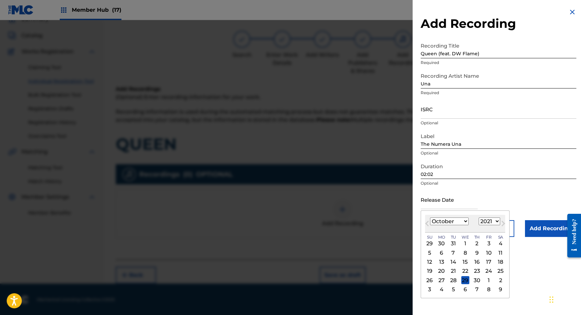
click at [430, 218] on select "January February March April May June July August September October November De…" at bounding box center [449, 222] width 39 height 8
click at [439, 251] on div "4" at bounding box center [441, 253] width 8 height 8
type input "October 4 2021"
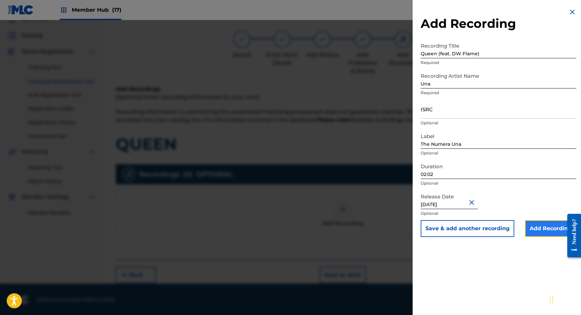
click at [540, 228] on input "Add Recording" at bounding box center [550, 228] width 51 height 17
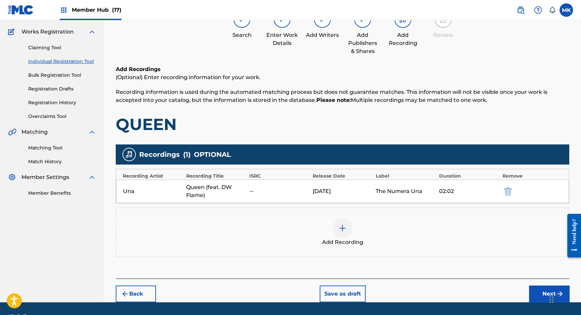
scroll to position [69, 0]
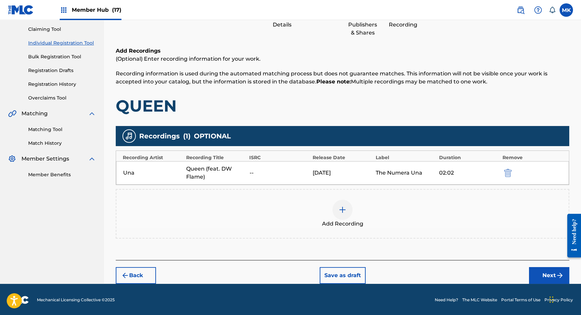
click at [545, 265] on div "Back Save as draft Next" at bounding box center [342, 272] width 453 height 24
click at [546, 271] on button "Next" at bounding box center [549, 275] width 40 height 17
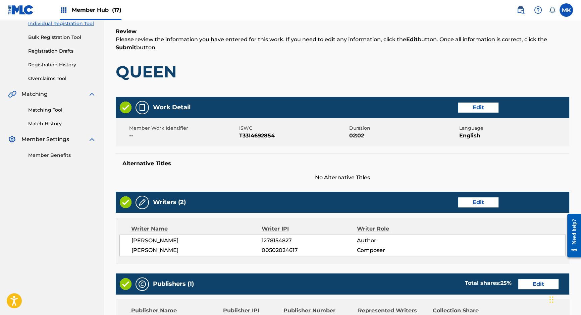
scroll to position [92, 0]
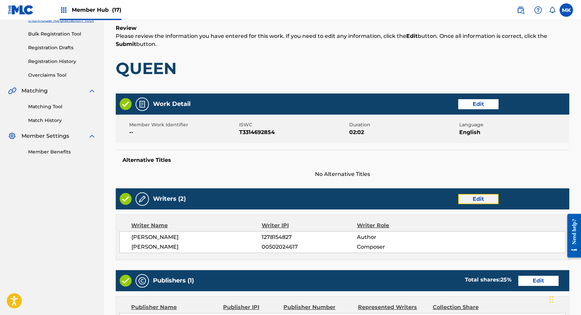
click at [484, 200] on button "Edit" at bounding box center [478, 199] width 40 height 10
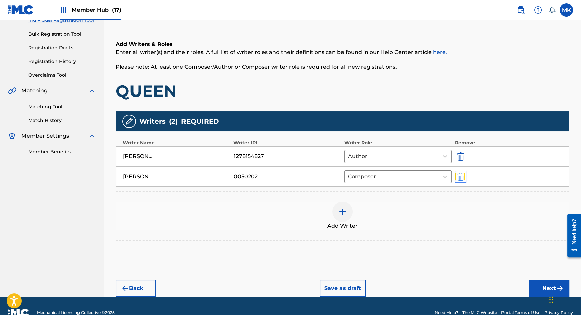
click at [460, 175] on img "submit" at bounding box center [460, 177] width 7 height 8
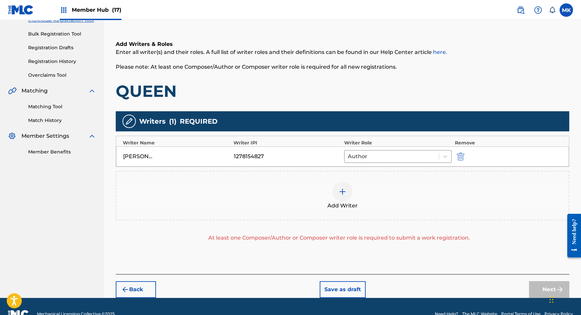
scroll to position [106, 0]
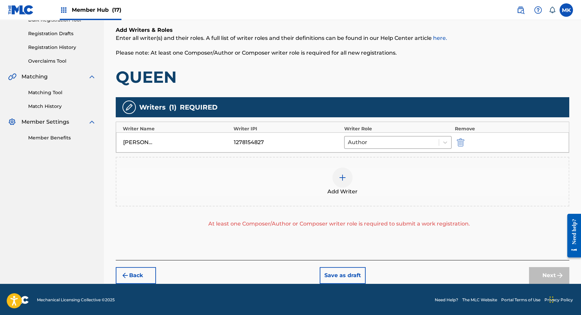
click at [340, 174] on img at bounding box center [342, 178] width 8 height 8
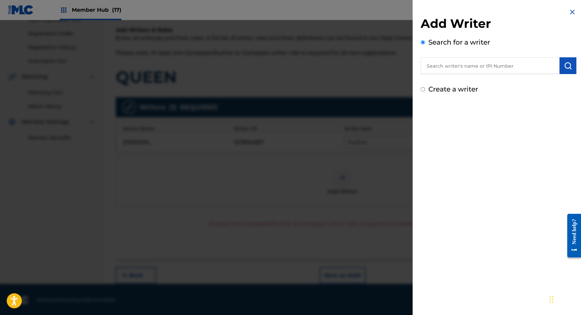
click at [451, 73] on input "text" at bounding box center [489, 65] width 139 height 17
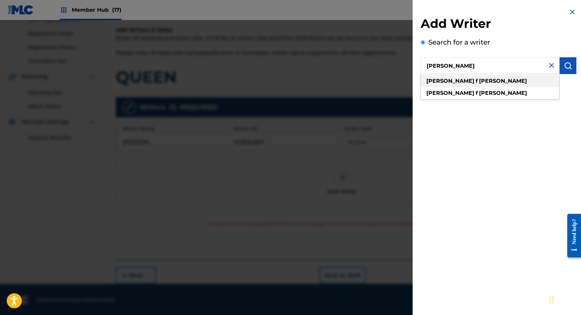
type input "jamal f rashid"
click at [451, 77] on div "jamal f rashid" at bounding box center [489, 81] width 138 height 12
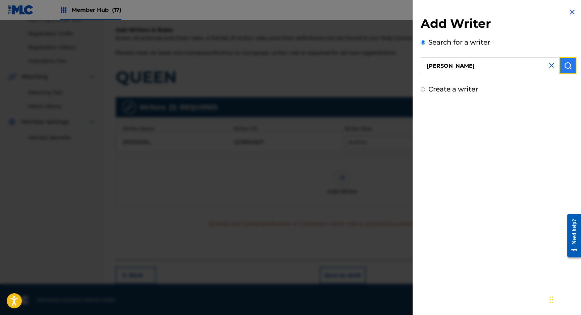
click at [564, 65] on img "submit" at bounding box center [568, 66] width 8 height 8
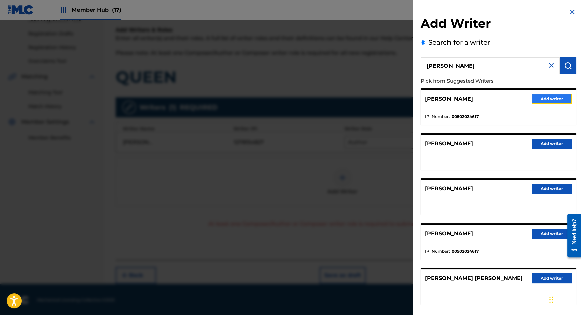
click at [553, 102] on button "Add writer" at bounding box center [551, 99] width 40 height 10
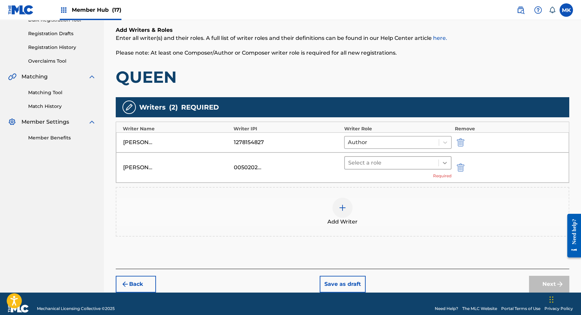
click at [443, 161] on icon at bounding box center [444, 163] width 7 height 7
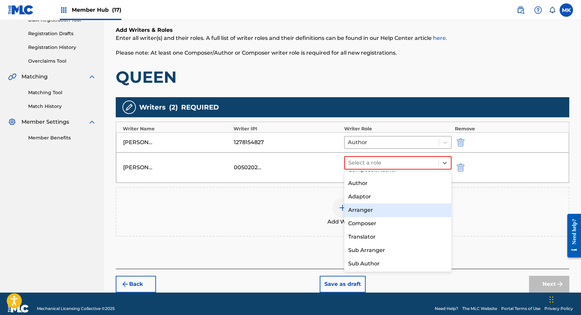
scroll to position [0, 0]
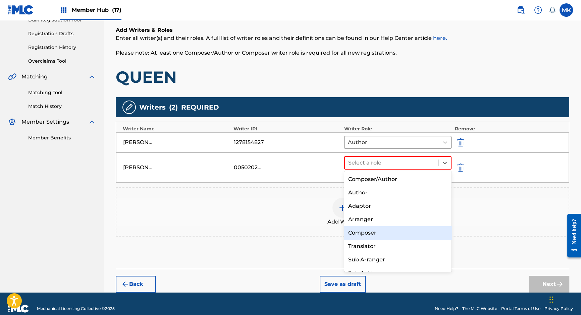
click at [361, 233] on div "Composer" at bounding box center [397, 232] width 107 height 13
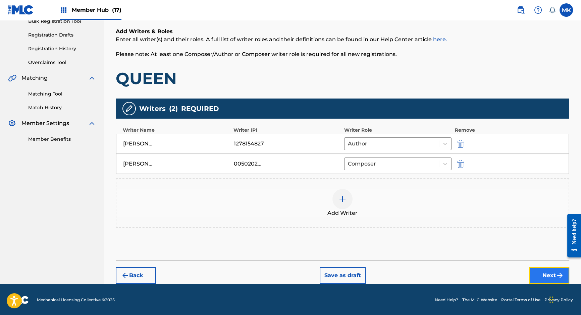
click at [540, 272] on button "Next" at bounding box center [549, 275] width 40 height 17
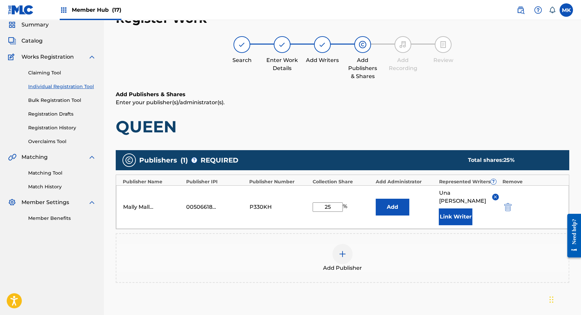
scroll to position [30, 0]
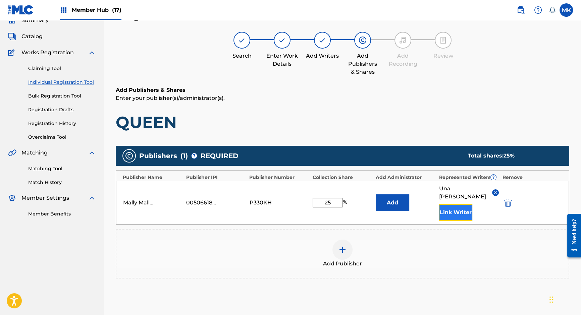
click at [460, 204] on button "Link Writer" at bounding box center [455, 212] width 34 height 17
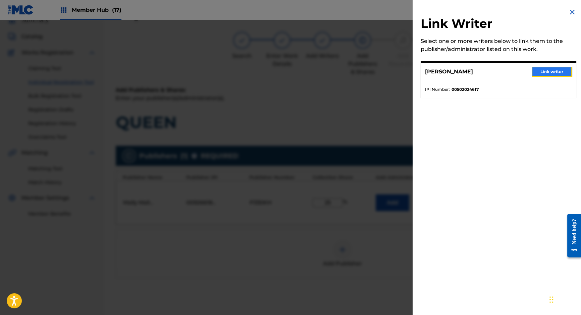
click at [542, 71] on button "Link writer" at bounding box center [551, 72] width 40 height 10
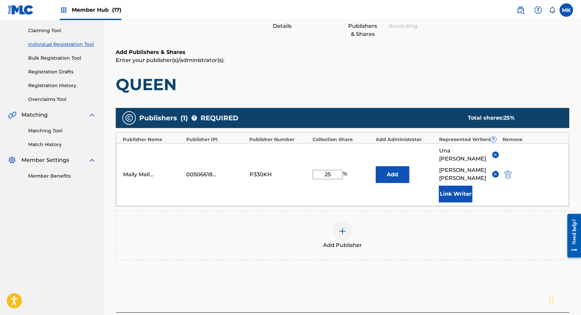
scroll to position [104, 0]
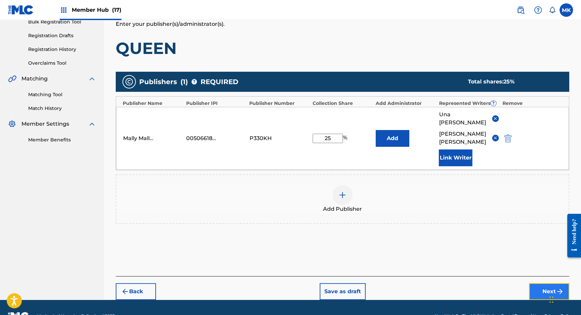
click at [542, 283] on button "Next" at bounding box center [549, 291] width 40 height 17
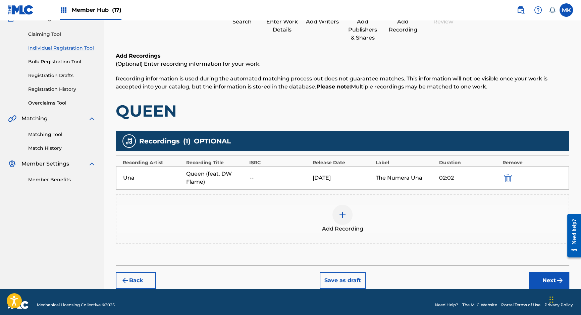
scroll to position [69, 0]
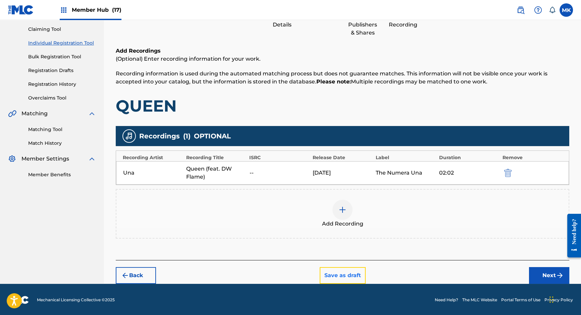
click at [341, 274] on button "Save as draft" at bounding box center [342, 275] width 46 height 17
